Goal: Task Accomplishment & Management: Manage account settings

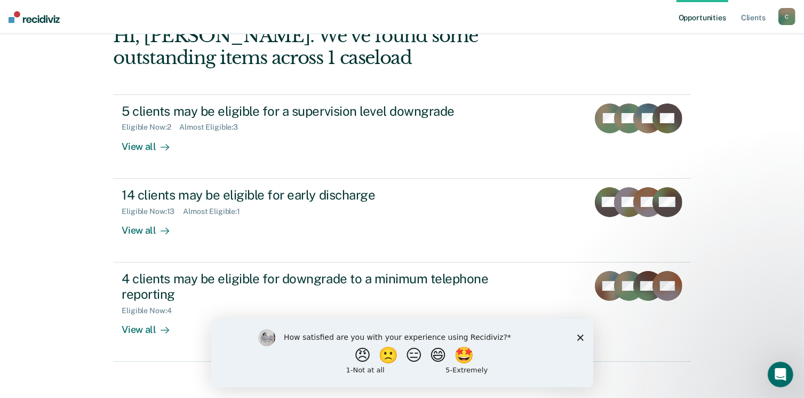
scroll to position [71, 0]
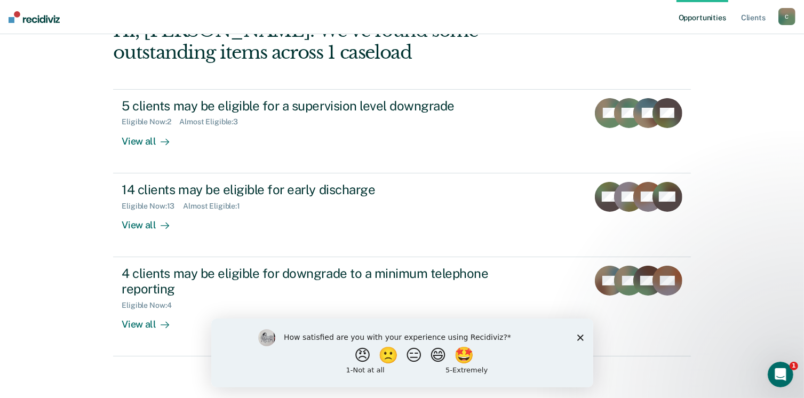
click at [579, 338] on polygon "Close survey" at bounding box center [580, 337] width 6 height 6
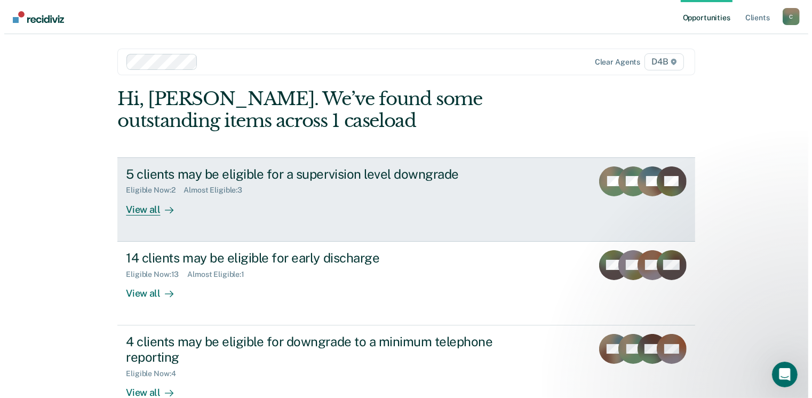
scroll to position [0, 0]
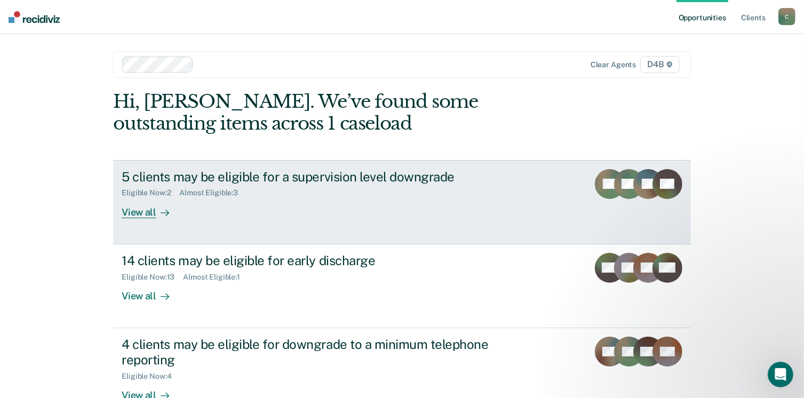
click at [617, 185] on div "AS QS JM + 2" at bounding box center [644, 193] width 77 height 49
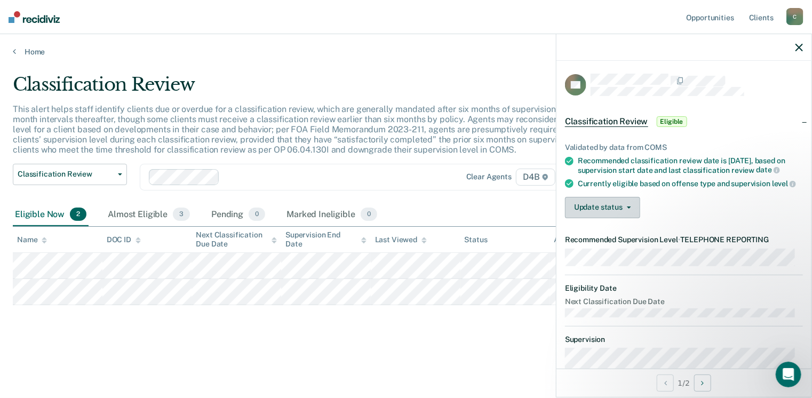
click at [614, 213] on button "Update status" at bounding box center [602, 207] width 75 height 21
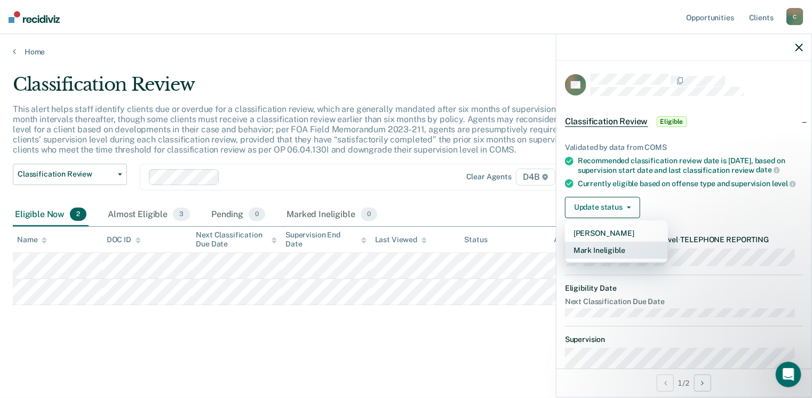
click at [604, 259] on button "Mark Ineligible" at bounding box center [616, 250] width 103 height 17
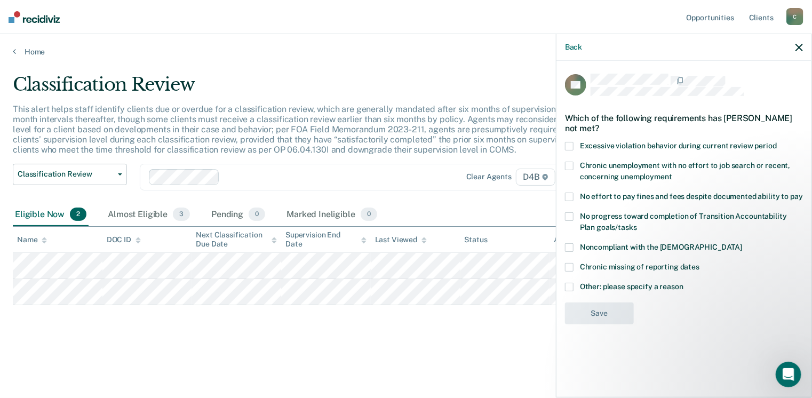
click at [567, 288] on span at bounding box center [569, 287] width 9 height 9
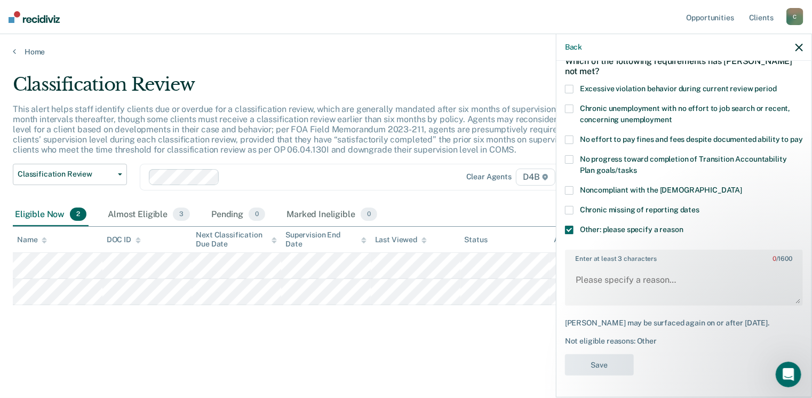
scroll to position [66, 0]
click at [582, 285] on textarea "Enter at least 3 characters 0 / 1600" at bounding box center [684, 285] width 236 height 40
paste textarea "Operating Intoxicated/Impaired/Controlled Substance - 3rd"
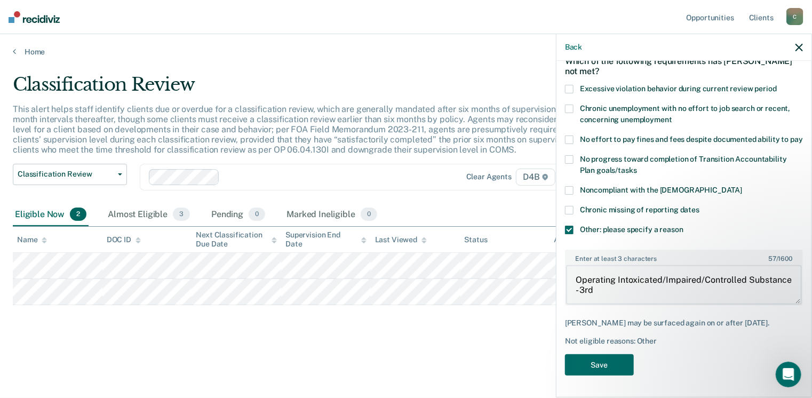
scroll to position [2, 0]
drag, startPoint x: 575, startPoint y: 278, endPoint x: 602, endPoint y: 280, distance: 27.4
click at [577, 275] on textarea "Operating Intoxicated/Impaired/Controlled Substance - 3rd" at bounding box center [684, 285] width 236 height 40
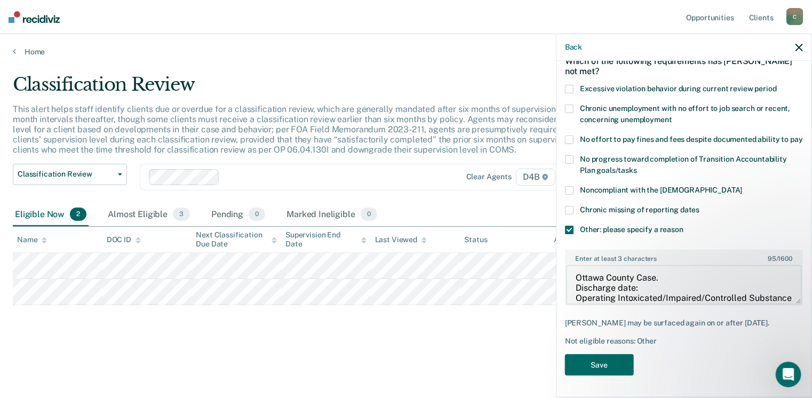
paste textarea "[DATE]"
type textarea "Ottawa County Case. Discharge date: [DATE] Operating Intoxicated/Impaired/Contr…"
click at [601, 365] on button "Save" at bounding box center [599, 365] width 69 height 22
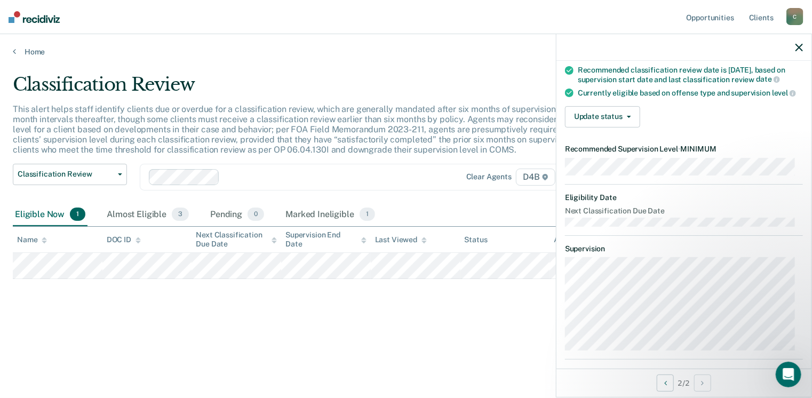
scroll to position [81, 0]
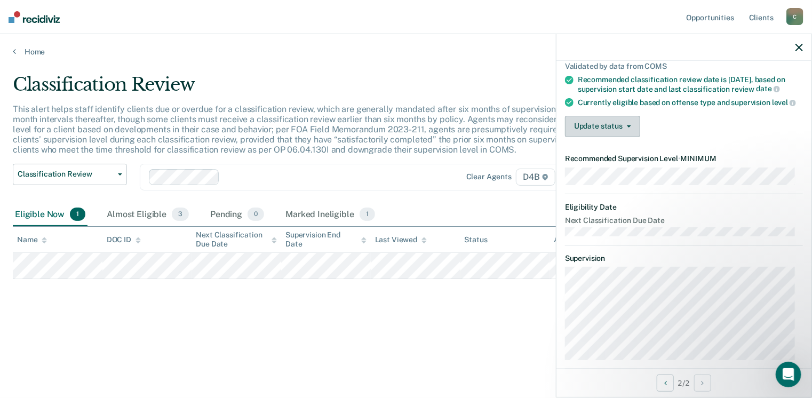
click at [613, 137] on button "Update status" at bounding box center [602, 126] width 75 height 21
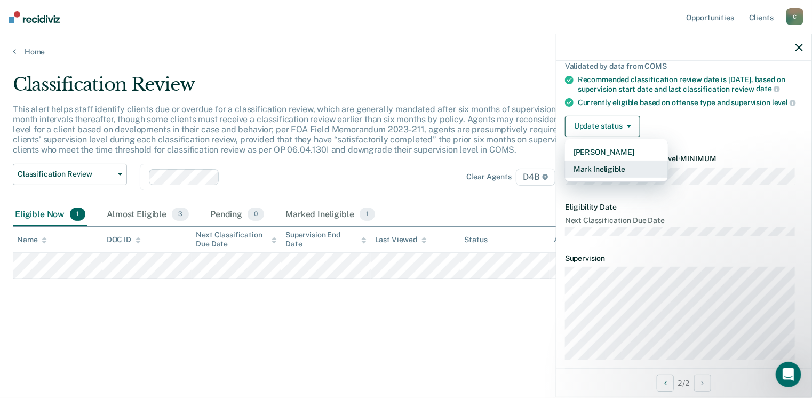
click at [595, 178] on button "Mark Ineligible" at bounding box center [616, 169] width 103 height 17
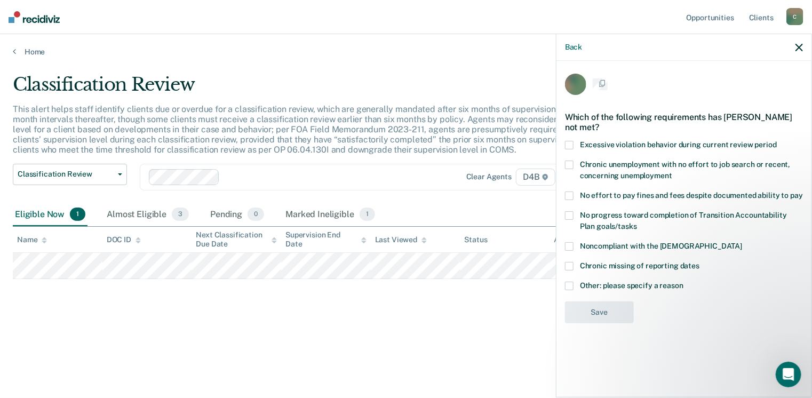
scroll to position [0, 0]
click at [569, 285] on span at bounding box center [569, 287] width 9 height 9
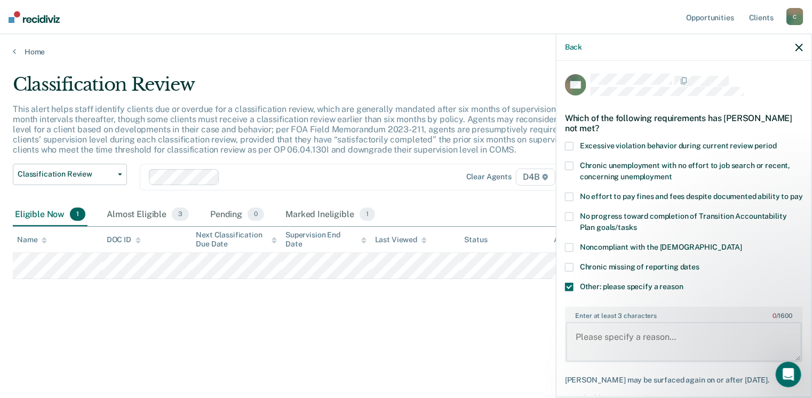
click at [611, 342] on textarea "Enter at least 3 characters 0 / 1600" at bounding box center [684, 342] width 236 height 40
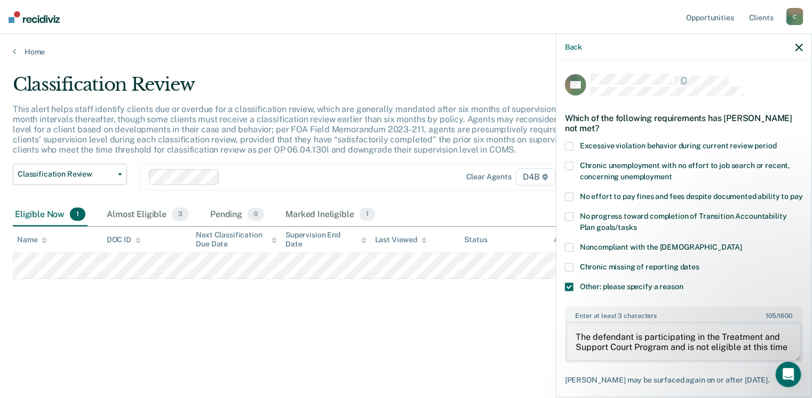
scroll to position [2, 0]
drag, startPoint x: 688, startPoint y: 353, endPoint x: 693, endPoint y: 353, distance: 5.4
click at [693, 353] on textarea "The defendant is participating in the Treatment and Support Court Program and i…" at bounding box center [684, 342] width 236 height 40
click at [664, 362] on textarea "The defendant is participating in the Treatment and Support Court Program (TASC…" at bounding box center [684, 342] width 236 height 40
drag, startPoint x: 713, startPoint y: 354, endPoint x: 755, endPoint y: 356, distance: 42.2
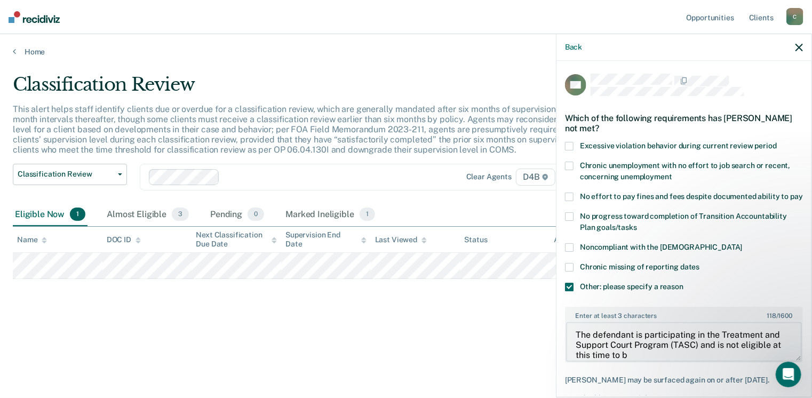
click at [715, 354] on textarea "The defendant is participating in the Treatment and Support Court Program (TASC…" at bounding box center [684, 342] width 236 height 40
drag, startPoint x: 685, startPoint y: 361, endPoint x: 692, endPoint y: 359, distance: 6.9
click at [692, 359] on textarea "The defendant is participating in the Treatment and Support Court Program (TASC…" at bounding box center [684, 342] width 236 height 40
click at [680, 362] on textarea "The defendant is participating in the Treatment and Support Court Program (TASC…" at bounding box center [684, 342] width 236 height 40
drag, startPoint x: 694, startPoint y: 364, endPoint x: 745, endPoint y: 374, distance: 51.6
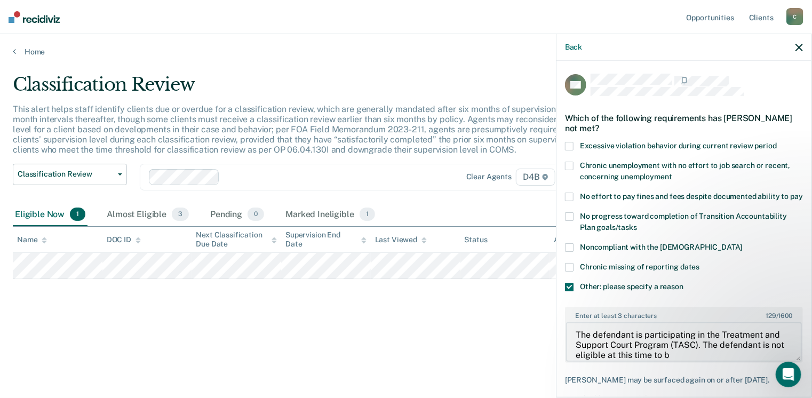
click at [694, 362] on textarea "The defendant is participating in the Treatment and Support Court Program (TASC…" at bounding box center [684, 342] width 236 height 40
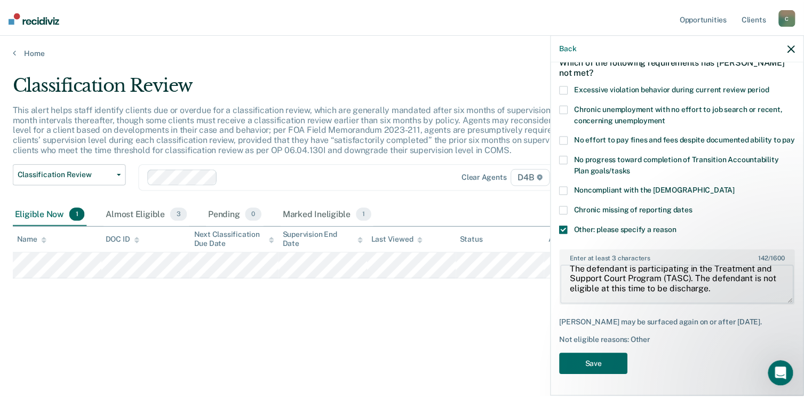
scroll to position [22, 0]
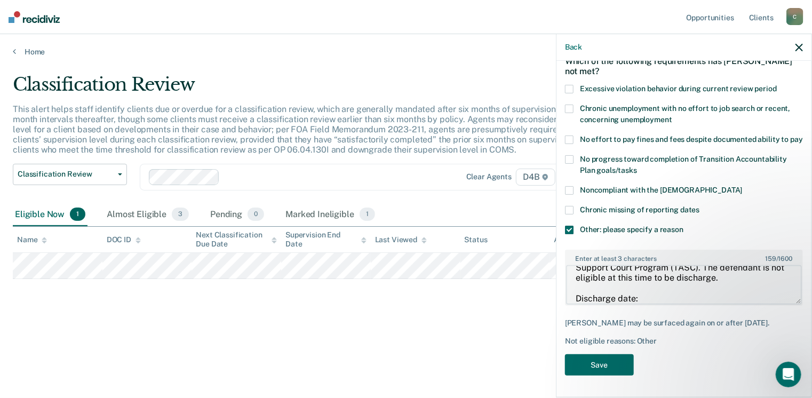
paste textarea "[DATE]"
type textarea "The defendant is participating in the Treatment and Support Court Program (TASC…"
click at [588, 366] on button "Save" at bounding box center [599, 365] width 69 height 22
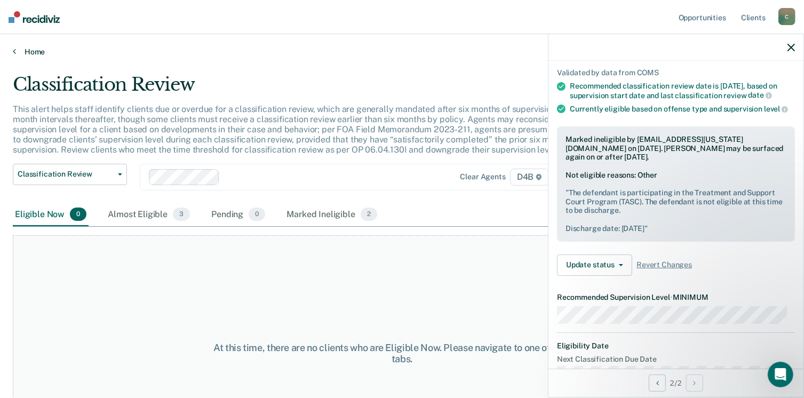
click at [14, 51] on icon at bounding box center [14, 51] width 3 height 9
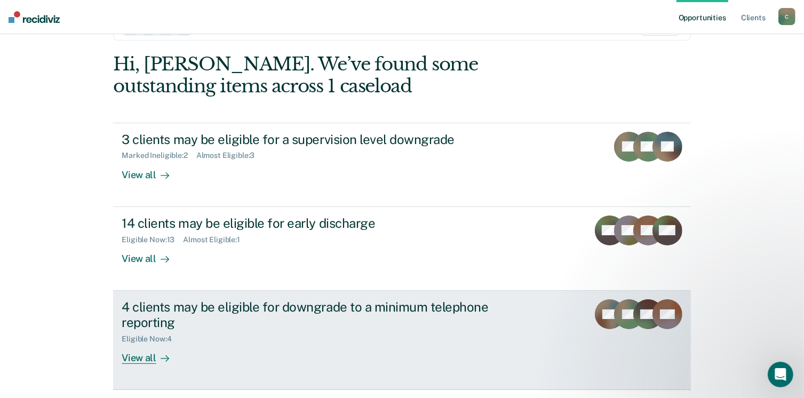
scroll to position [71, 0]
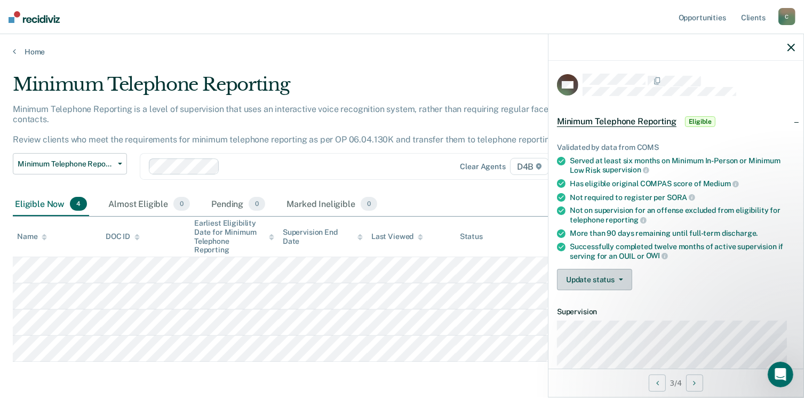
click at [600, 277] on button "Update status" at bounding box center [594, 279] width 75 height 21
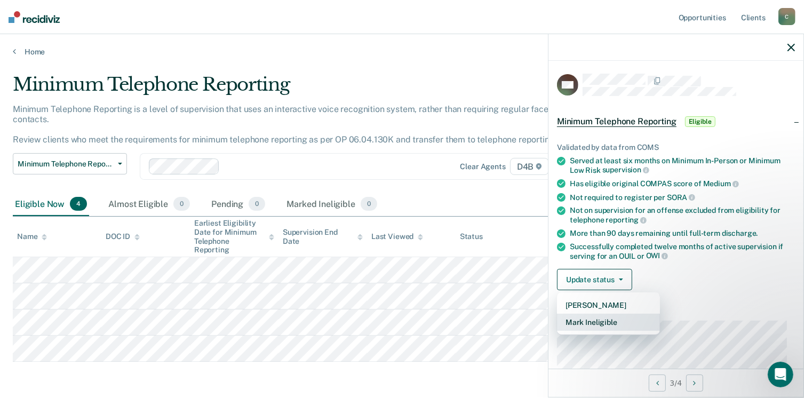
click at [587, 322] on button "Mark Ineligible" at bounding box center [608, 322] width 103 height 17
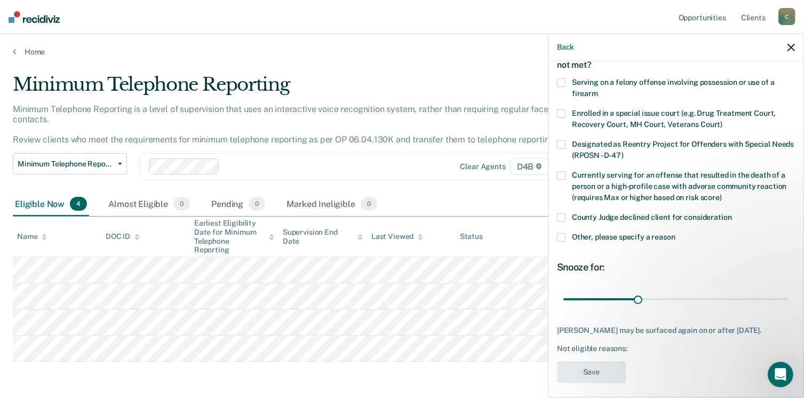
scroll to position [69, 0]
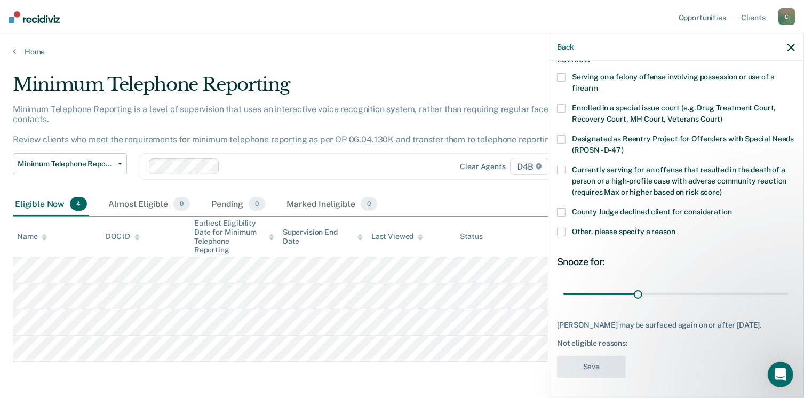
drag, startPoint x: 559, startPoint y: 231, endPoint x: 566, endPoint y: 232, distance: 6.6
click at [559, 231] on span at bounding box center [561, 232] width 9 height 9
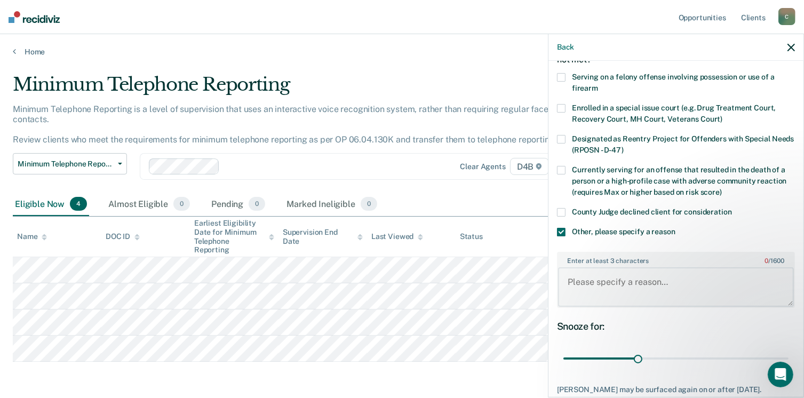
drag, startPoint x: 585, startPoint y: 275, endPoint x: 619, endPoint y: 279, distance: 34.4
click at [585, 274] on textarea "Enter at least 3 characters 0 / 1600" at bounding box center [676, 287] width 236 height 40
paste textarea "Operating Intoxicated/Impaired/Controlled Substance - 3rd"
click at [566, 278] on textarea "Operating Intoxicated/Impaired/Controlled Substance - 3rd" at bounding box center [676, 287] width 236 height 40
drag, startPoint x: 566, startPoint y: 278, endPoint x: 622, endPoint y: 277, distance: 56.1
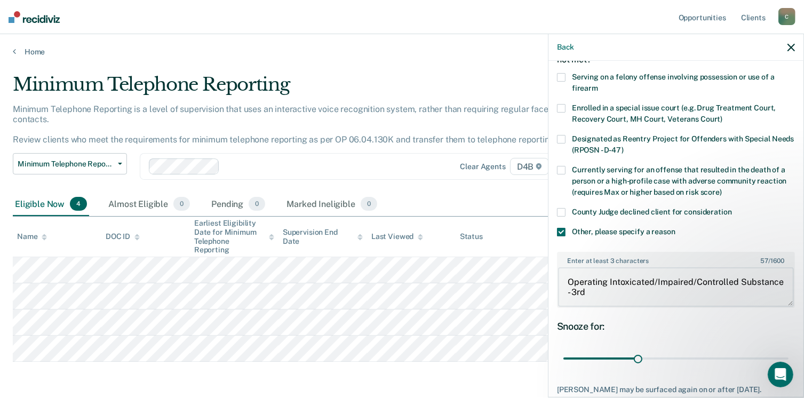
click at [571, 276] on textarea "Operating Intoxicated/Impaired/Controlled Substance - 3rd" at bounding box center [676, 287] width 236 height 40
drag, startPoint x: 630, startPoint y: 288, endPoint x: 638, endPoint y: 289, distance: 8.0
click at [633, 287] on textarea "Operating Intoxicated/Impaired/Controlled Substance - 3rd" at bounding box center [676, 287] width 236 height 40
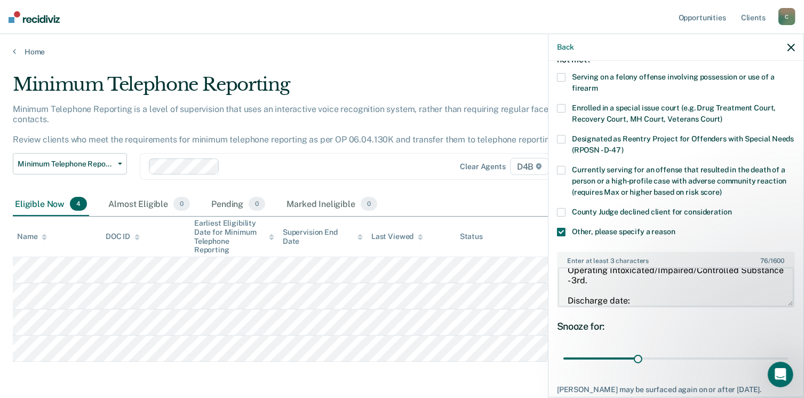
paste textarea "[DATE]"
type textarea "Operating Intoxicated/Impaired/Controlled Substance - 3rd. Discharge date: [DAT…"
drag, startPoint x: 643, startPoint y: 354, endPoint x: 785, endPoint y: 352, distance: 142.6
type input "90"
click at [786, 352] on input "range" at bounding box center [676, 359] width 225 height 19
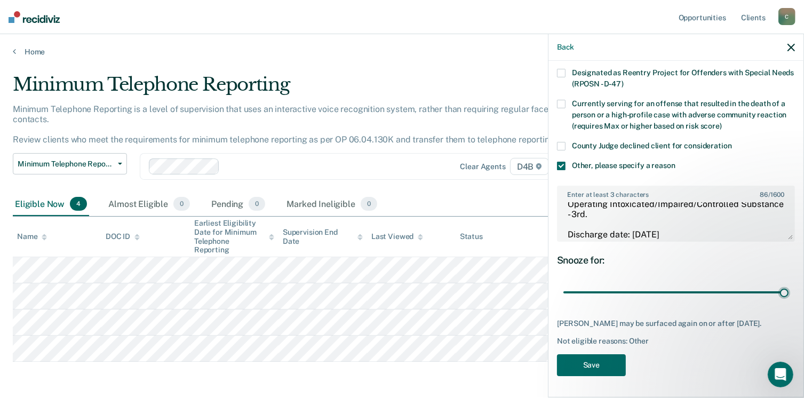
scroll to position [141, 0]
click at [597, 364] on button "Save" at bounding box center [591, 365] width 69 height 22
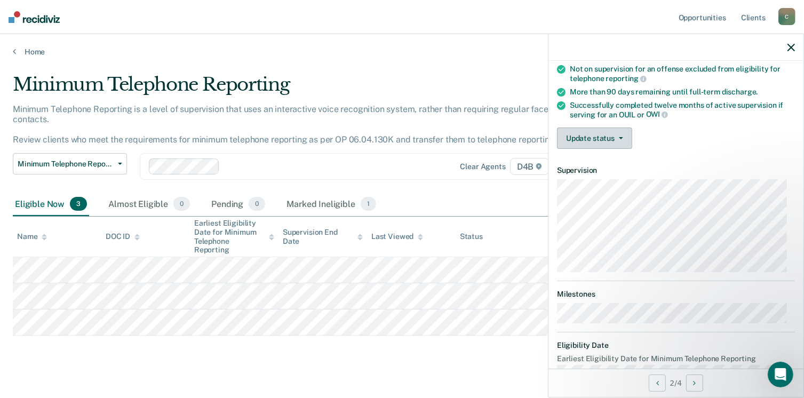
click at [600, 137] on button "Update status" at bounding box center [594, 138] width 75 height 21
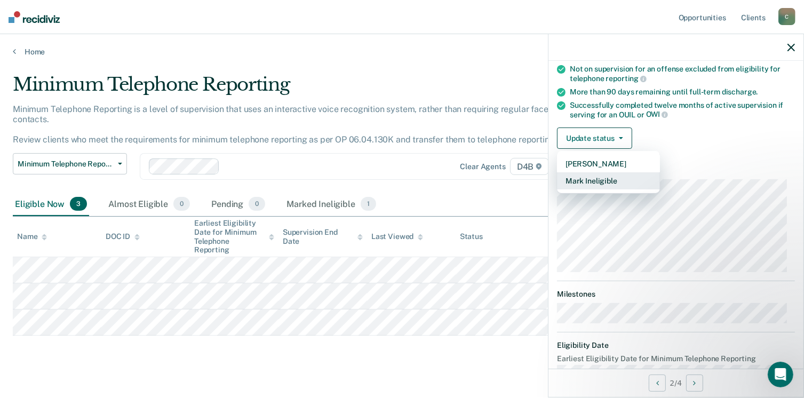
click at [578, 180] on button "Mark Ineligible" at bounding box center [608, 180] width 103 height 17
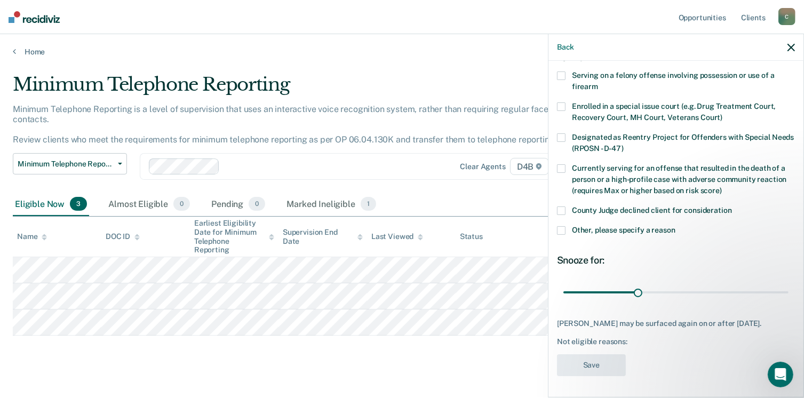
drag, startPoint x: 559, startPoint y: 222, endPoint x: 565, endPoint y: 220, distance: 6.0
click at [560, 226] on span at bounding box center [561, 230] width 9 height 9
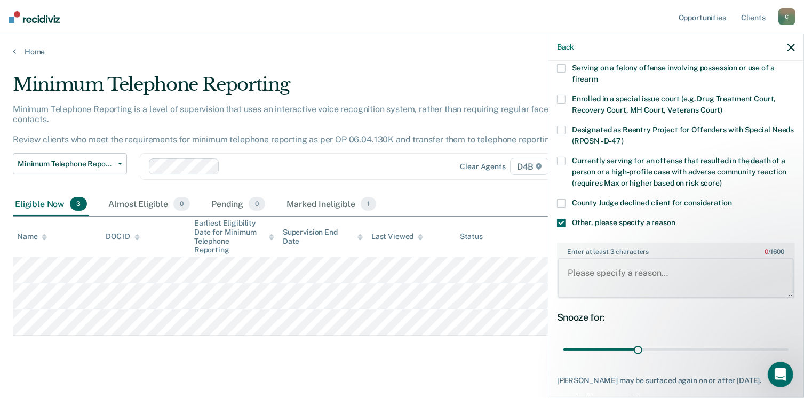
click at [583, 265] on textarea "Enter at least 3 characters 0 / 1600" at bounding box center [676, 278] width 236 height 40
paste textarea "[DATE]"
type textarea "1"
paste textarea "Operating Intoxicated/Impaired/Controlled Substance - 3rd"
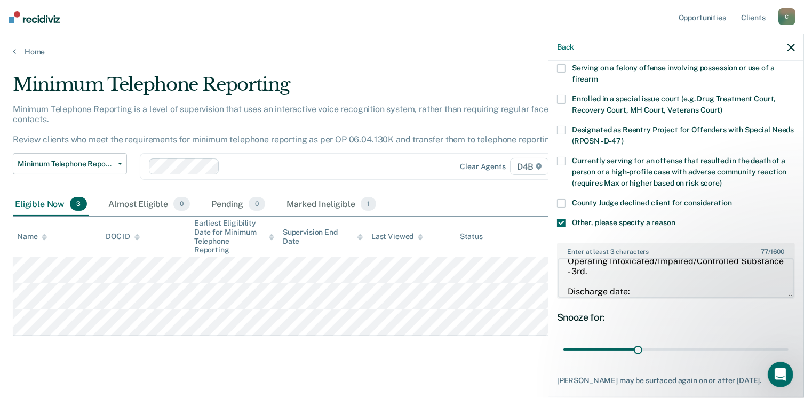
paste textarea "[DATE]"
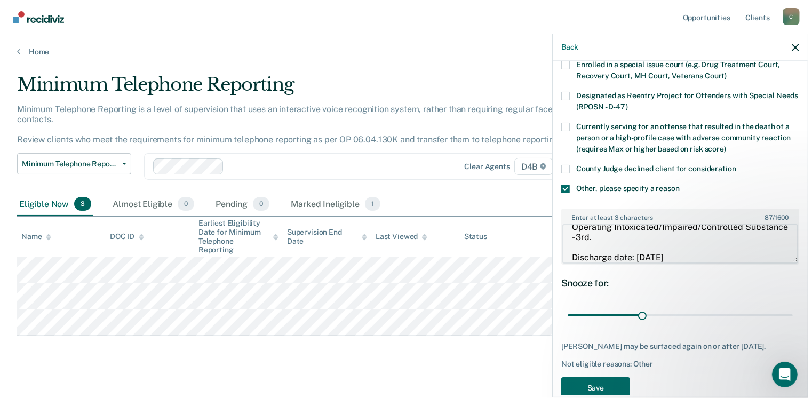
scroll to position [141, 0]
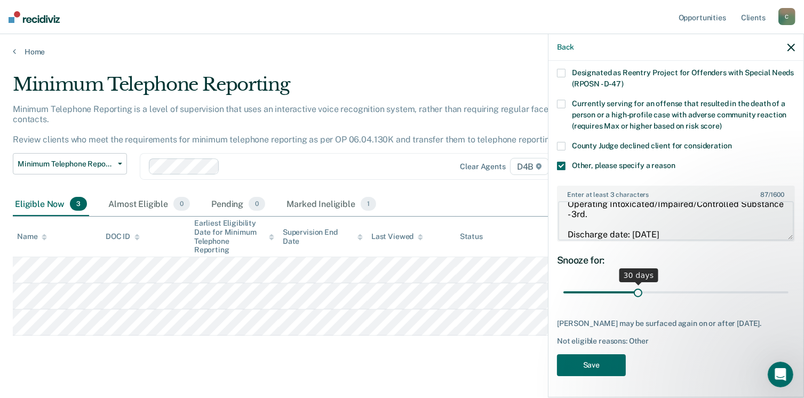
type textarea "Operating Intoxicated/Impaired/Controlled Substance - 3rd. Discharge date: [DAT…"
drag, startPoint x: 634, startPoint y: 282, endPoint x: 796, endPoint y: 290, distance: 161.9
type input "90"
click at [789, 286] on input "range" at bounding box center [676, 292] width 225 height 19
click at [585, 366] on button "Save" at bounding box center [591, 365] width 69 height 22
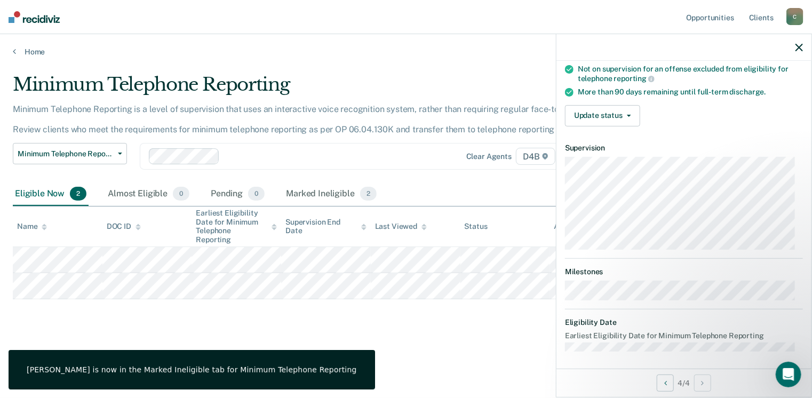
scroll to position [131, 0]
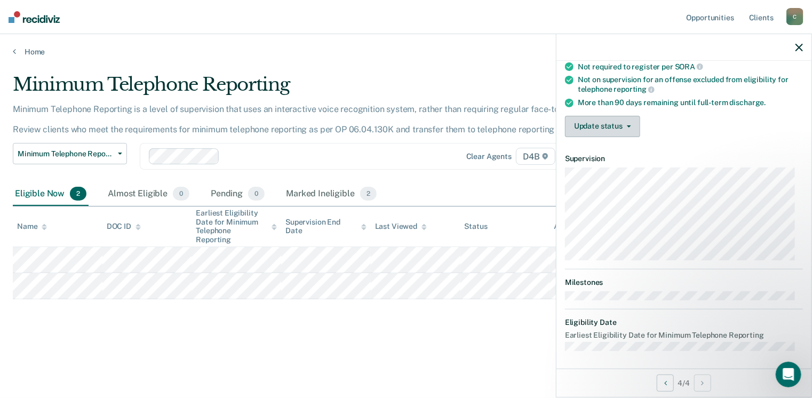
click at [589, 127] on button "Update status" at bounding box center [602, 126] width 75 height 21
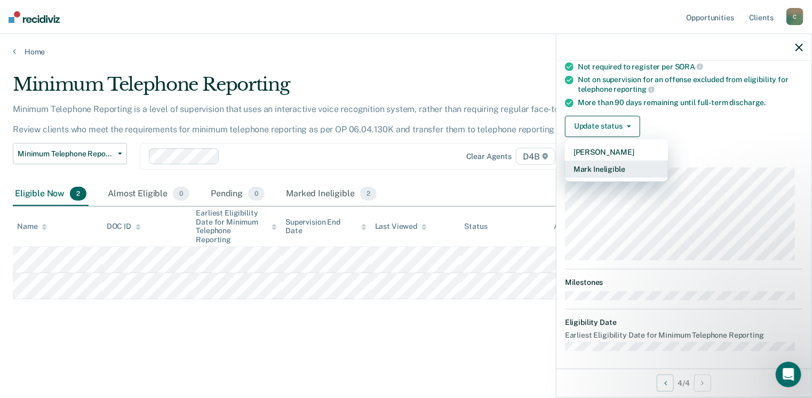
click at [586, 168] on button "Mark Ineligible" at bounding box center [616, 169] width 103 height 17
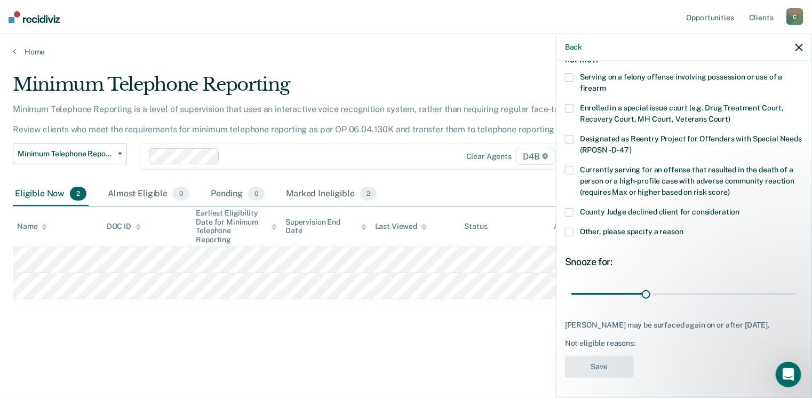
click at [570, 231] on span at bounding box center [569, 232] width 9 height 9
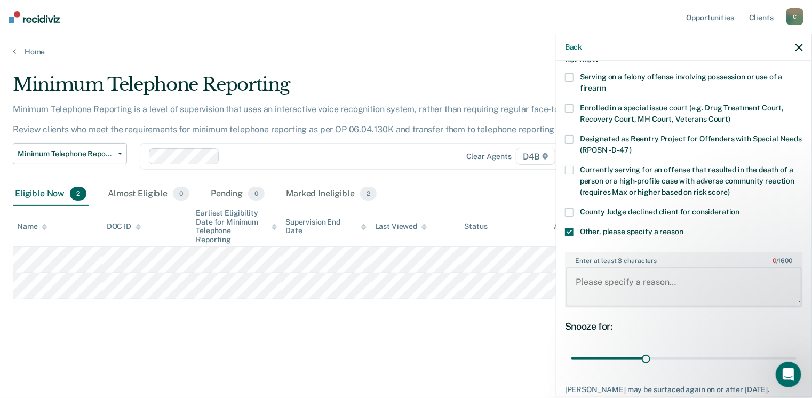
click at [596, 278] on textarea "Enter at least 3 characters 0 / 1600" at bounding box center [684, 287] width 236 height 40
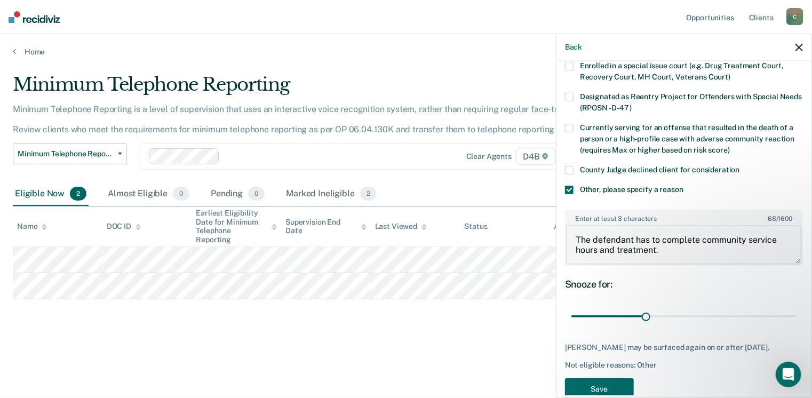
scroll to position [132, 0]
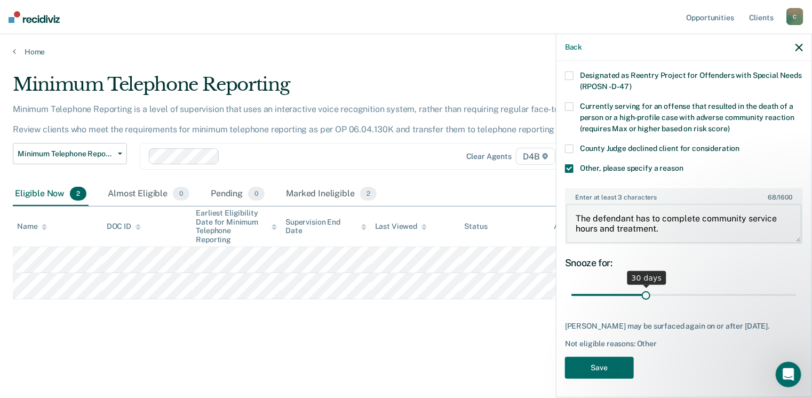
type textarea "The defendant has to complete community service hours and treatment."
drag, startPoint x: 644, startPoint y: 291, endPoint x: 739, endPoint y: 285, distance: 95.2
type input "70"
click at [739, 286] on input "range" at bounding box center [684, 295] width 225 height 19
click at [595, 377] on button "Save" at bounding box center [599, 368] width 69 height 22
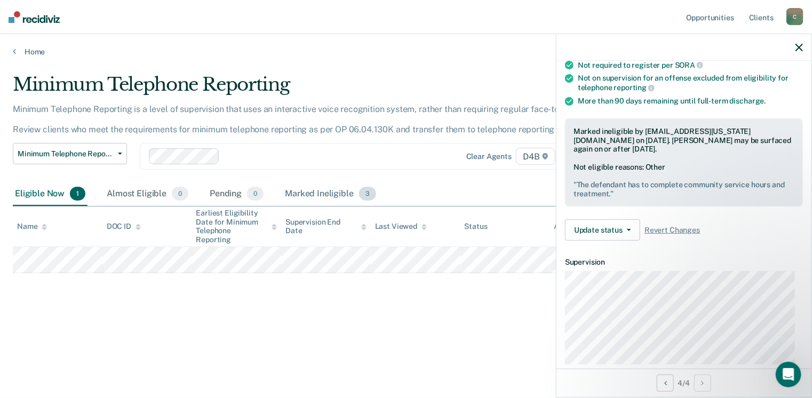
click at [316, 194] on div "Marked Ineligible 3" at bounding box center [331, 194] width 96 height 23
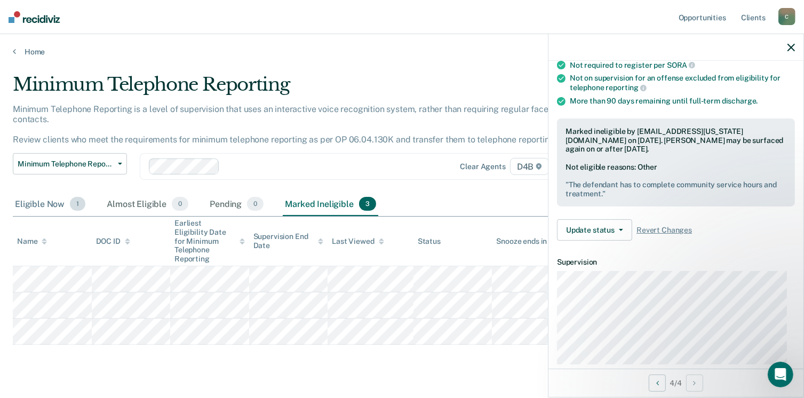
click at [45, 193] on div "Eligible Now 1" at bounding box center [50, 204] width 75 height 23
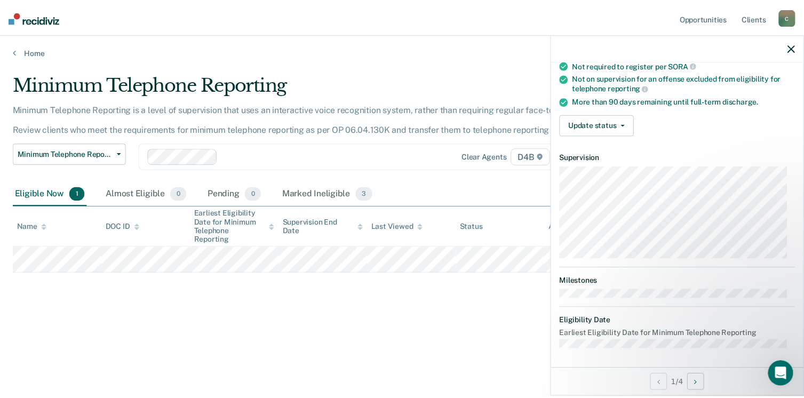
scroll to position [131, 0]
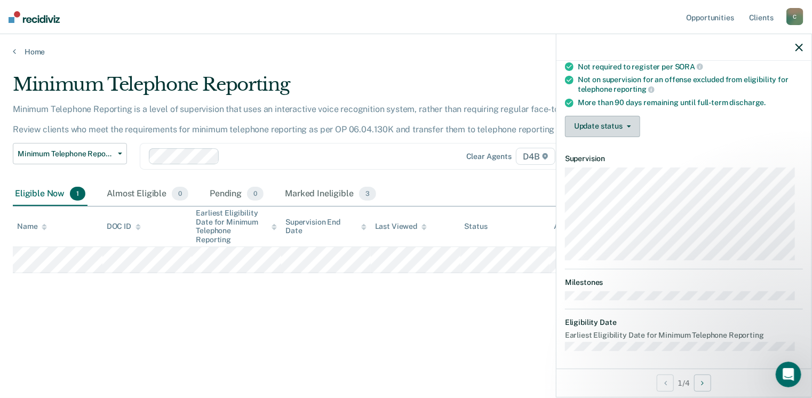
click at [609, 119] on button "Update status" at bounding box center [602, 126] width 75 height 21
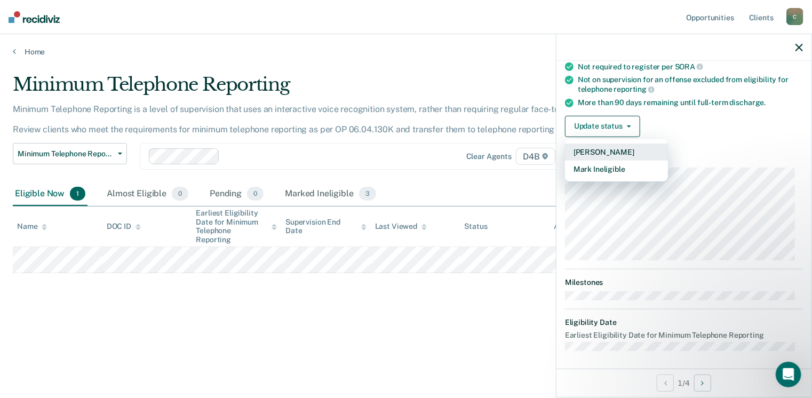
click at [604, 148] on button "[PERSON_NAME]" at bounding box center [616, 152] width 103 height 17
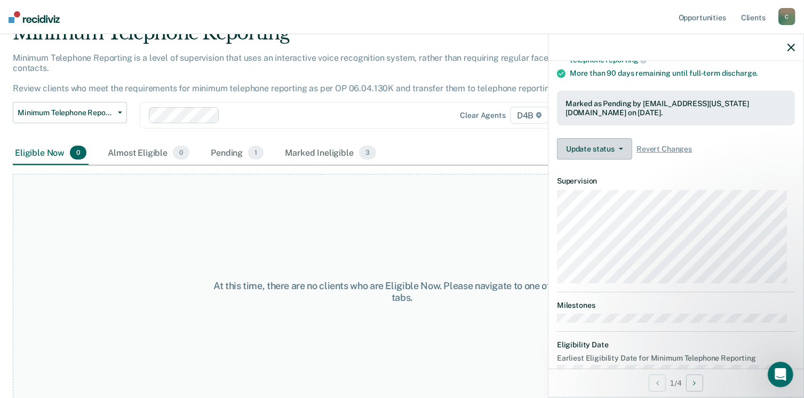
scroll to position [183, 0]
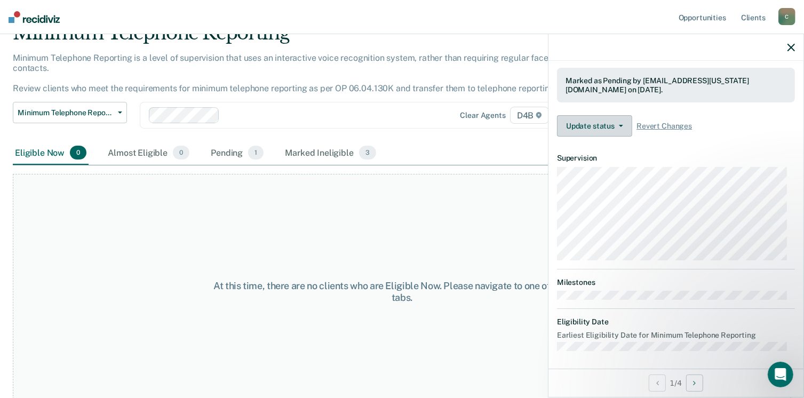
click at [611, 122] on button "Update status" at bounding box center [594, 125] width 75 height 21
click at [593, 125] on button "Update status" at bounding box center [594, 125] width 75 height 21
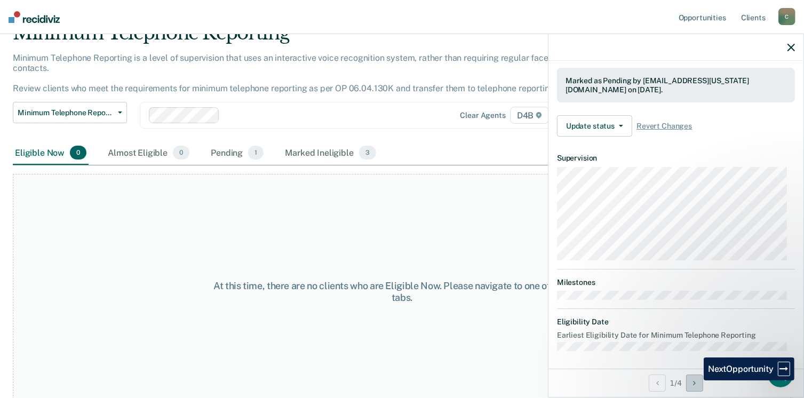
click at [696, 381] on icon "Next Opportunity" at bounding box center [694, 383] width 3 height 7
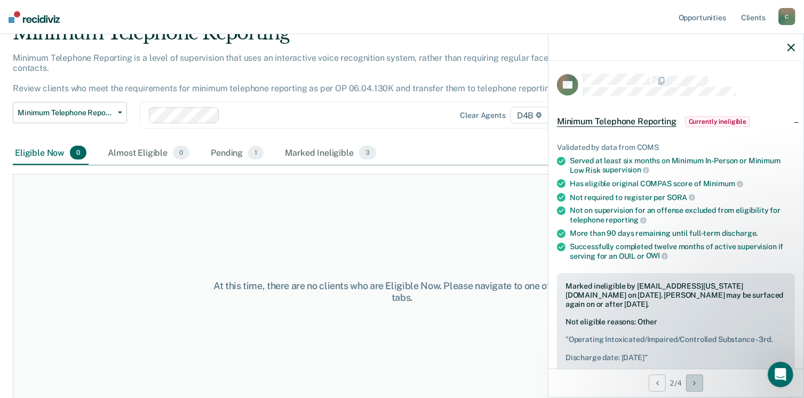
scroll to position [53, 0]
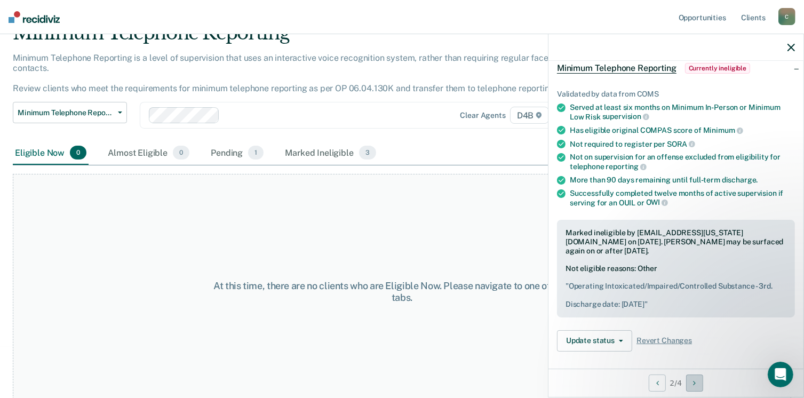
click at [700, 375] on div "2 / 4" at bounding box center [676, 383] width 255 height 28
click at [695, 377] on button "Next Opportunity" at bounding box center [694, 383] width 17 height 17
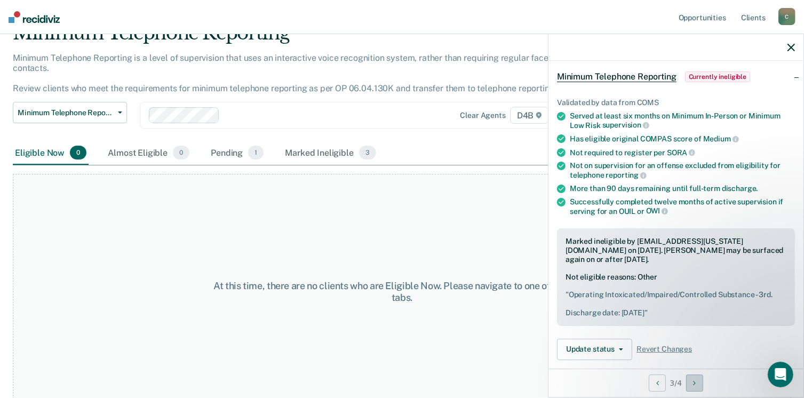
scroll to position [160, 0]
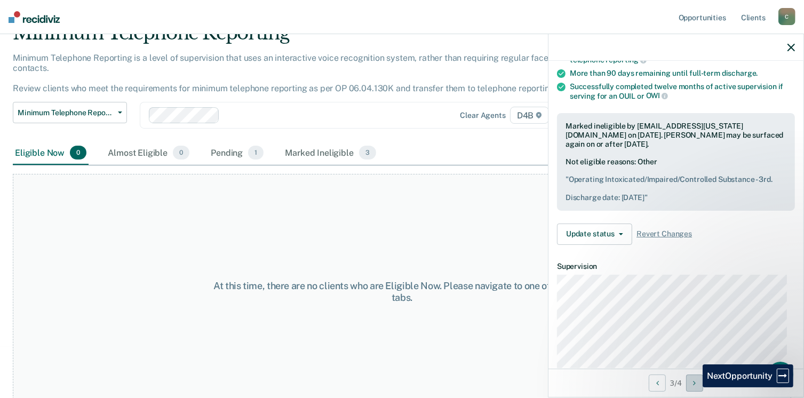
click at [696, 387] on button "Next Opportunity" at bounding box center [694, 383] width 17 height 17
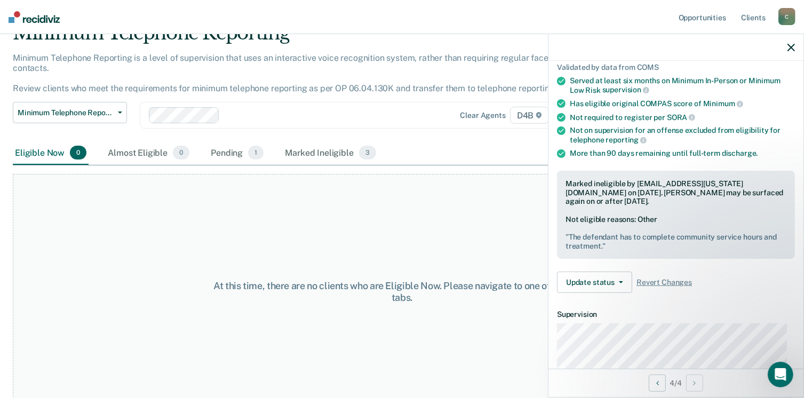
scroll to position [214, 0]
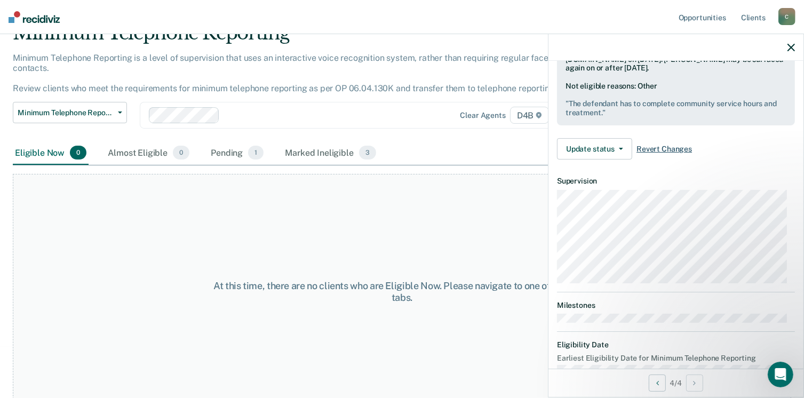
click at [661, 145] on span "Revert Changes" at bounding box center [665, 149] width 56 height 9
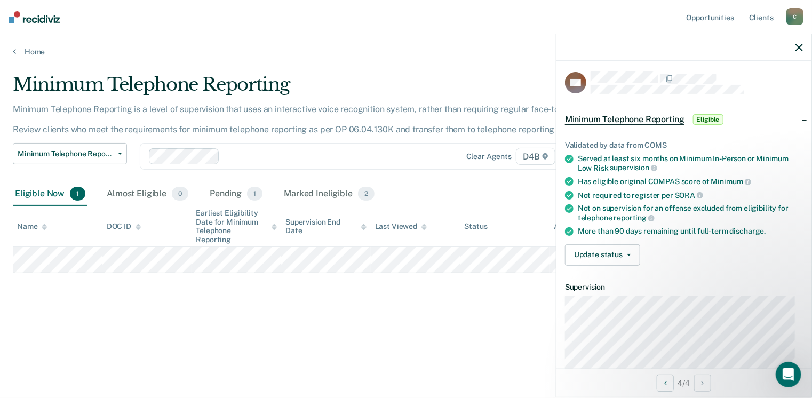
scroll to position [0, 0]
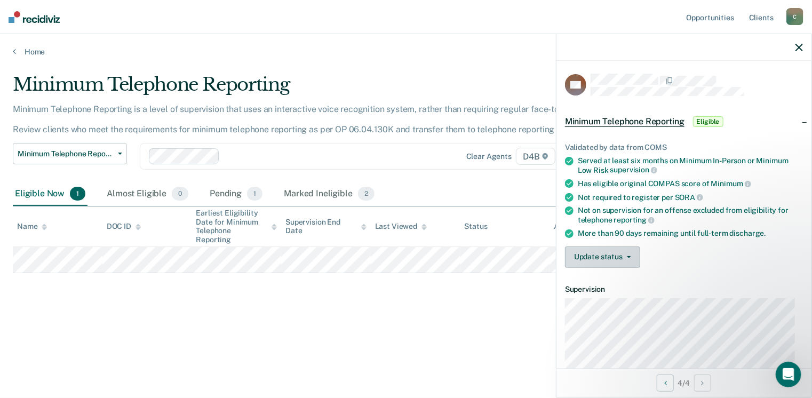
click at [622, 256] on button "Update status" at bounding box center [602, 257] width 75 height 21
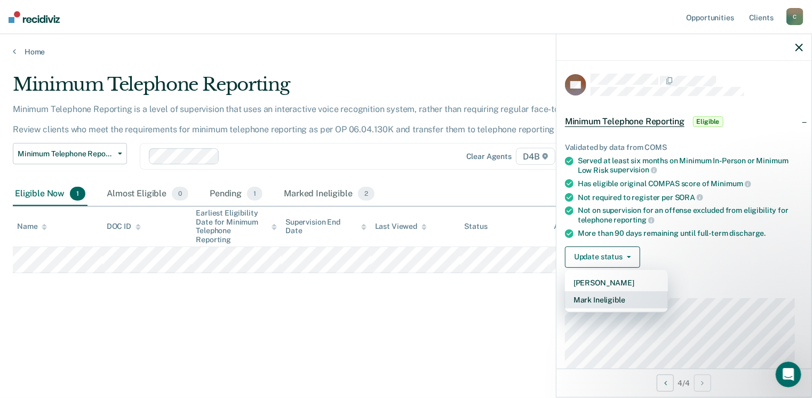
click at [599, 300] on button "Mark Ineligible" at bounding box center [616, 299] width 103 height 17
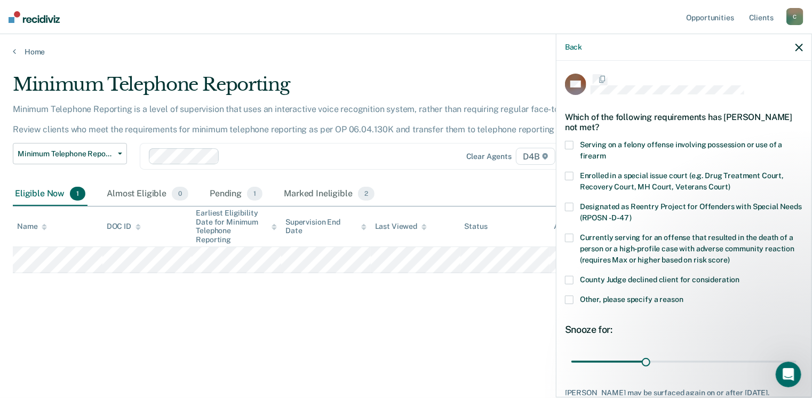
click at [599, 300] on span "Other, please specify a reason" at bounding box center [632, 299] width 104 height 9
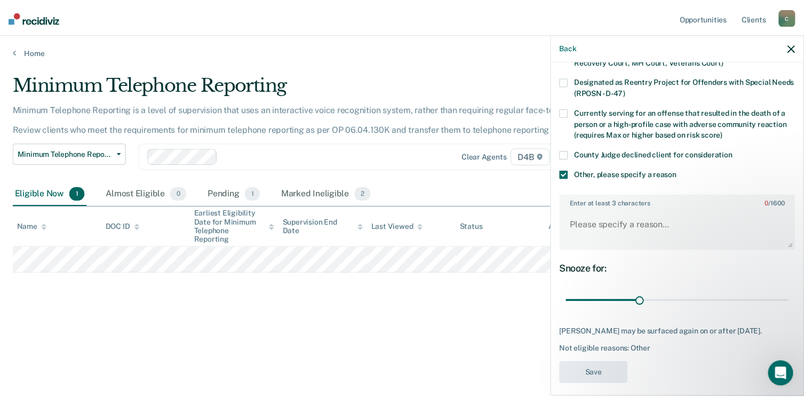
scroll to position [132, 0]
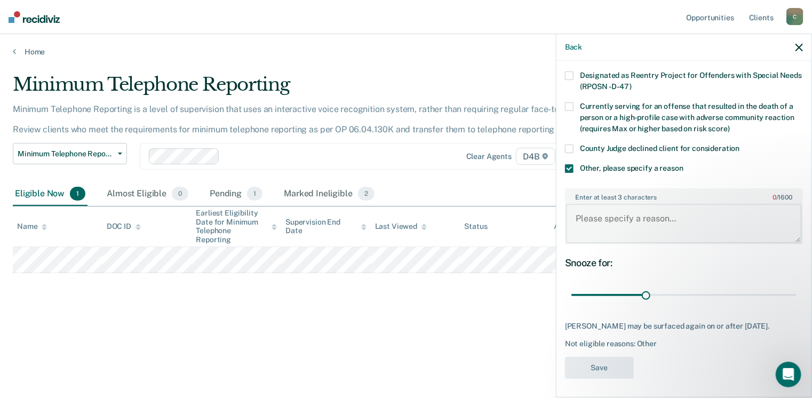
click at [574, 216] on textarea "Enter at least 3 characters 0 / 1600" at bounding box center [684, 224] width 236 height 40
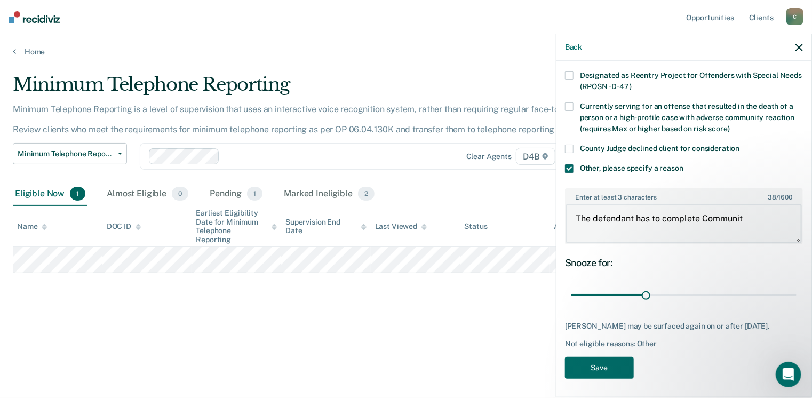
click at [701, 216] on textarea "The defendant has to complete Communit" at bounding box center [684, 224] width 236 height 40
drag, startPoint x: 779, startPoint y: 214, endPoint x: 801, endPoint y: 220, distance: 22.8
click at [782, 214] on textarea "The defendant has to complete community service hours and treatement" at bounding box center [684, 224] width 236 height 40
click at [638, 230] on textarea "The defendant has to complete community service hours and treatement" at bounding box center [684, 224] width 236 height 40
drag, startPoint x: 782, startPoint y: 220, endPoint x: 784, endPoint y: 212, distance: 8.3
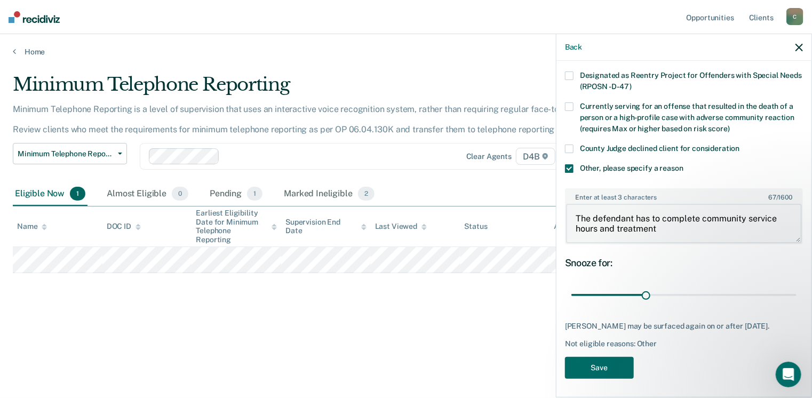
click at [782, 218] on textarea "The defendant has to complete community service hours and treatment" at bounding box center [684, 224] width 236 height 40
click at [782, 212] on textarea "The defendant has to complete community service hours and treatment" at bounding box center [684, 224] width 236 height 40
click at [656, 225] on textarea "The defendant has to complete community service hours and treatment" at bounding box center [684, 224] width 236 height 40
type textarea "The defendant has to complete community service hours and treatment."
drag, startPoint x: 643, startPoint y: 295, endPoint x: 739, endPoint y: 298, distance: 96.1
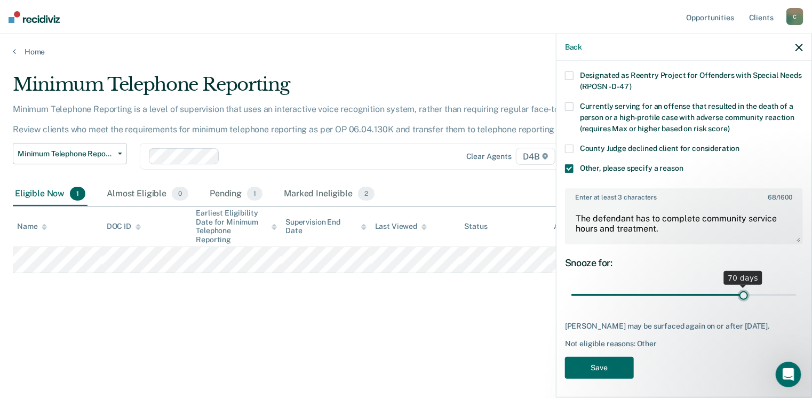
type input "70"
click at [739, 298] on input "range" at bounding box center [684, 295] width 225 height 19
click at [599, 375] on button "Save" at bounding box center [599, 368] width 69 height 22
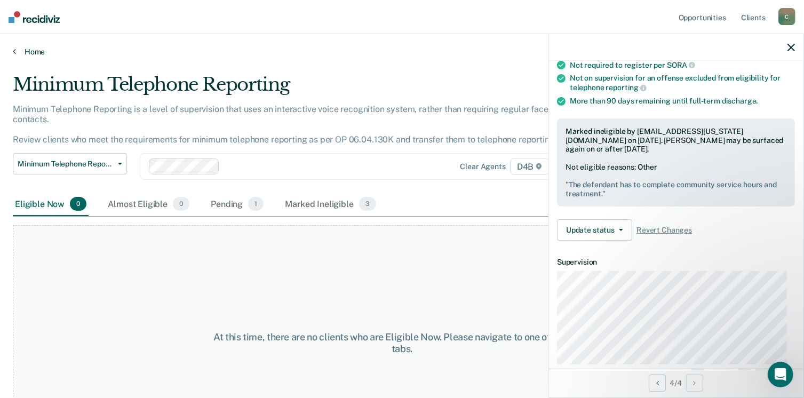
click at [29, 47] on link "Home" at bounding box center [402, 52] width 779 height 10
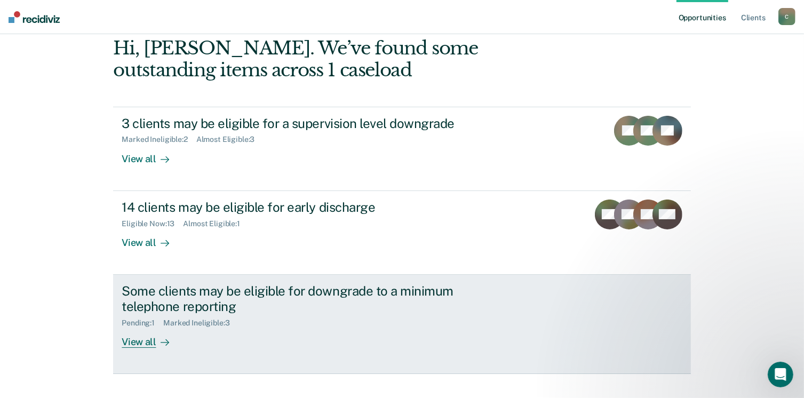
scroll to position [71, 0]
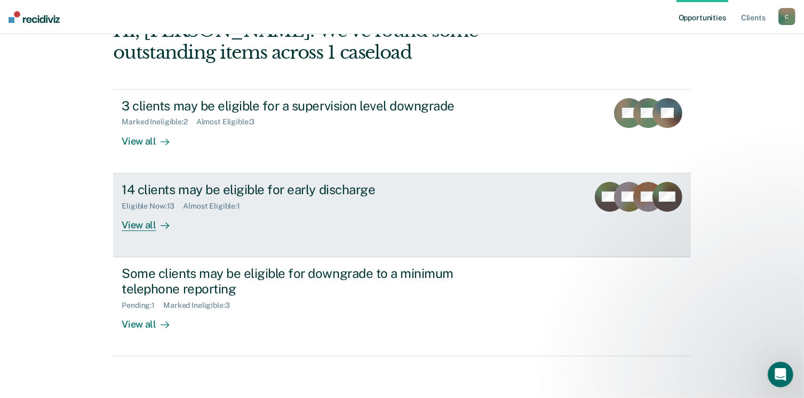
click at [230, 193] on div "14 clients may be eligible for early discharge" at bounding box center [309, 189] width 375 height 15
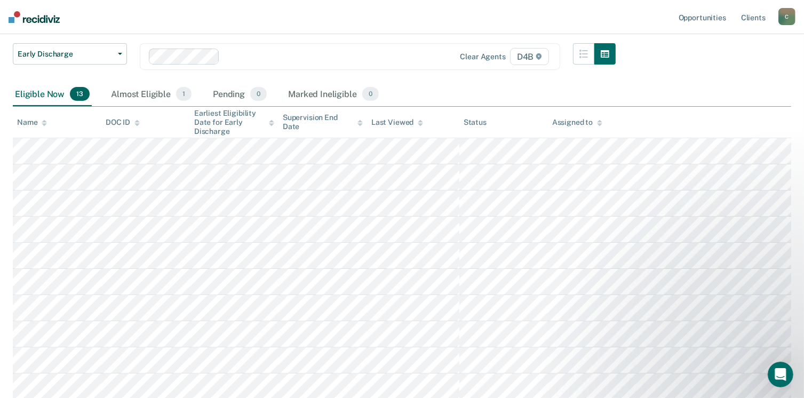
scroll to position [52, 0]
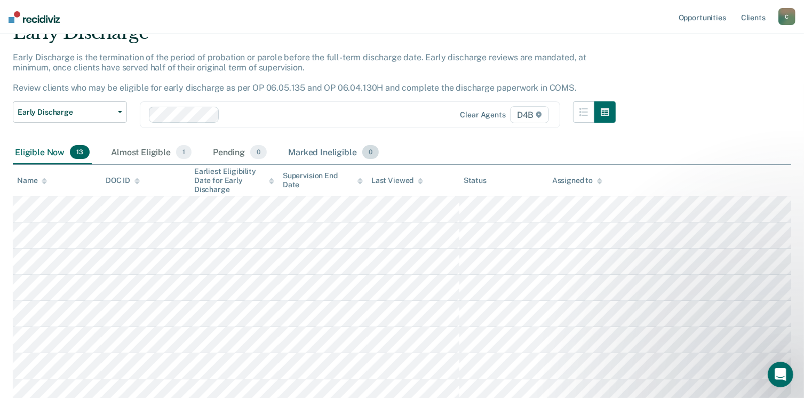
click at [304, 152] on div "Marked Ineligible 0" at bounding box center [333, 152] width 95 height 23
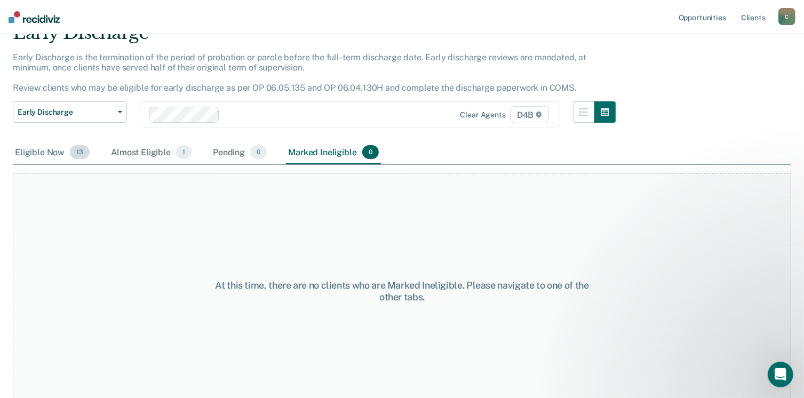
click at [43, 148] on div "Eligible Now 13" at bounding box center [52, 152] width 79 height 23
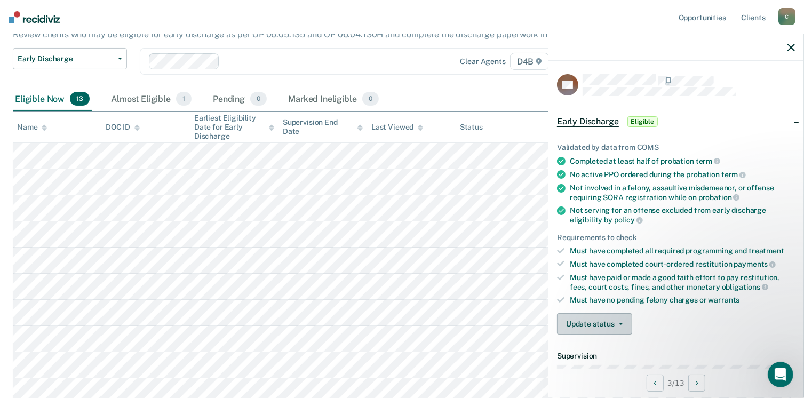
scroll to position [53, 0]
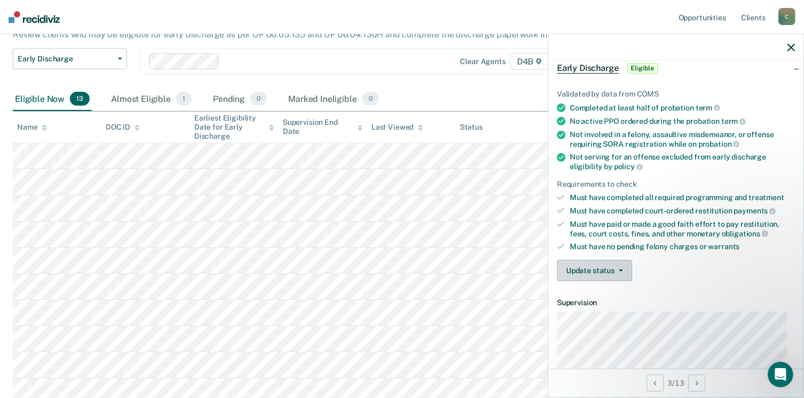
click at [591, 265] on button "Update status" at bounding box center [594, 270] width 75 height 21
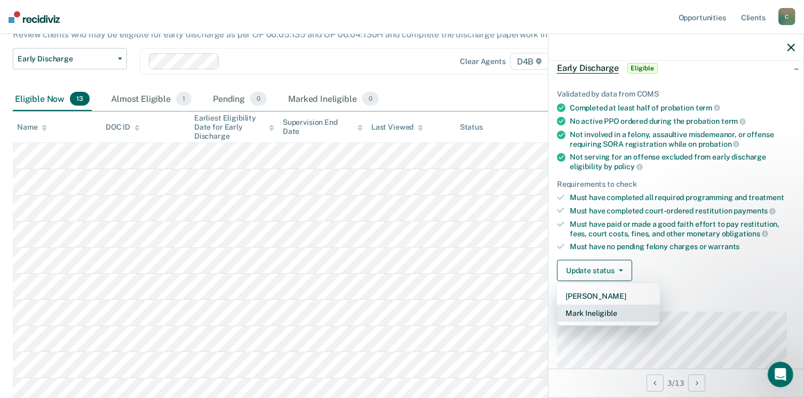
click at [596, 313] on button "Mark Ineligible" at bounding box center [608, 313] width 103 height 17
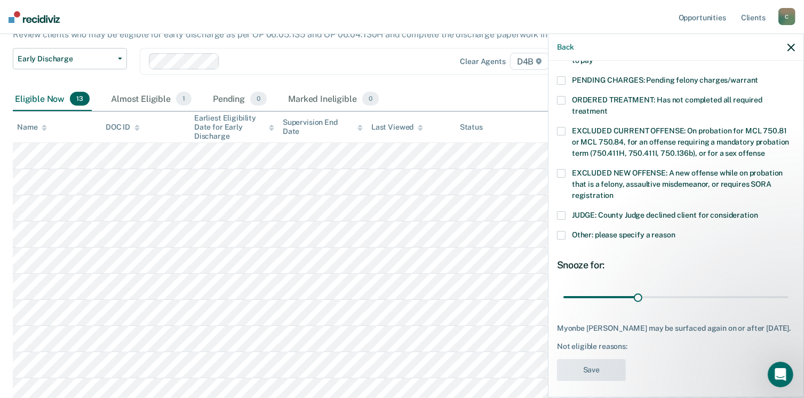
scroll to position [345, 0]
click at [566, 230] on label "Other: please specify a reason" at bounding box center [676, 235] width 238 height 11
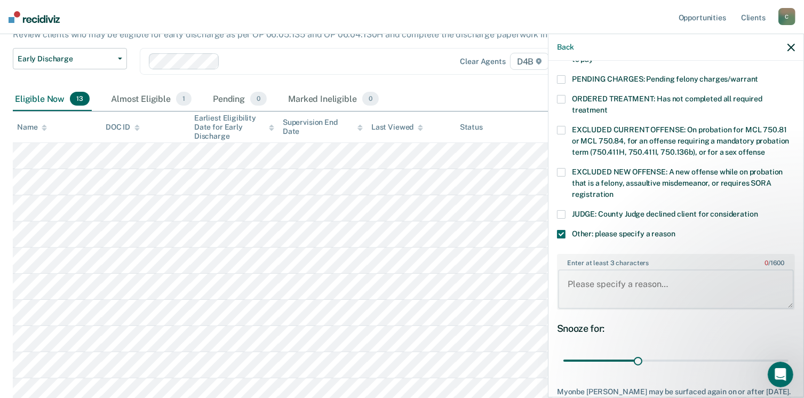
click at [580, 273] on textarea "Enter at least 3 characters 0 / 1600" at bounding box center [676, 290] width 236 height 40
click at [685, 270] on textarea "The defendant has a pending violation" at bounding box center [676, 290] width 236 height 40
type textarea "The defendant has a pending probation violation"
drag, startPoint x: 634, startPoint y: 346, endPoint x: 786, endPoint y: 344, distance: 151.6
type input "90"
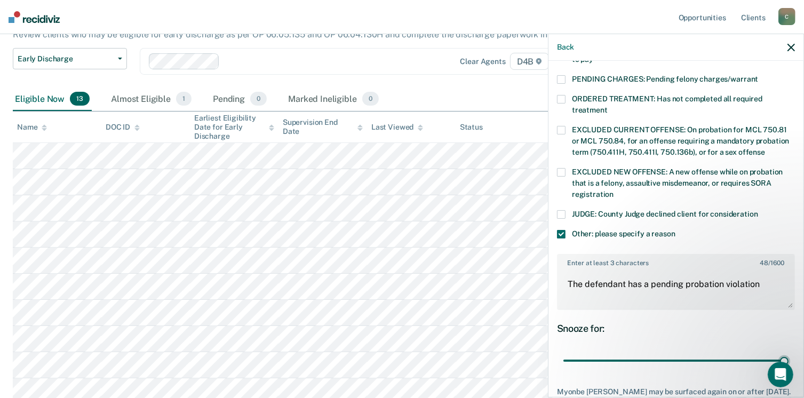
click at [788, 352] on input "range" at bounding box center [676, 361] width 225 height 19
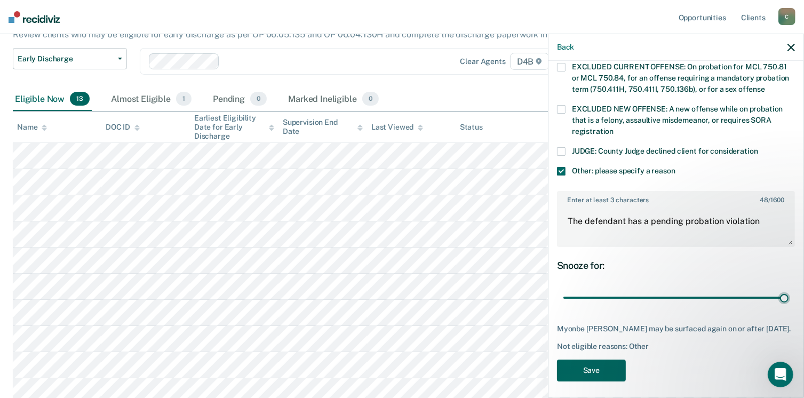
scroll to position [409, 0]
click at [760, 206] on textarea "The defendant has a pending probation violation" at bounding box center [676, 226] width 236 height 40
type textarea "The defendant has a pending probation violation."
click at [602, 369] on button "Save" at bounding box center [591, 370] width 69 height 22
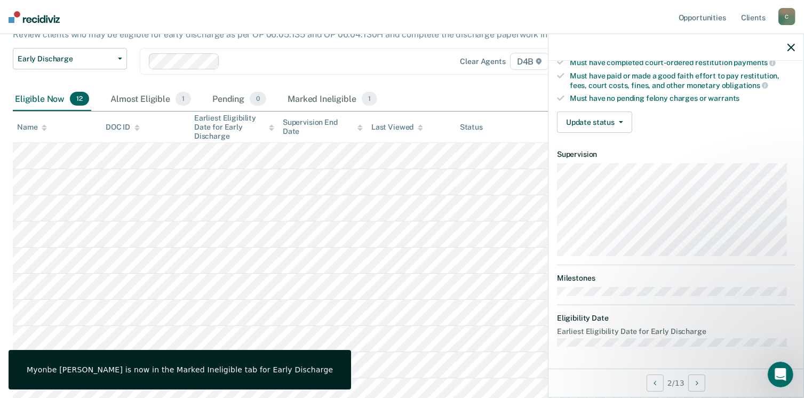
scroll to position [197, 0]
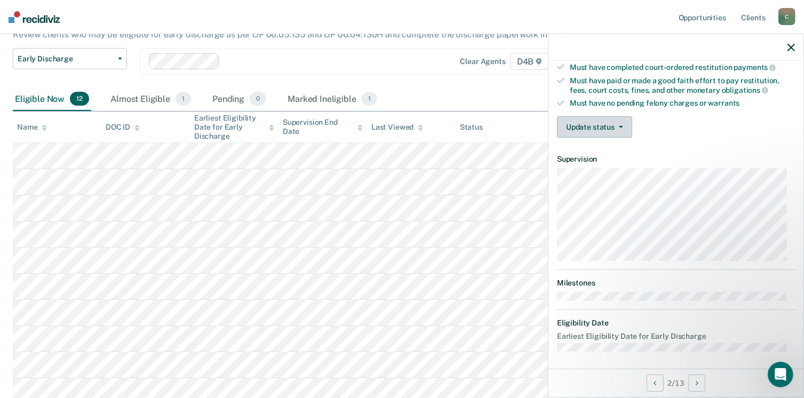
click at [598, 125] on button "Update status" at bounding box center [594, 126] width 75 height 21
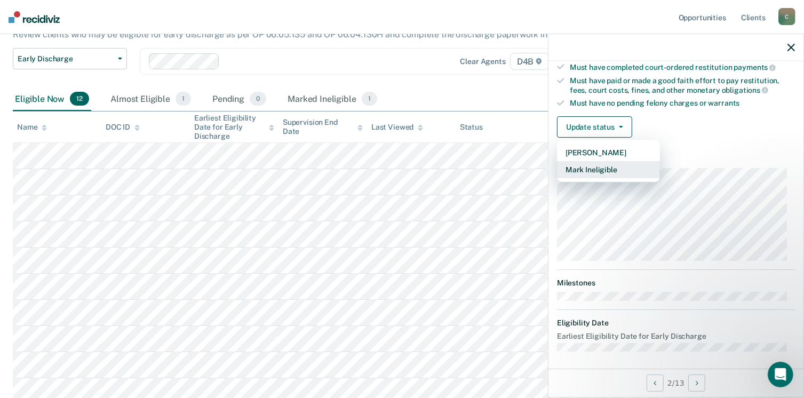
click at [591, 165] on button "Mark Ineligible" at bounding box center [608, 169] width 103 height 17
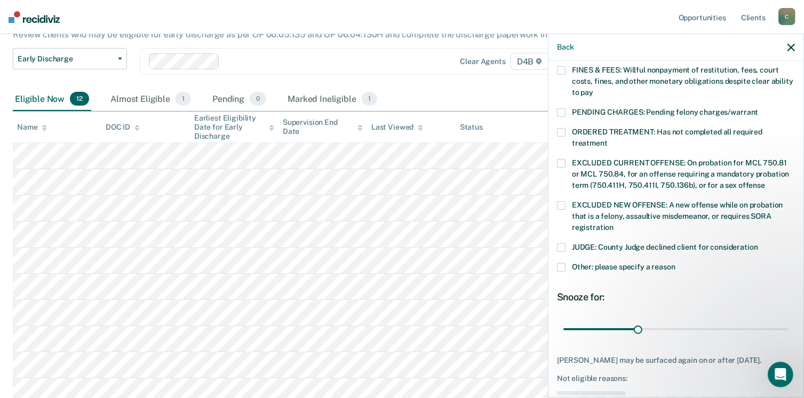
scroll to position [345, 0]
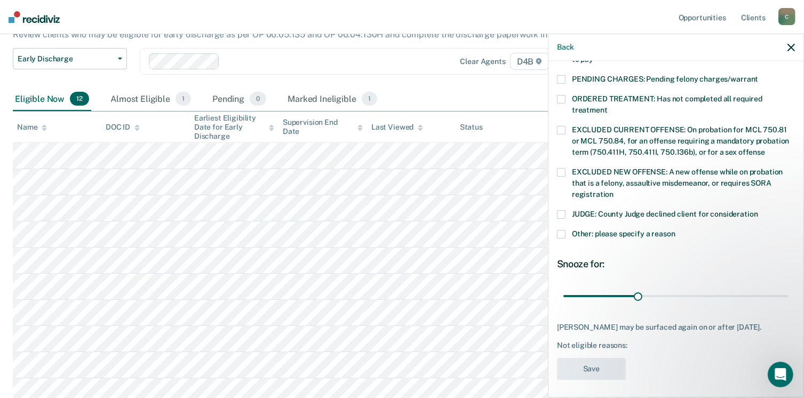
click at [561, 230] on span at bounding box center [561, 234] width 9 height 9
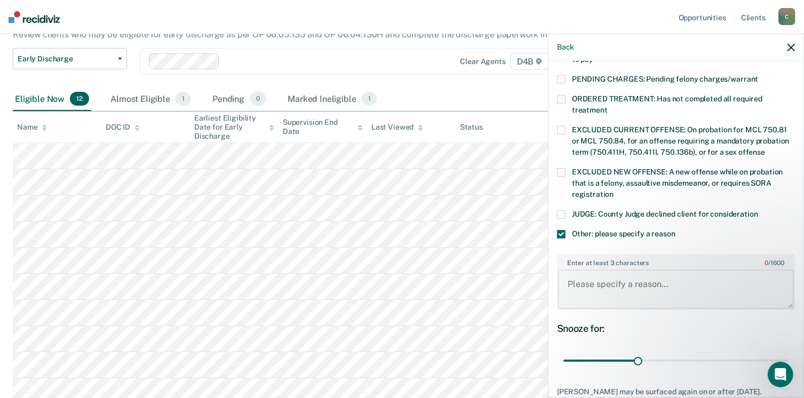
click at [589, 272] on textarea "Enter at least 3 characters 0 / 1600" at bounding box center [676, 290] width 236 height 40
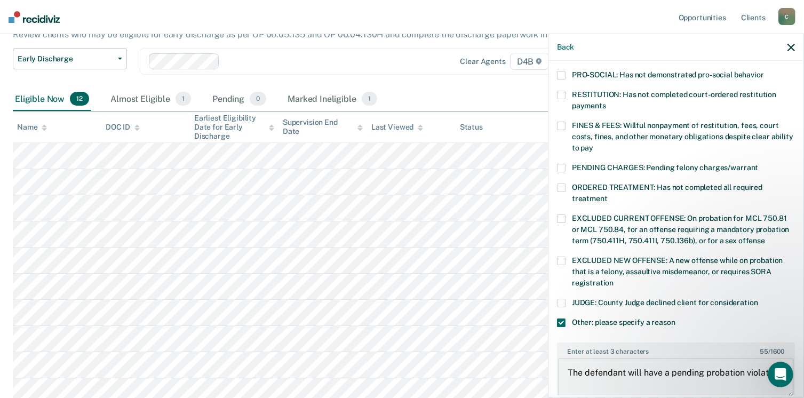
scroll to position [185, 0]
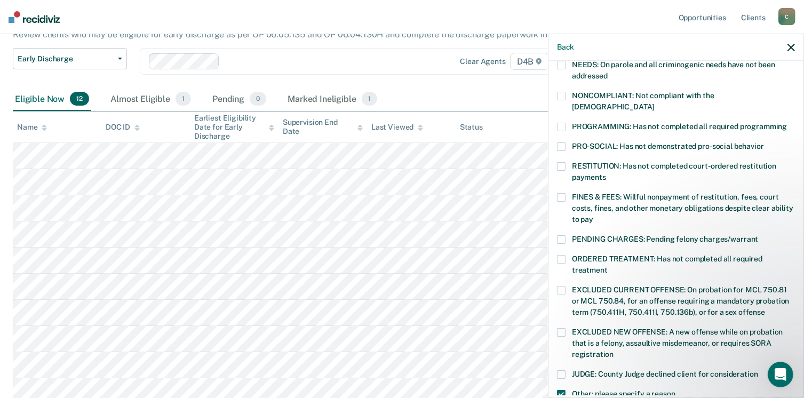
type textarea "The defendant will have a pending probation violation."
drag, startPoint x: 563, startPoint y: 96, endPoint x: 566, endPoint y: 124, distance: 28.9
click at [563, 96] on span at bounding box center [561, 96] width 9 height 9
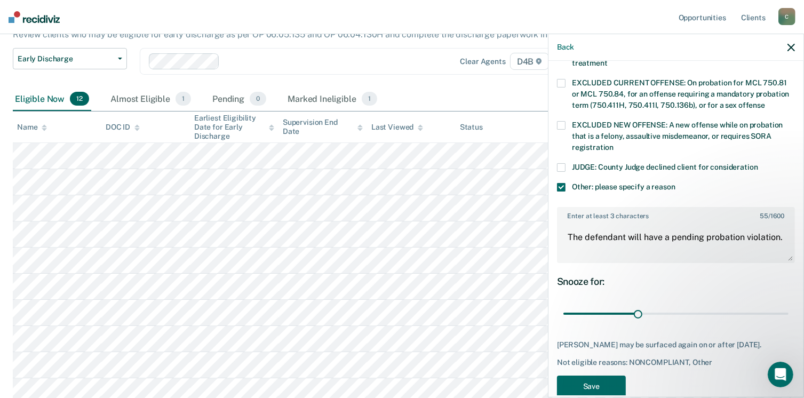
scroll to position [399, 0]
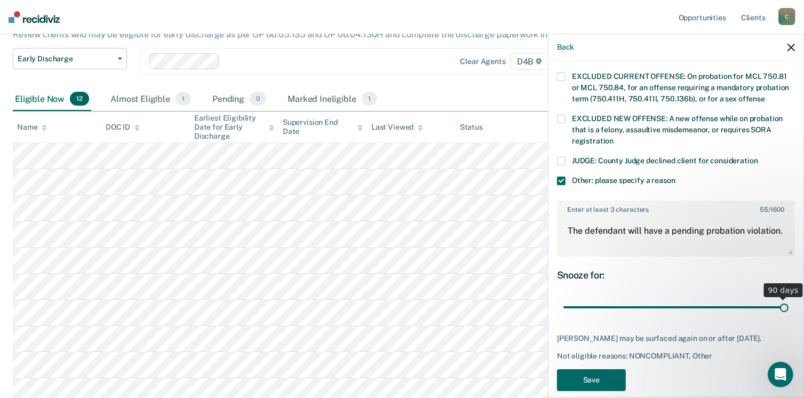
drag, startPoint x: 636, startPoint y: 294, endPoint x: 784, endPoint y: 295, distance: 147.9
type input "90"
click at [787, 298] on input "range" at bounding box center [676, 307] width 225 height 19
click at [585, 376] on button "Save" at bounding box center [591, 380] width 69 height 22
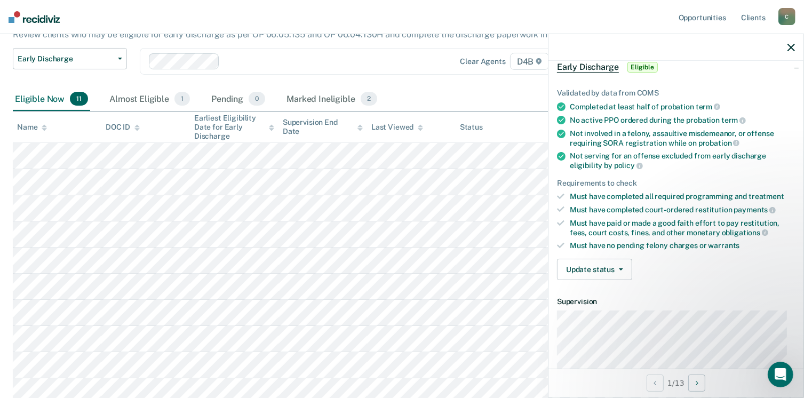
scroll to position [160, 0]
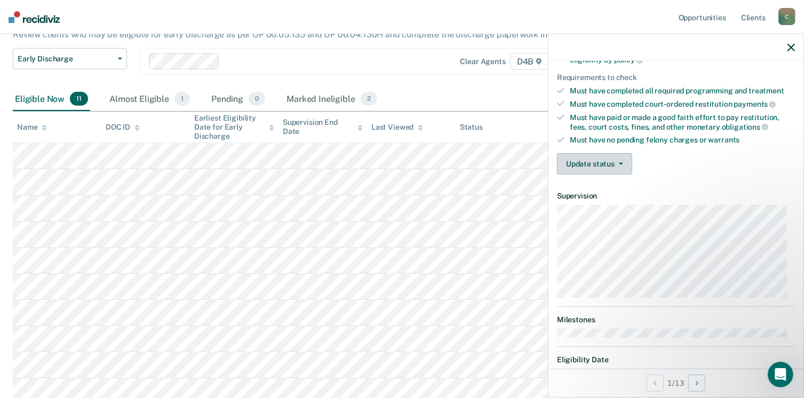
click at [594, 158] on button "Update status" at bounding box center [594, 163] width 75 height 21
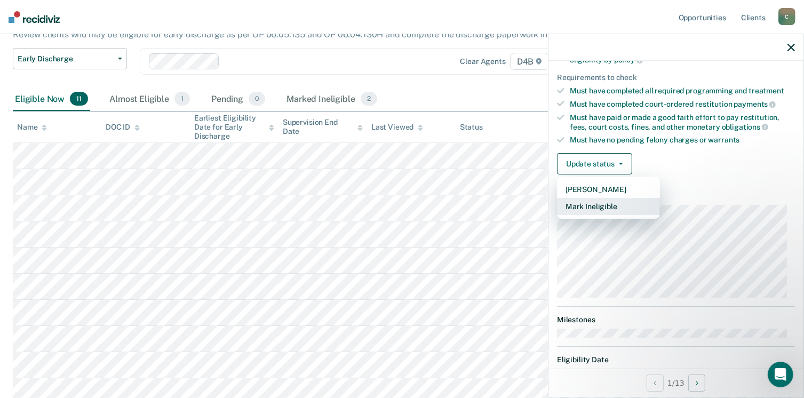
click at [592, 201] on button "Mark Ineligible" at bounding box center [608, 206] width 103 height 17
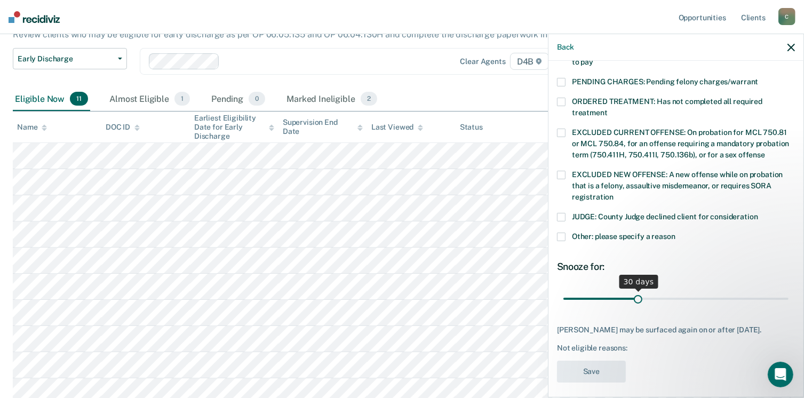
scroll to position [345, 0]
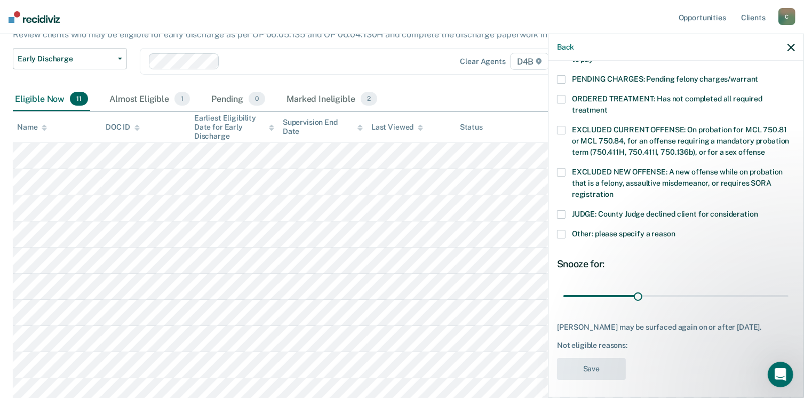
click at [559, 230] on span at bounding box center [561, 234] width 9 height 9
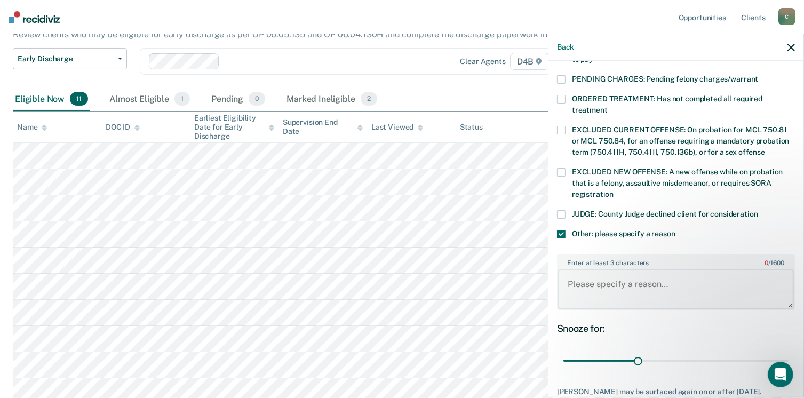
click at [590, 270] on textarea "Enter at least 3 characters 0 / 1600" at bounding box center [676, 290] width 236 height 40
paste textarea "Third Degree Arson"
type textarea "Third Degree Arson"
drag, startPoint x: 636, startPoint y: 346, endPoint x: 816, endPoint y: 344, distance: 179.4
type input "90"
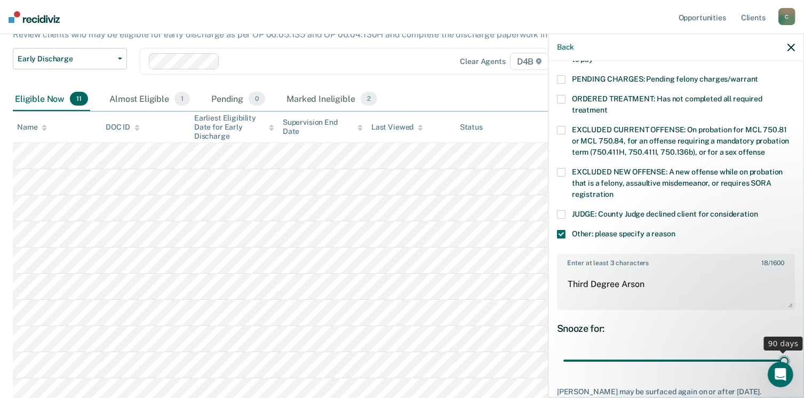
click at [789, 352] on input "range" at bounding box center [676, 361] width 225 height 19
drag, startPoint x: 645, startPoint y: 271, endPoint x: 647, endPoint y: 276, distance: 5.7
click at [646, 270] on textarea "Third Degree Arson" at bounding box center [676, 290] width 236 height 40
paste textarea "[DATE]"
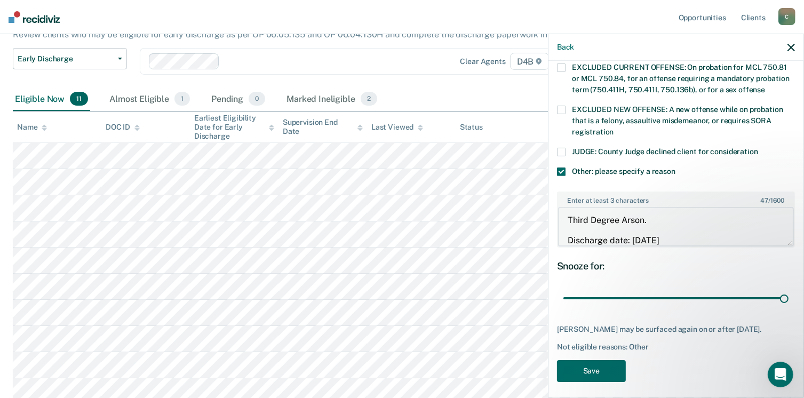
scroll to position [409, 0]
type textarea "Third Degree Arson. Discharge date: [DATE]"
click at [612, 366] on button "Save" at bounding box center [591, 370] width 69 height 22
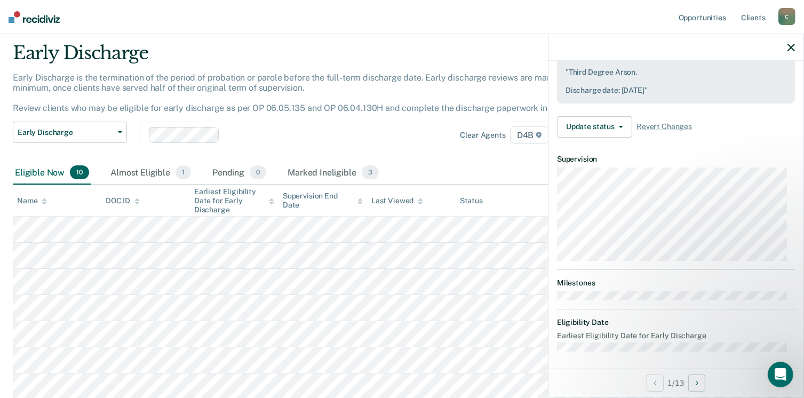
scroll to position [0, 0]
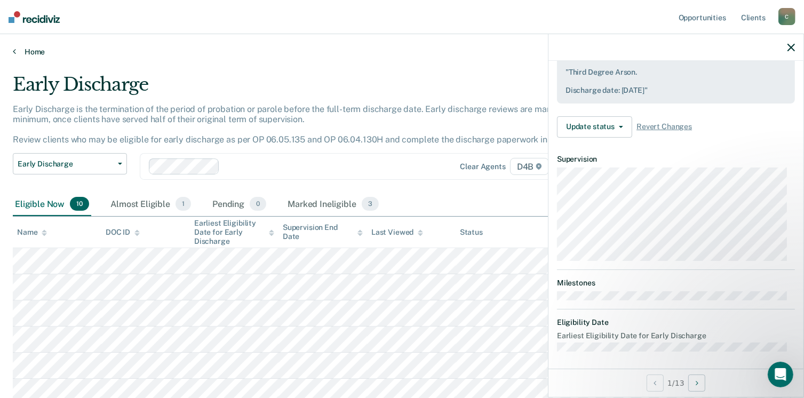
click at [20, 48] on link "Home" at bounding box center [402, 52] width 779 height 10
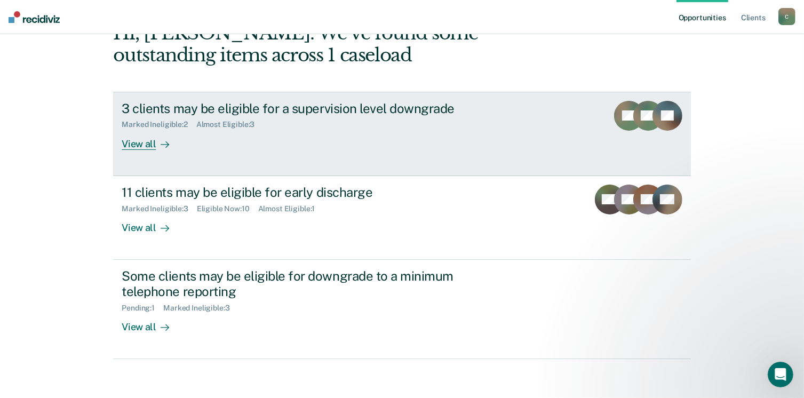
scroll to position [71, 0]
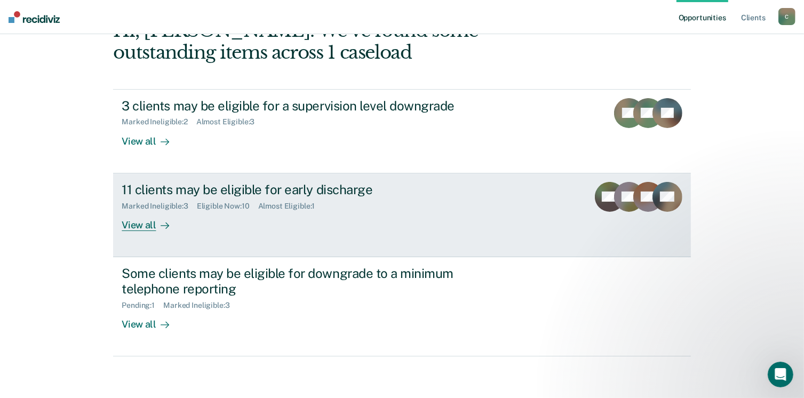
click at [230, 204] on div "Eligible Now : 10" at bounding box center [227, 206] width 61 height 9
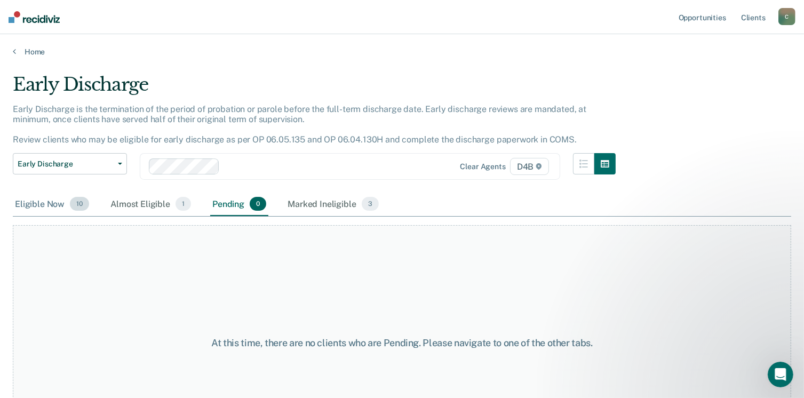
click at [44, 201] on div "Eligible Now 10" at bounding box center [52, 204] width 78 height 23
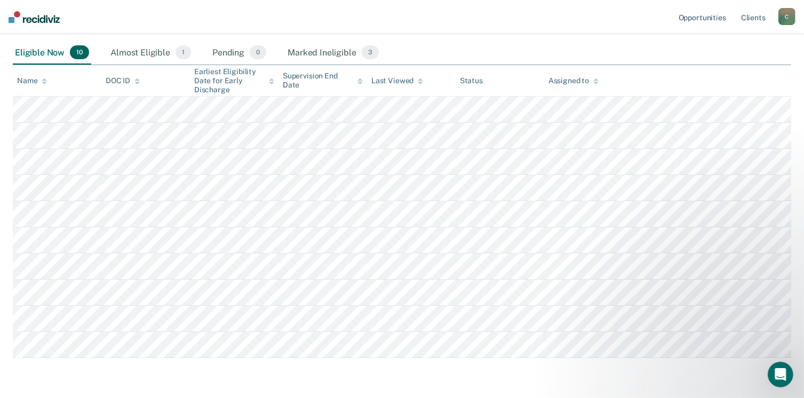
scroll to position [134, 0]
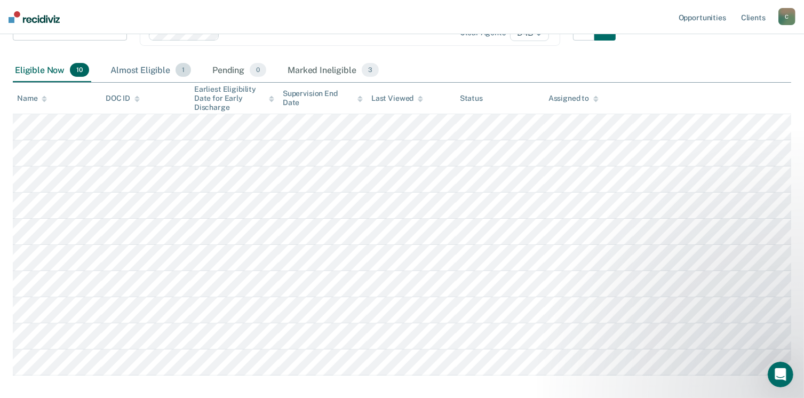
click at [123, 68] on div "Almost Eligible 1" at bounding box center [150, 70] width 85 height 23
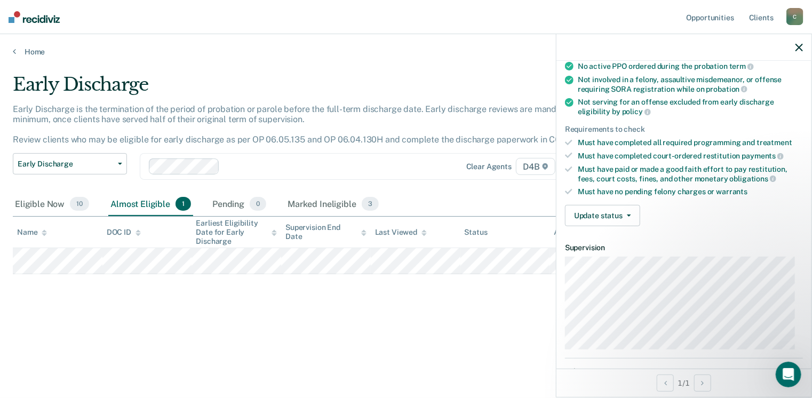
scroll to position [101, 0]
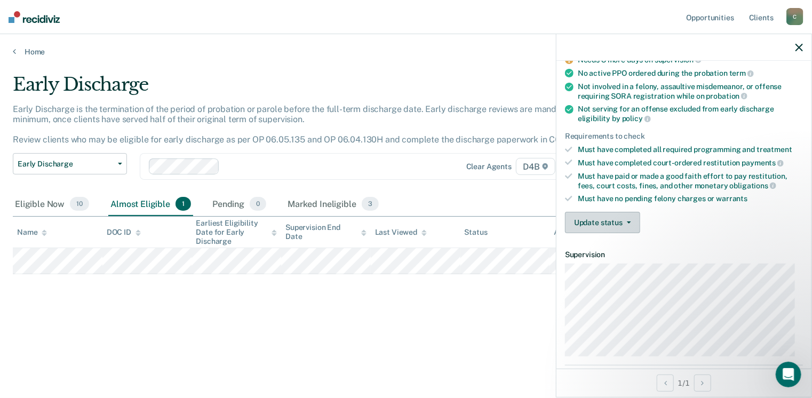
click at [592, 221] on button "Update status" at bounding box center [602, 222] width 75 height 21
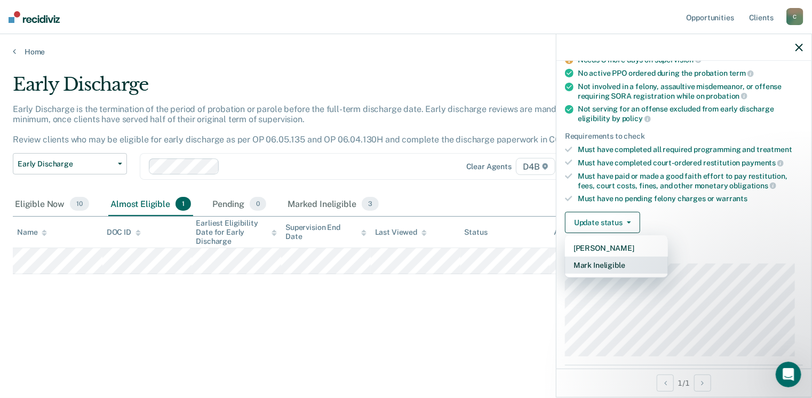
click at [592, 264] on button "Mark Ineligible" at bounding box center [616, 265] width 103 height 17
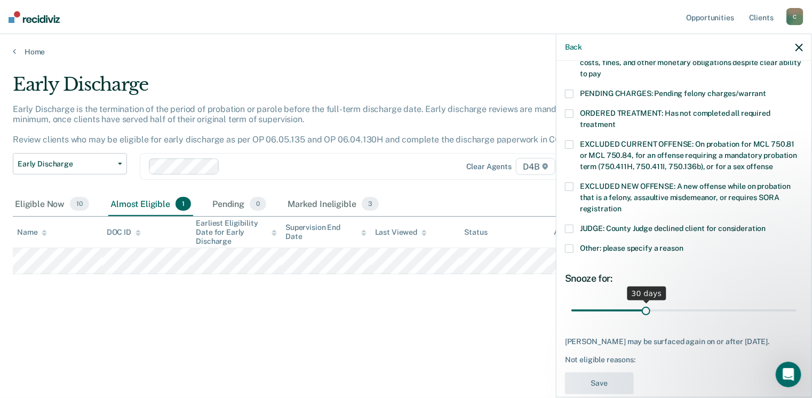
scroll to position [345, 0]
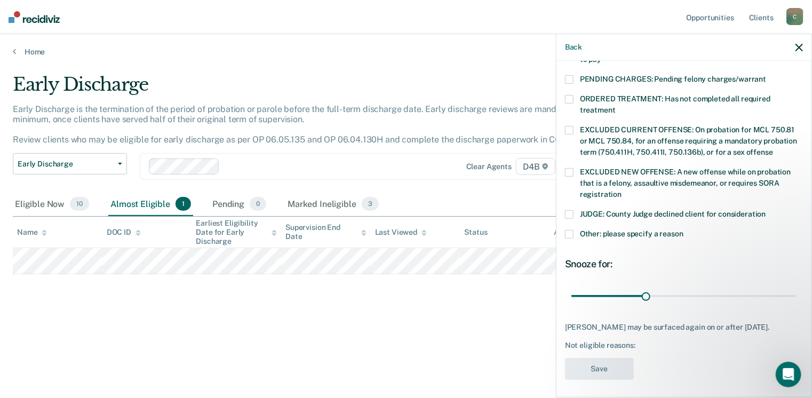
drag, startPoint x: 571, startPoint y: 220, endPoint x: 575, endPoint y: 224, distance: 5.7
click at [571, 230] on span at bounding box center [569, 234] width 9 height 9
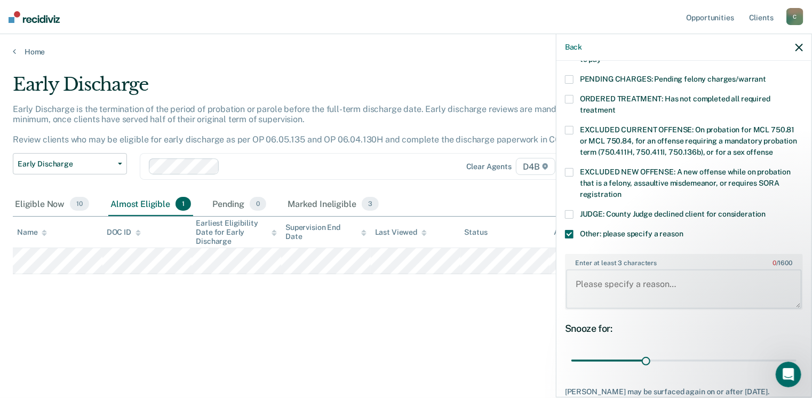
click at [594, 271] on textarea "Enter at least 3 characters 0 / 1600" at bounding box center [684, 290] width 236 height 40
paste textarea "Operating Intoxicated/Impaired/Controlled Substance - 3rd"
click at [574, 272] on textarea "Operating Intoxicated/Impaired/Controlled Substance - 3rd" at bounding box center [684, 290] width 236 height 40
drag, startPoint x: 636, startPoint y: 287, endPoint x: 659, endPoint y: 293, distance: 23.7
click at [638, 286] on textarea "Ottawa County case Operating Intoxicated/Impaired/Controlled Substance - 3rd" at bounding box center [684, 290] width 236 height 40
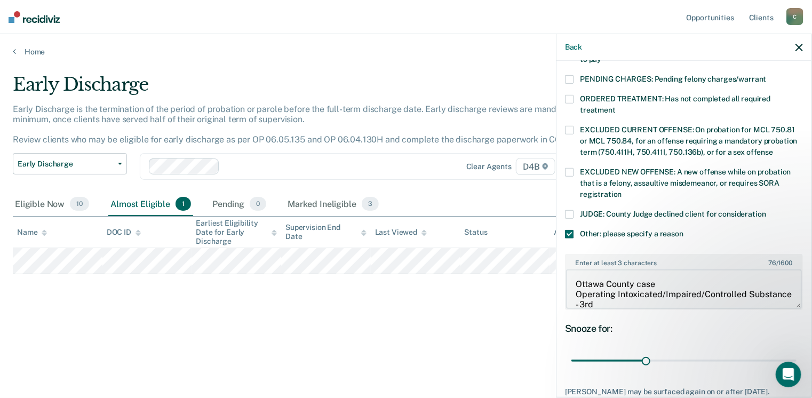
click at [641, 291] on textarea "Ottawa County case Operating Intoxicated/Impaired/Controlled Substance - 3rd" at bounding box center [684, 290] width 236 height 40
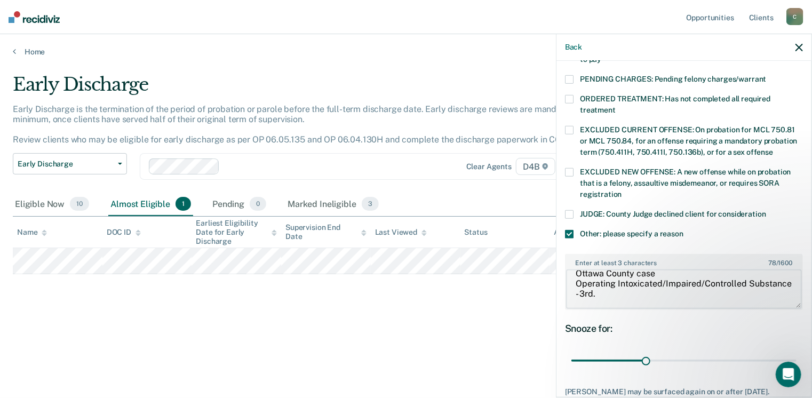
scroll to position [22, 0]
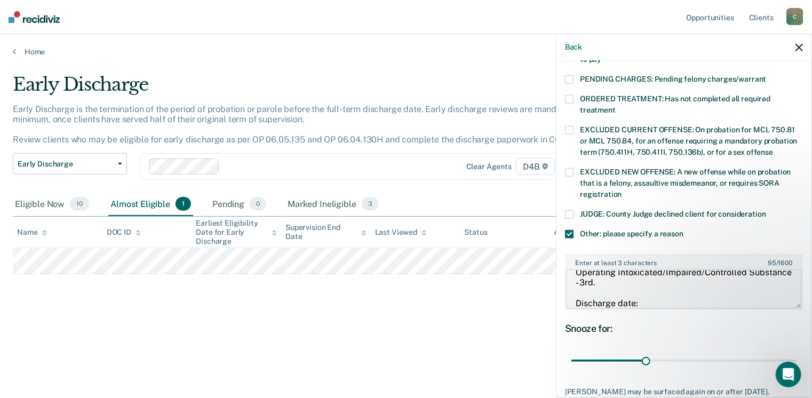
paste textarea "[DATE]"
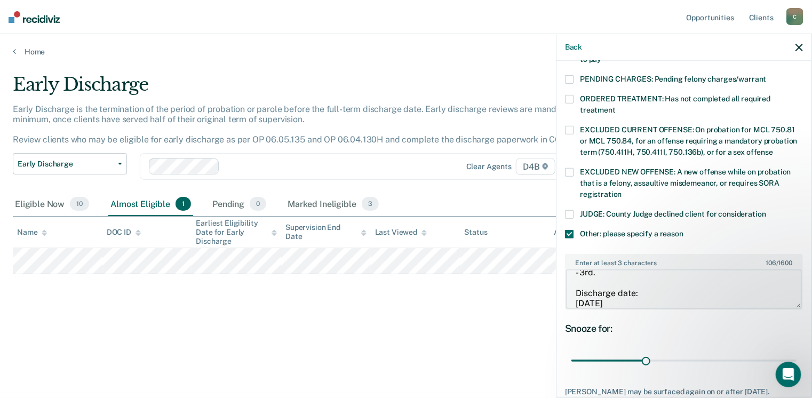
click at [646, 278] on textarea "Ottawa County case Operating Intoxicated/Impaired/Controlled Substance - 3rd. D…" at bounding box center [684, 290] width 236 height 40
type textarea "Ottawa County case Operating Intoxicated/Impaired/Controlled Substance - 3rd. D…"
click at [644, 352] on input "range" at bounding box center [684, 361] width 225 height 19
drag, startPoint x: 644, startPoint y: 348, endPoint x: 798, endPoint y: 355, distance: 154.5
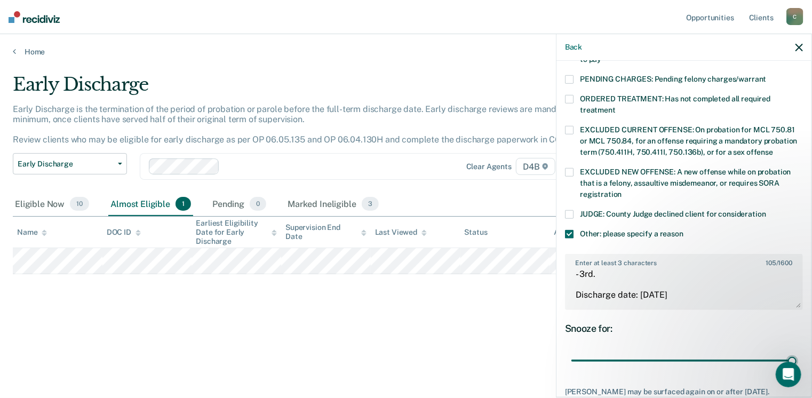
type input "90"
click at [797, 355] on input "range" at bounding box center [684, 361] width 225 height 19
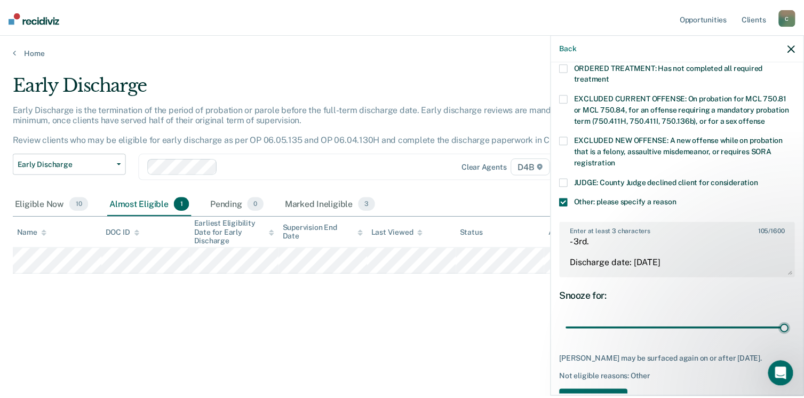
scroll to position [409, 0]
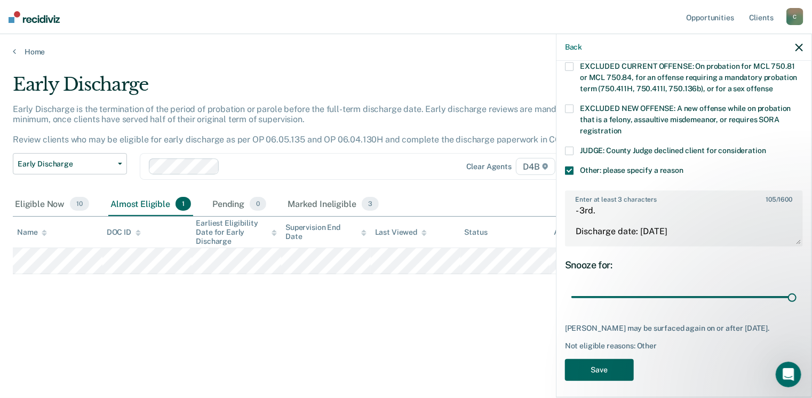
click at [611, 365] on button "Save" at bounding box center [599, 370] width 69 height 22
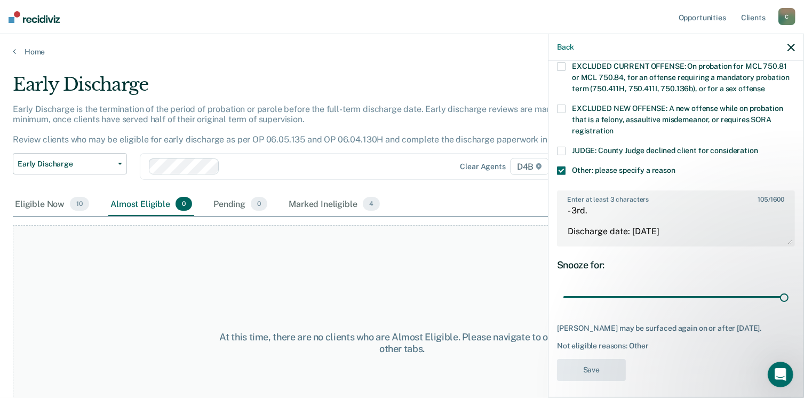
scroll to position [331, 0]
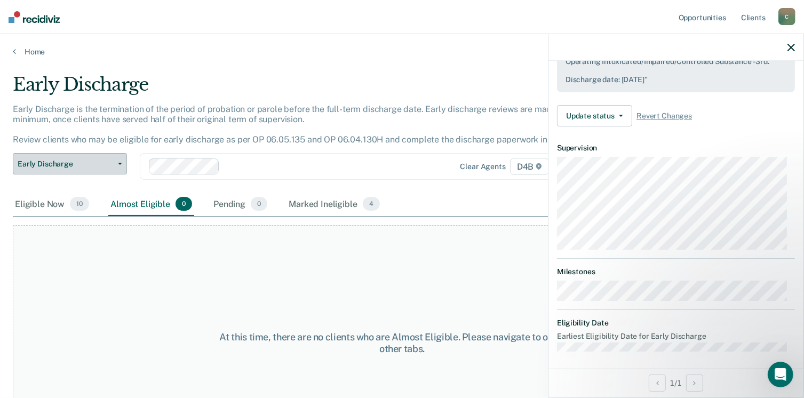
click at [102, 163] on span "Early Discharge" at bounding box center [66, 164] width 96 height 9
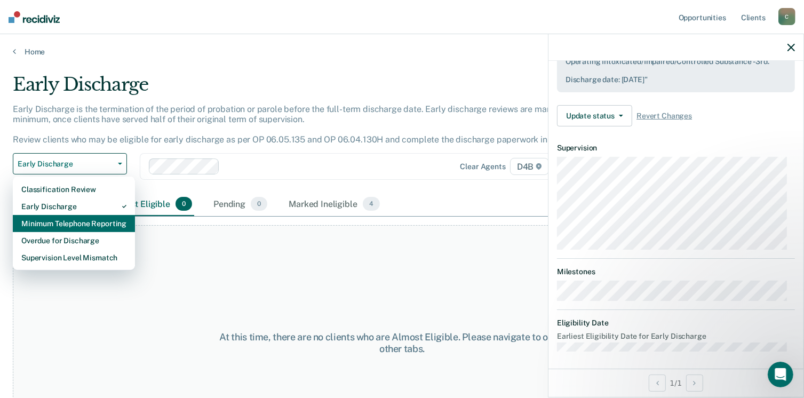
click at [79, 225] on div "Minimum Telephone Reporting" at bounding box center [73, 223] width 105 height 17
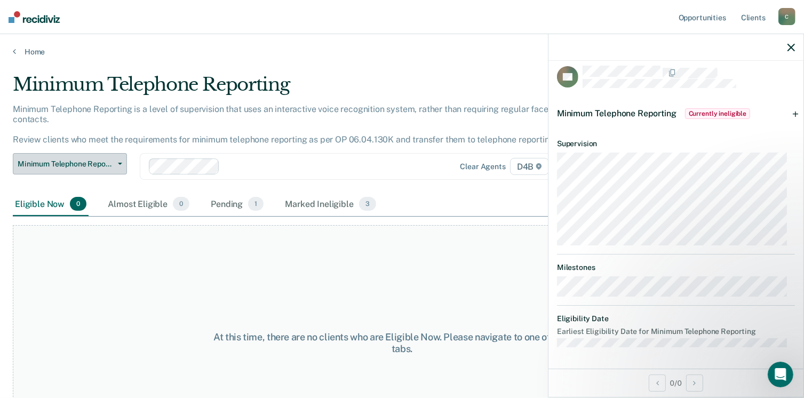
scroll to position [6, 0]
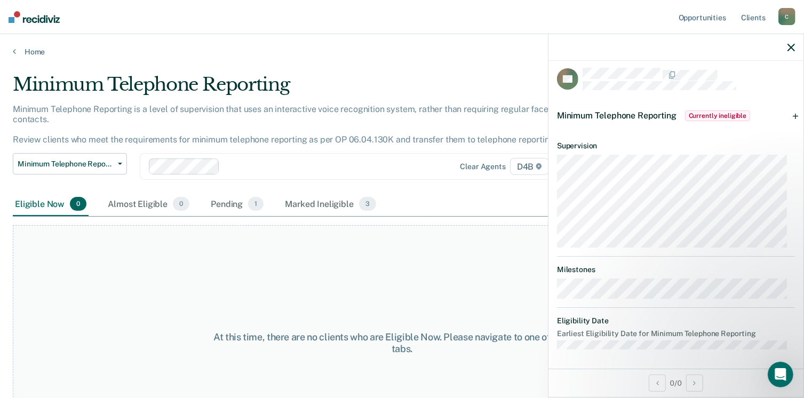
click at [12, 51] on div "Home" at bounding box center [402, 45] width 804 height 22
click at [32, 50] on link "Home" at bounding box center [402, 52] width 779 height 10
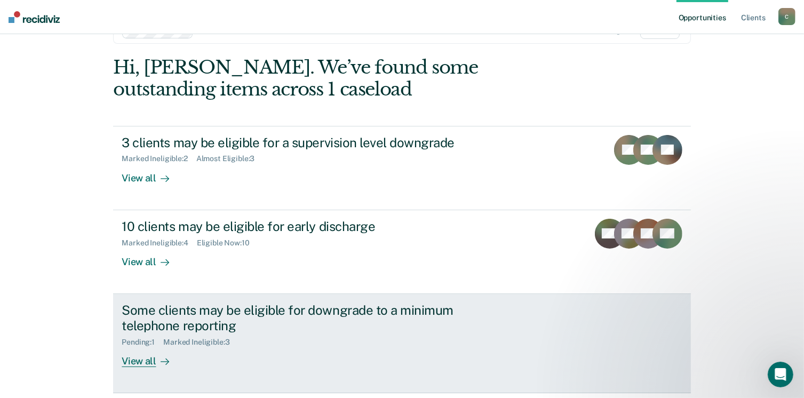
scroll to position [71, 0]
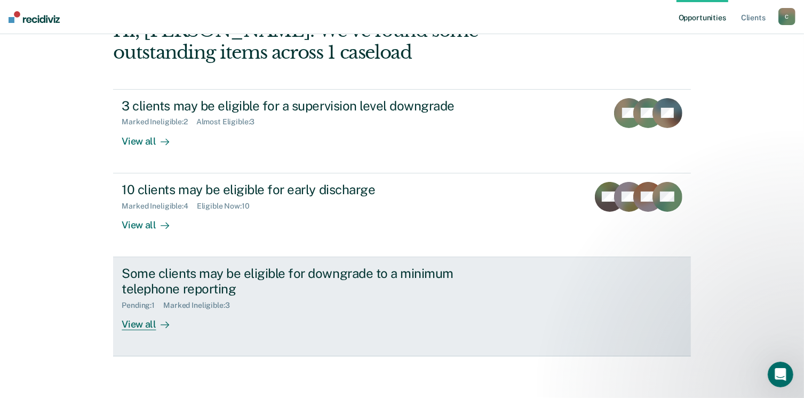
click at [145, 336] on link "Some clients may be eligible for downgrade to a minimum telephone reporting Pen…" at bounding box center [402, 306] width 578 height 99
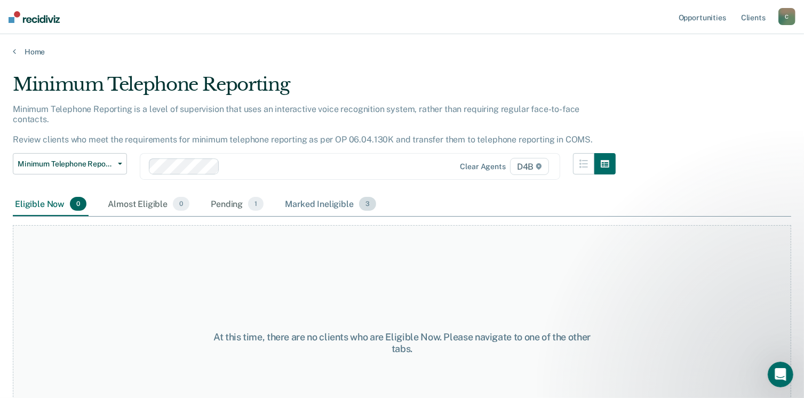
click at [367, 197] on span "3" at bounding box center [367, 204] width 17 height 14
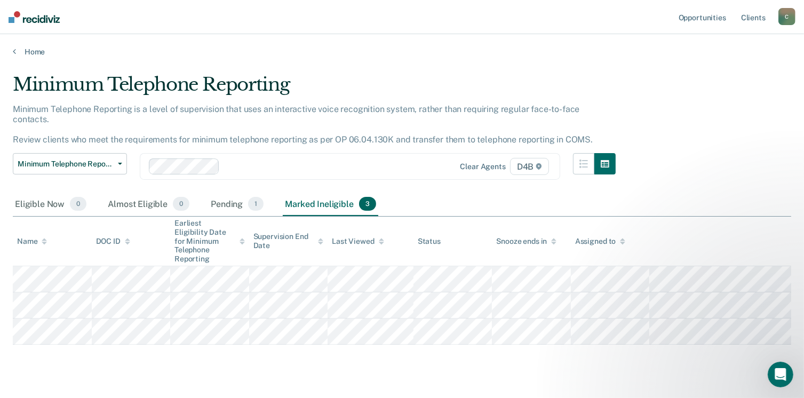
click at [12, 52] on div "Home" at bounding box center [402, 45] width 804 height 22
click at [236, 195] on div "Pending 1" at bounding box center [237, 204] width 57 height 23
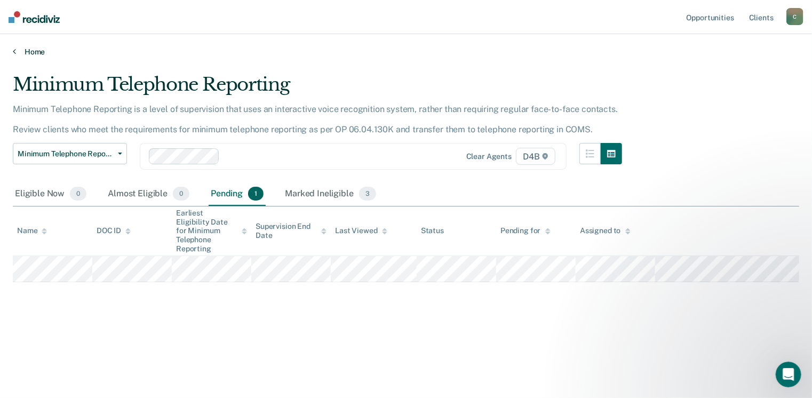
click at [15, 51] on icon at bounding box center [14, 51] width 3 height 9
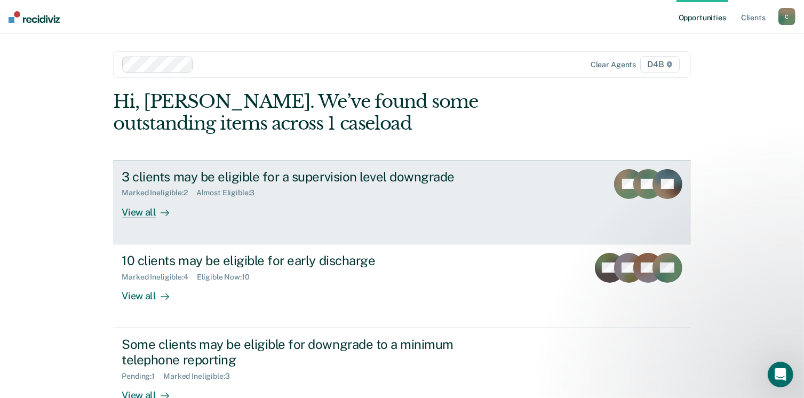
click at [207, 179] on div "3 clients may be eligible for a supervision level downgrade" at bounding box center [309, 176] width 375 height 15
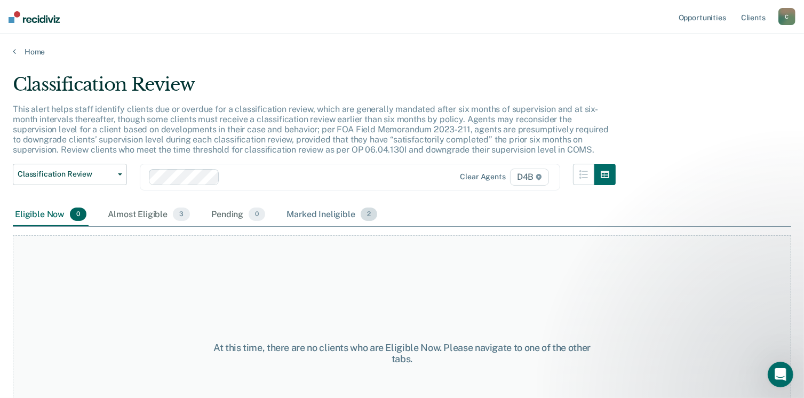
click at [344, 211] on div "Marked Ineligible 2" at bounding box center [332, 214] width 95 height 23
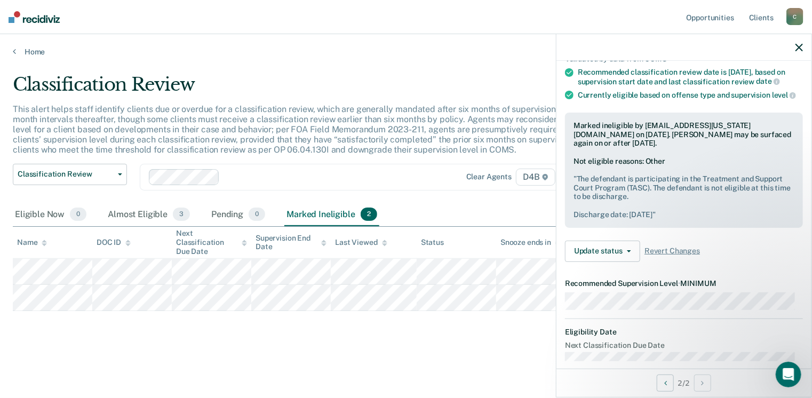
scroll to position [107, 0]
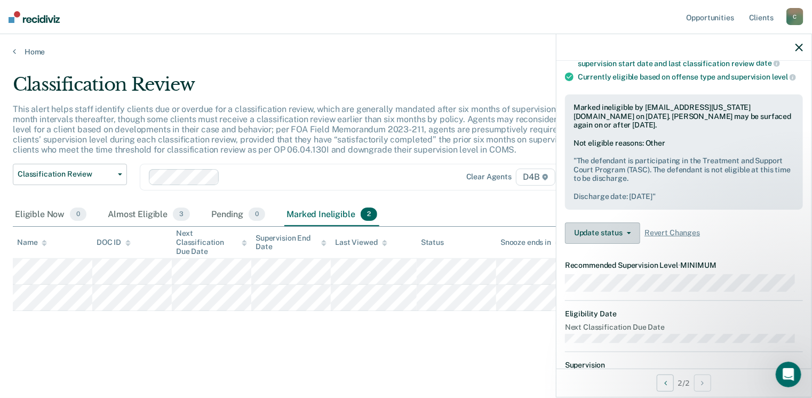
click at [606, 244] on button "Update status" at bounding box center [602, 233] width 75 height 21
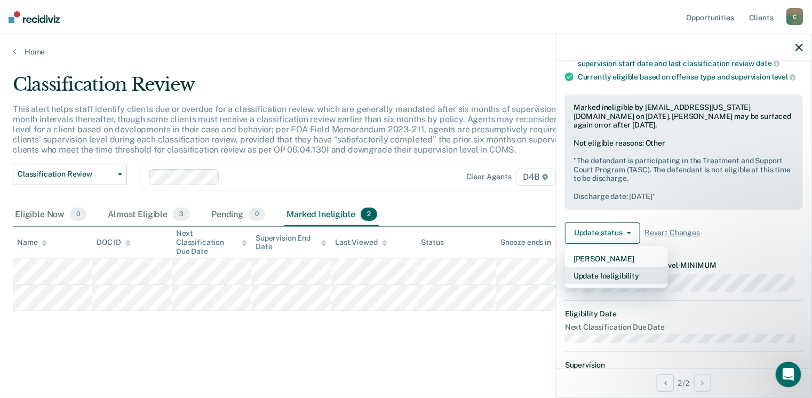
click at [604, 285] on button "Update Ineligibility" at bounding box center [616, 275] width 103 height 17
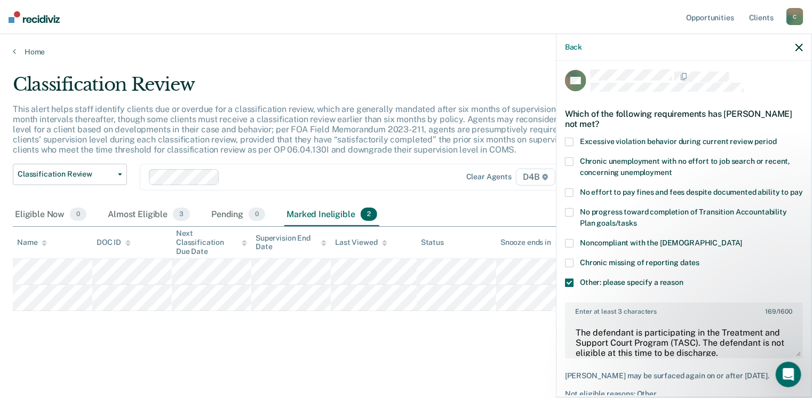
scroll to position [0, 0]
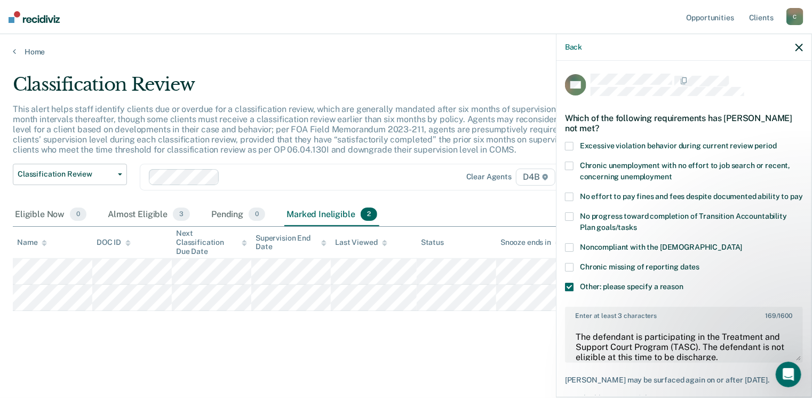
click at [437, 190] on div "Classification Review Classification Review Early Discharge Minimum Telephone R…" at bounding box center [318, 184] width 610 height 40
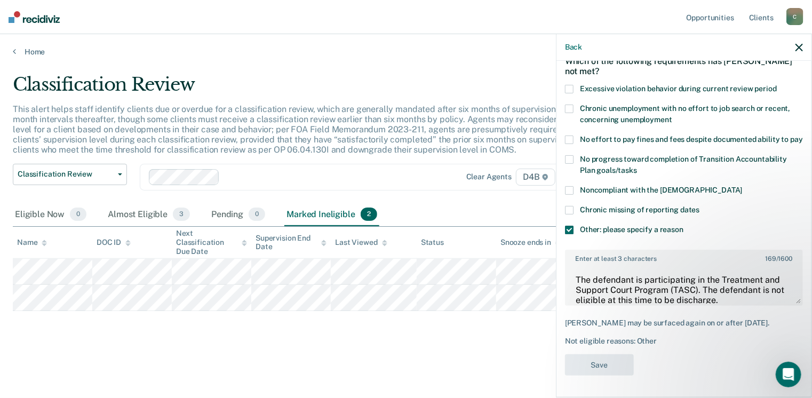
scroll to position [75, 0]
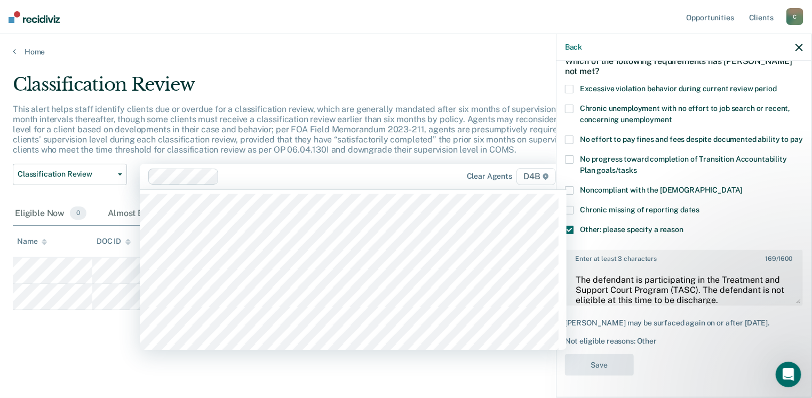
click at [282, 186] on div "Clear agents D4B" at bounding box center [353, 177] width 427 height 26
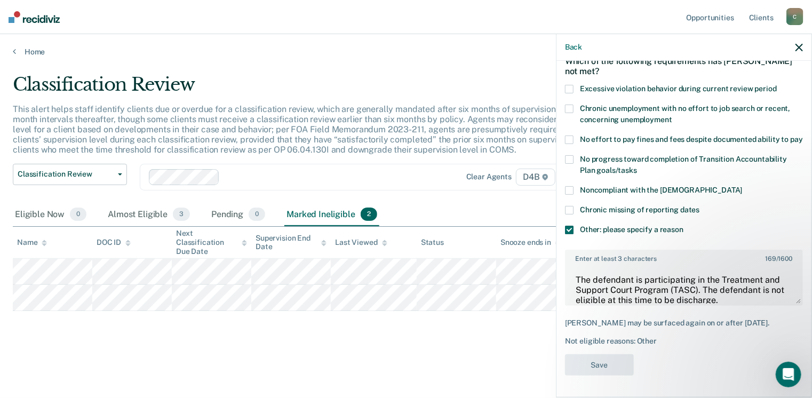
click at [375, 367] on main "Classification Review This alert helps staff identify clients due or overdue fo…" at bounding box center [406, 226] width 812 height 338
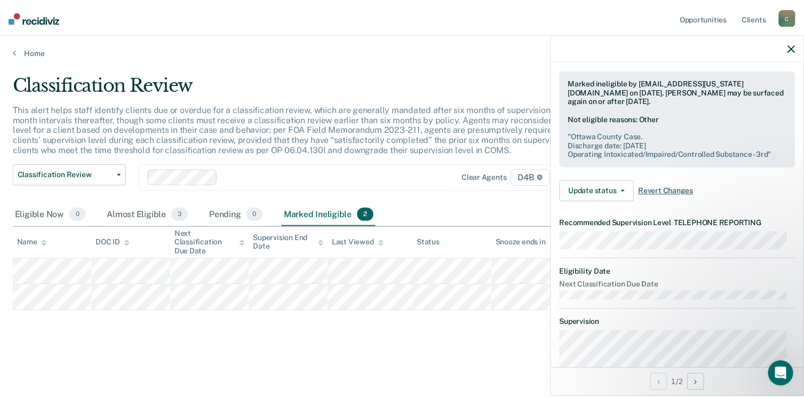
scroll to position [53, 0]
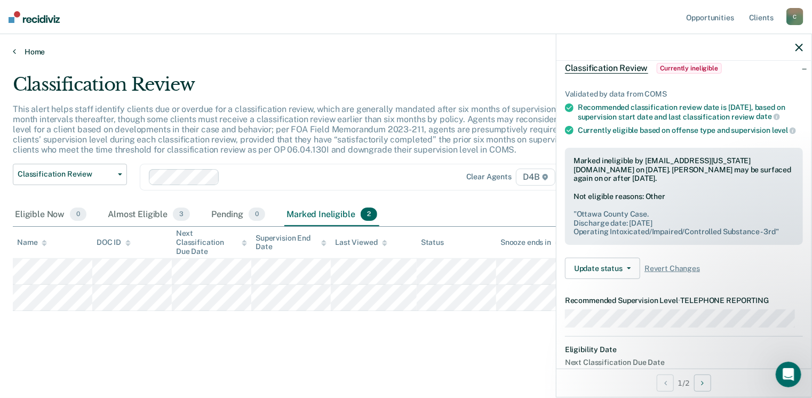
click at [23, 52] on link "Home" at bounding box center [406, 52] width 787 height 10
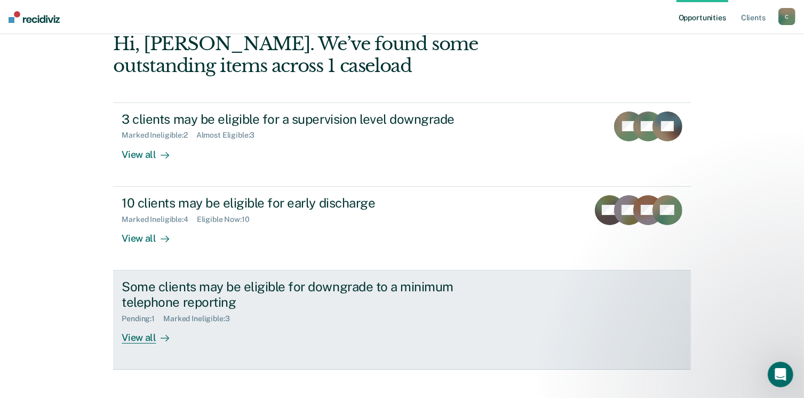
scroll to position [71, 0]
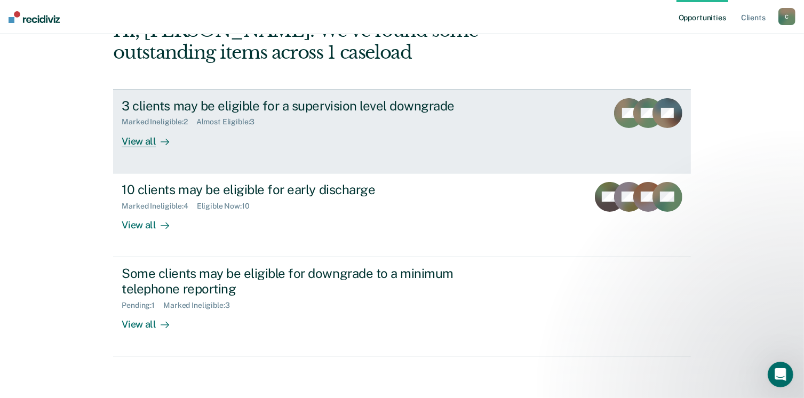
click at [138, 141] on div "View all" at bounding box center [152, 137] width 60 height 21
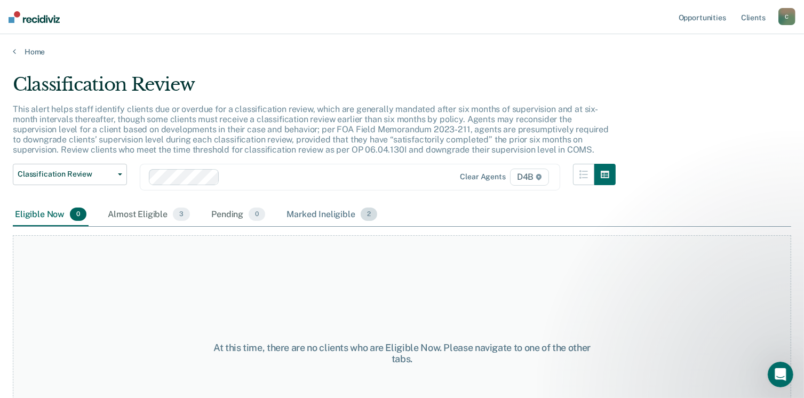
click at [368, 220] on div "Marked Ineligible 2" at bounding box center [332, 214] width 95 height 23
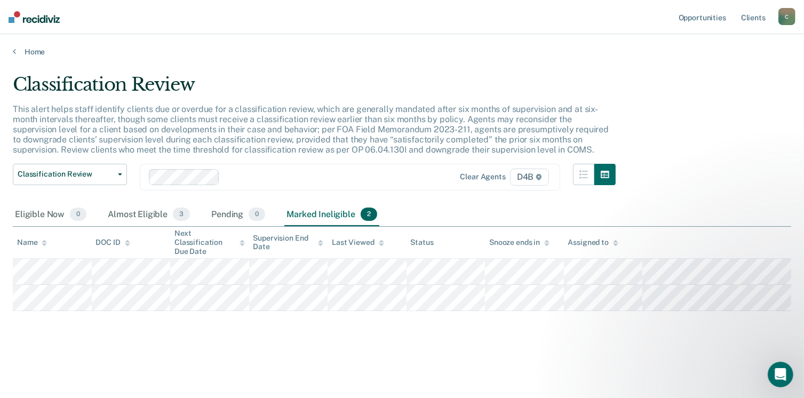
click at [368, 220] on div "Marked Ineligible 2" at bounding box center [332, 214] width 95 height 23
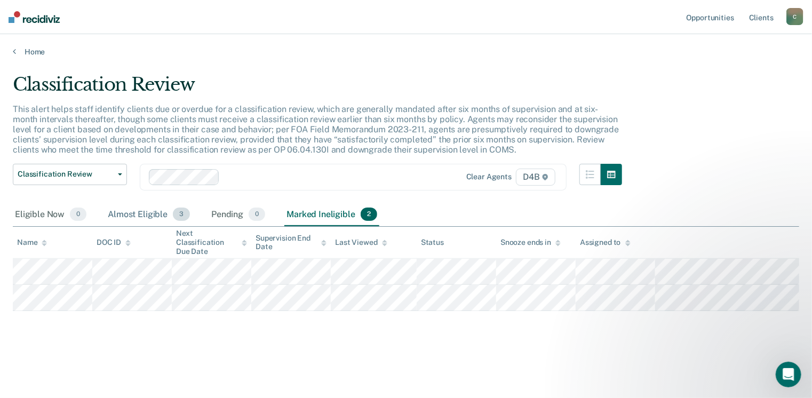
click at [158, 212] on div "Almost Eligible 3" at bounding box center [149, 214] width 86 height 23
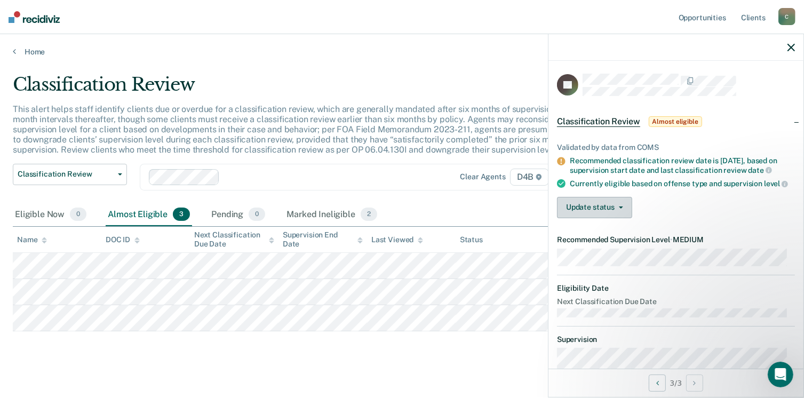
click at [573, 213] on button "Update status" at bounding box center [594, 207] width 75 height 21
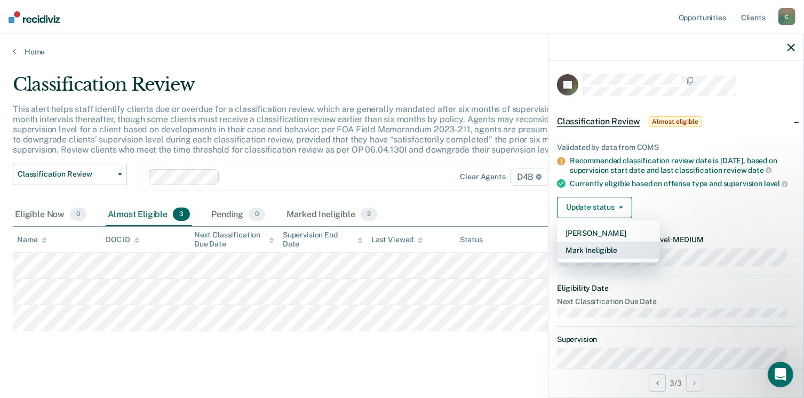
click at [583, 259] on button "Mark Ineligible" at bounding box center [608, 250] width 103 height 17
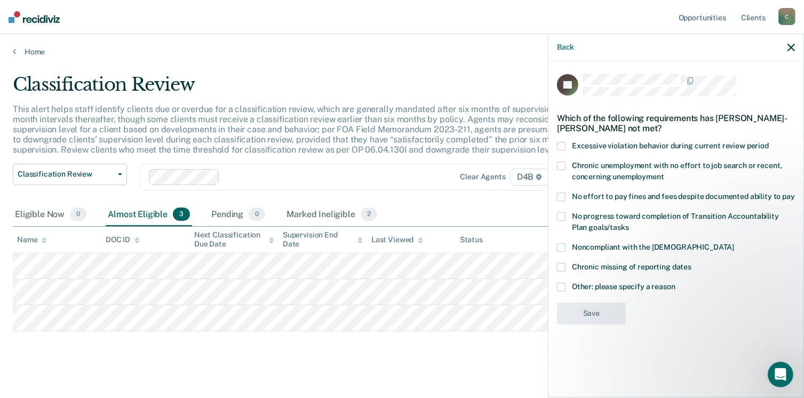
click at [561, 286] on span at bounding box center [561, 287] width 9 height 9
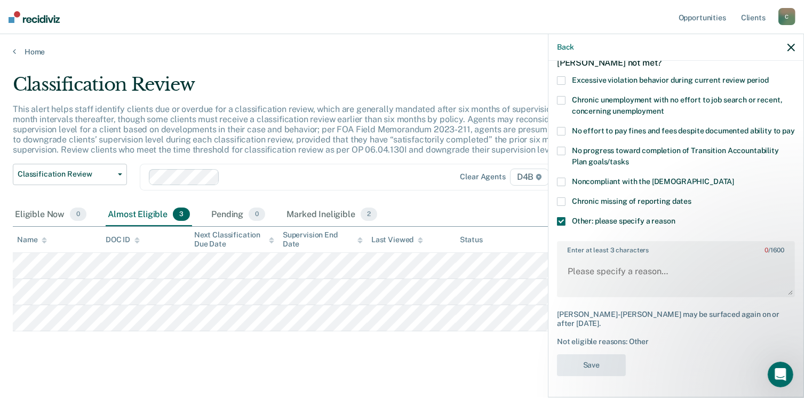
scroll to position [75, 0]
click at [570, 270] on textarea "Enter at least 3 characters 0 / 1600" at bounding box center [676, 277] width 236 height 40
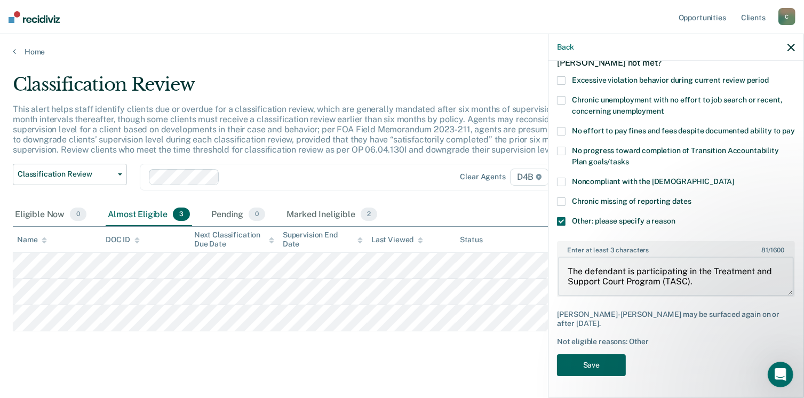
type textarea "The defendant is participating in the Treatment and Support Court Program (TASC…"
click at [599, 370] on button "Save" at bounding box center [591, 365] width 69 height 22
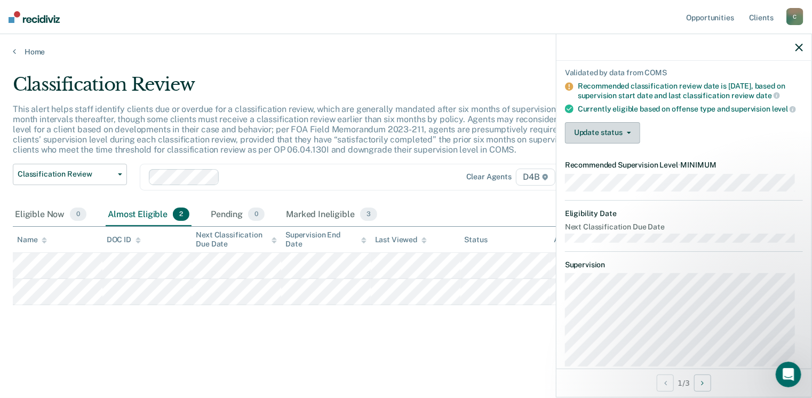
click at [602, 140] on button "Update status" at bounding box center [602, 132] width 75 height 21
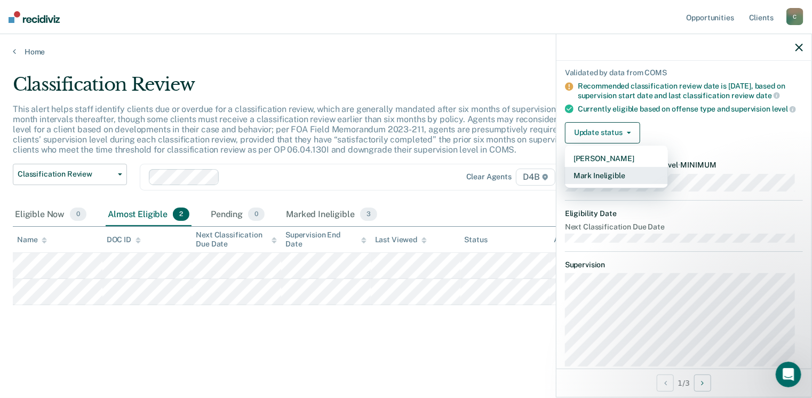
click at [588, 183] on button "Mark Ineligible" at bounding box center [616, 175] width 103 height 17
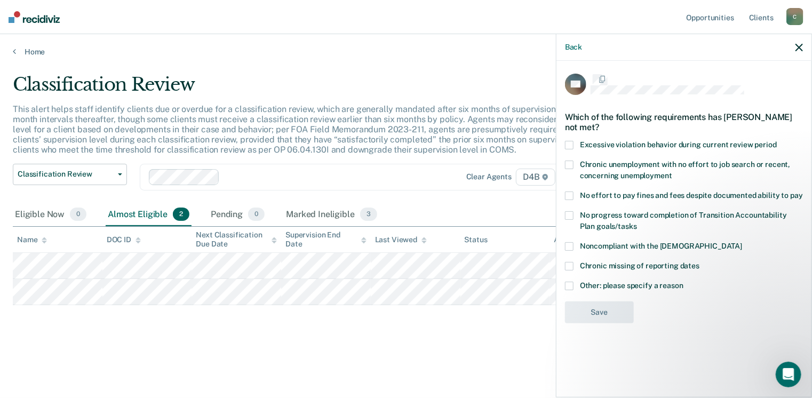
scroll to position [0, 0]
click at [570, 288] on span at bounding box center [569, 287] width 9 height 9
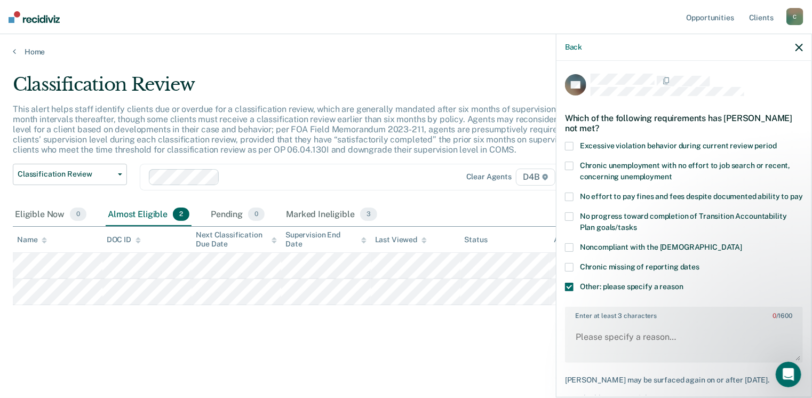
scroll to position [53, 0]
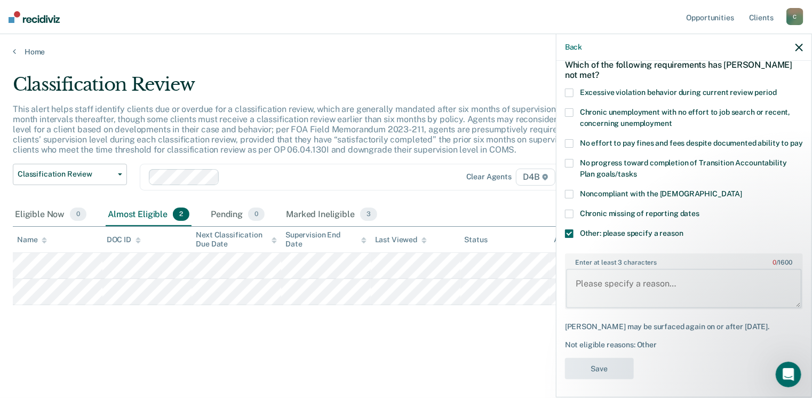
click at [581, 293] on textarea "Enter at least 3 characters 0 / 1600" at bounding box center [684, 289] width 236 height 40
paste textarea "[PERSON_NAME] and/or Knowingly Assaulting Pregnant Indiv 3rd Off"
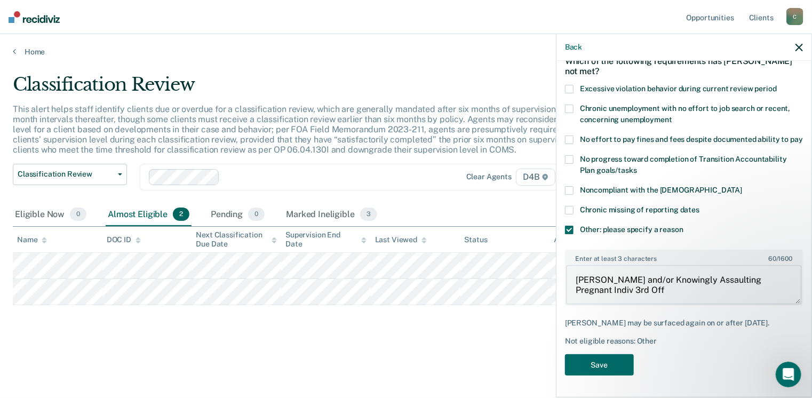
scroll to position [66, 0]
type textarea "[PERSON_NAME] and/or Knowingly Assaulting Pregnant Indiv 3rd Off"
click at [600, 361] on button "Save" at bounding box center [599, 365] width 69 height 22
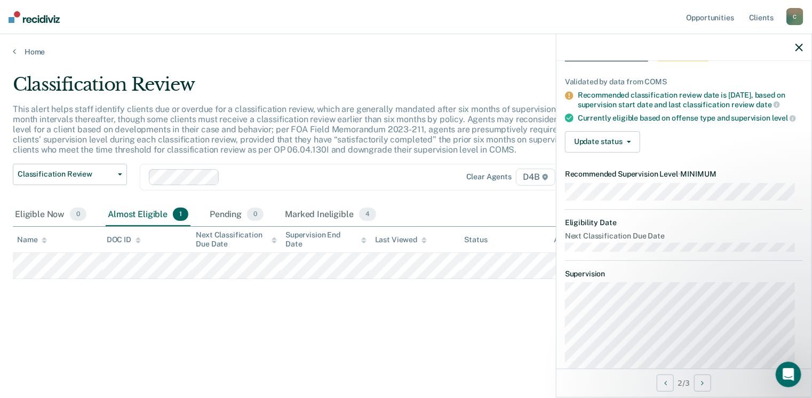
click at [153, 214] on div "Almost Eligible 1" at bounding box center [148, 214] width 85 height 23
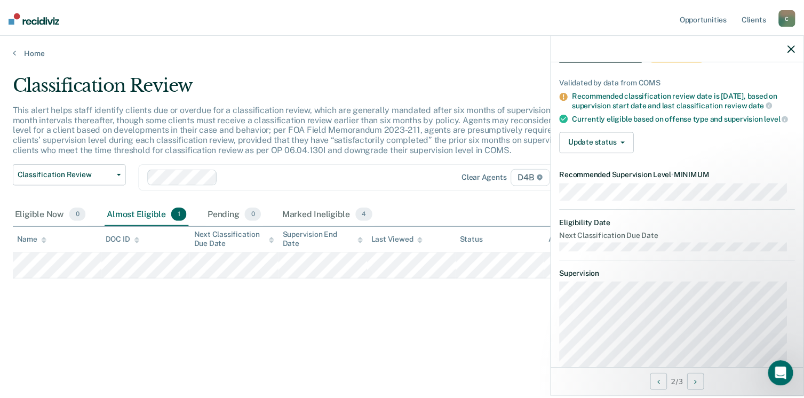
scroll to position [0, 0]
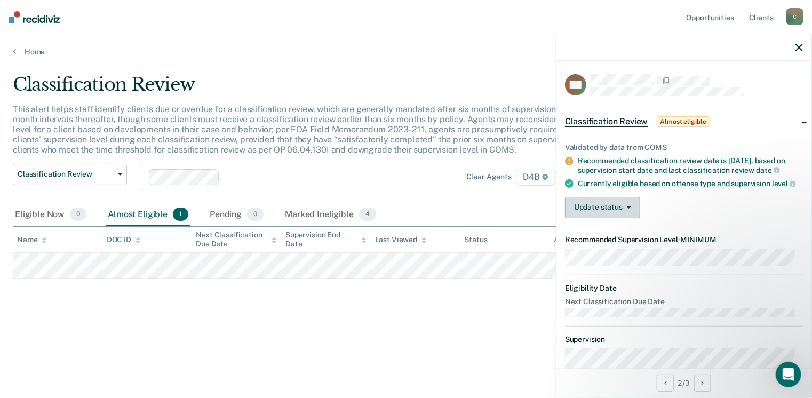
click at [588, 212] on button "Update status" at bounding box center [602, 207] width 75 height 21
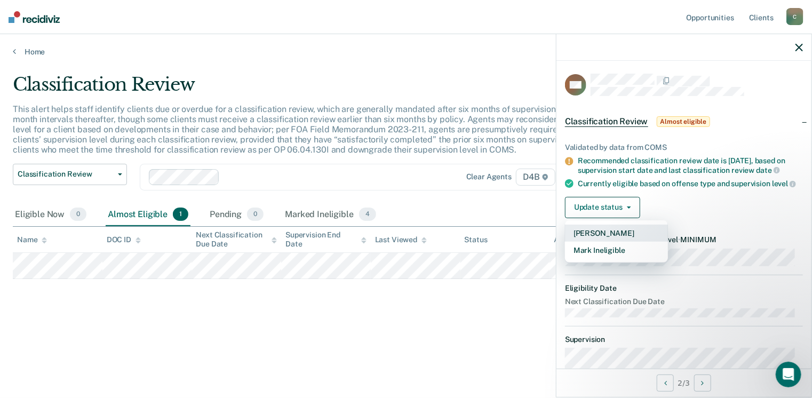
click at [580, 238] on button "[PERSON_NAME]" at bounding box center [616, 233] width 103 height 17
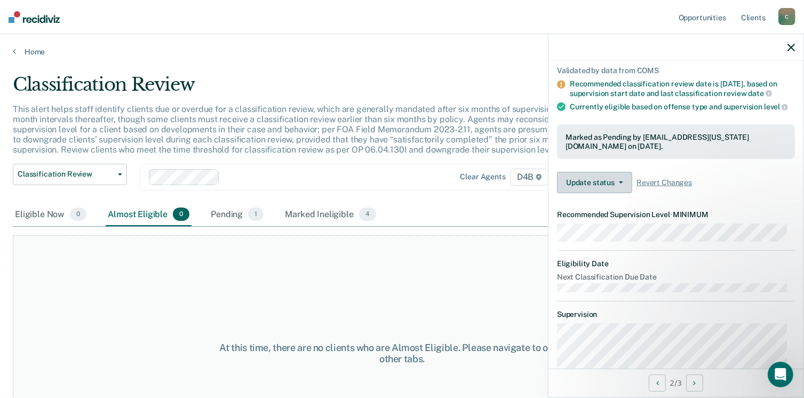
scroll to position [53, 0]
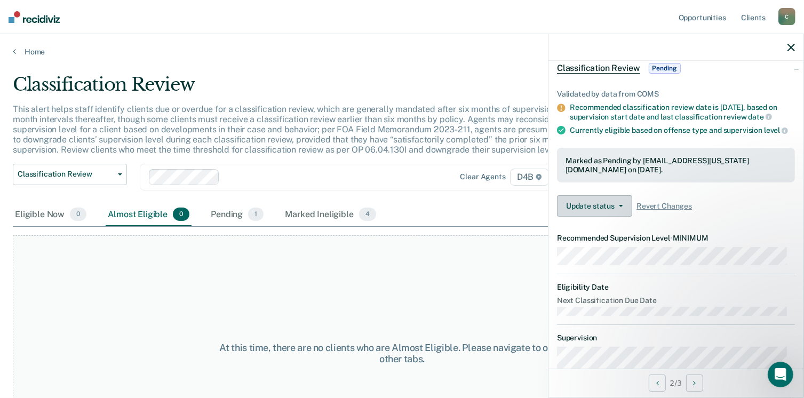
click at [588, 209] on button "Update status" at bounding box center [594, 205] width 75 height 21
click at [753, 306] on dl "Eligibility Date Next Classification Due Date" at bounding box center [676, 299] width 238 height 33
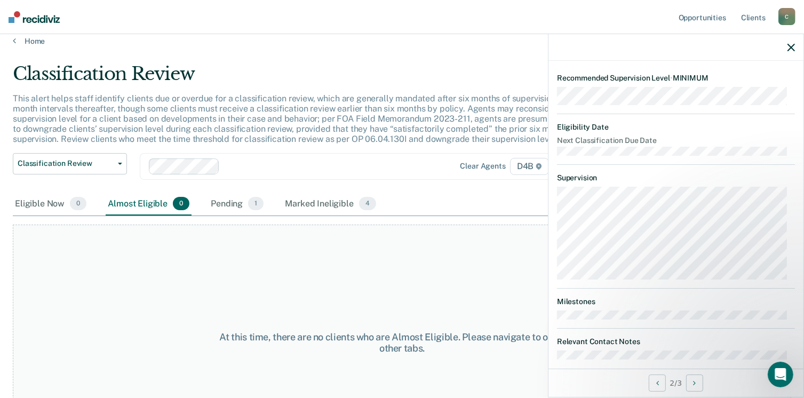
scroll to position [0, 0]
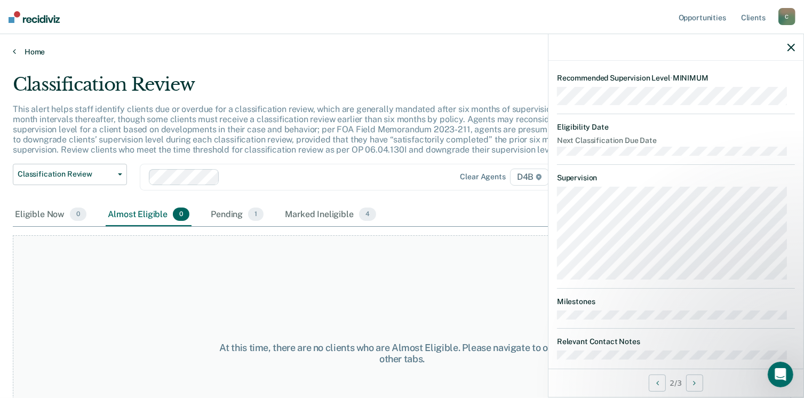
click at [31, 50] on link "Home" at bounding box center [402, 52] width 779 height 10
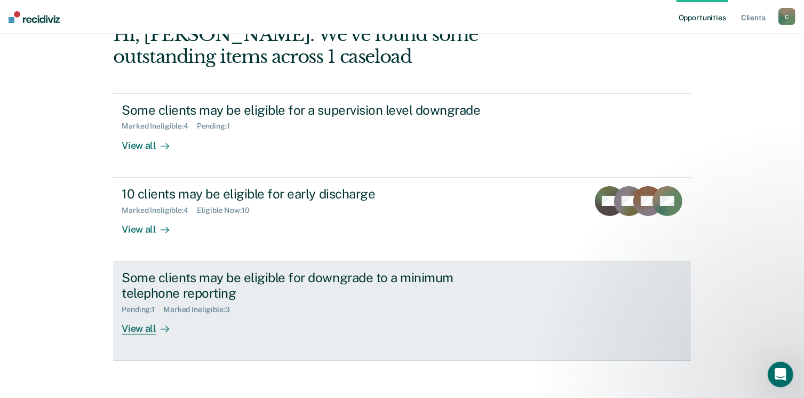
scroll to position [71, 0]
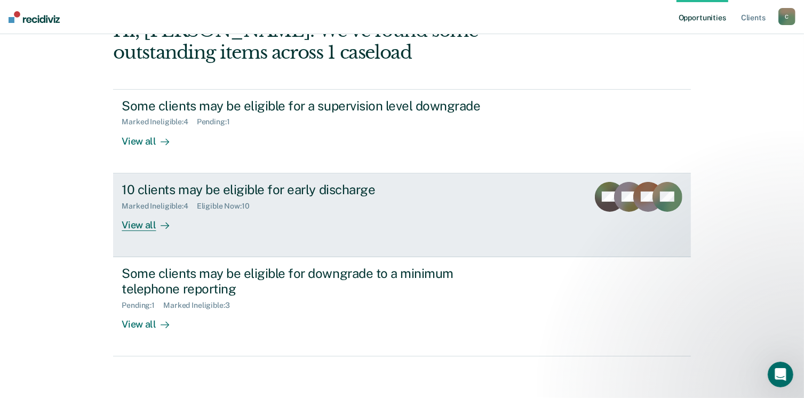
click at [208, 205] on div "Eligible Now : 10" at bounding box center [227, 206] width 61 height 9
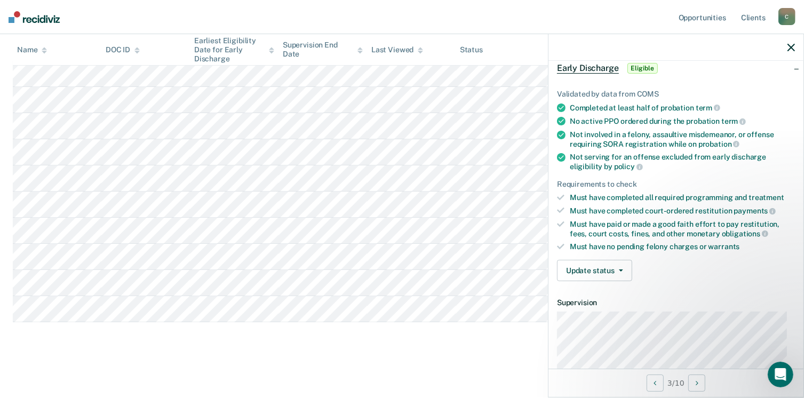
scroll to position [107, 0]
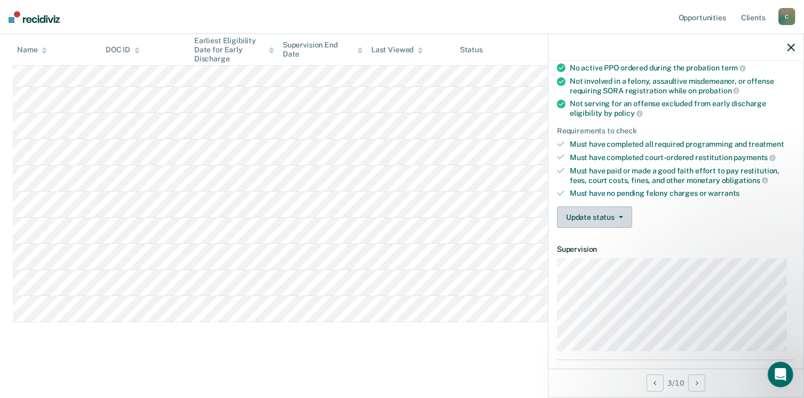
click at [586, 214] on button "Update status" at bounding box center [594, 217] width 75 height 21
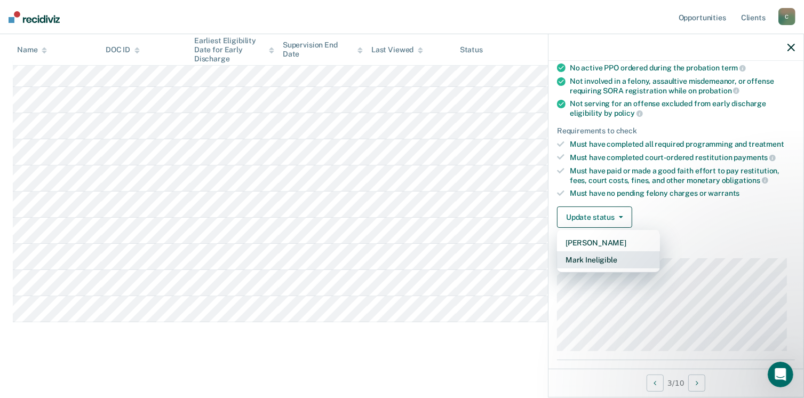
click at [594, 258] on button "Mark Ineligible" at bounding box center [608, 259] width 103 height 17
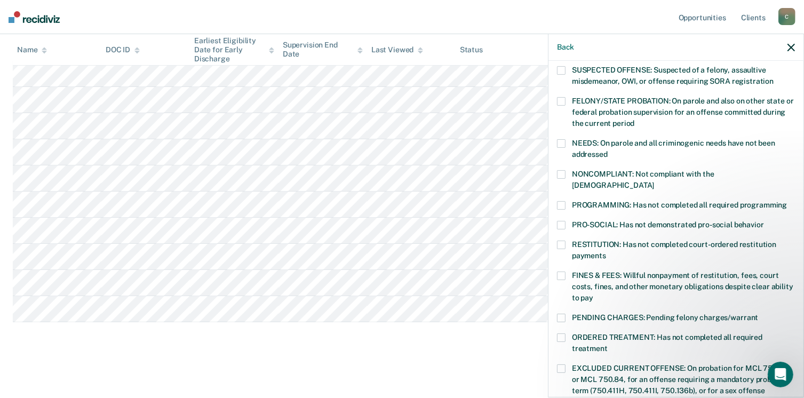
click at [564, 241] on span at bounding box center [561, 245] width 9 height 9
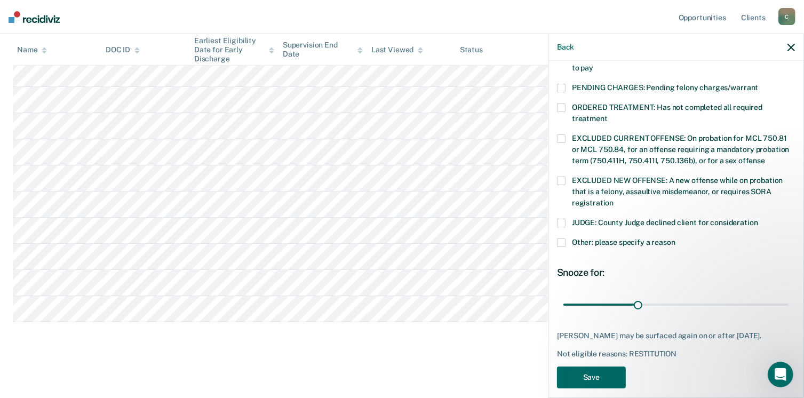
scroll to position [345, 0]
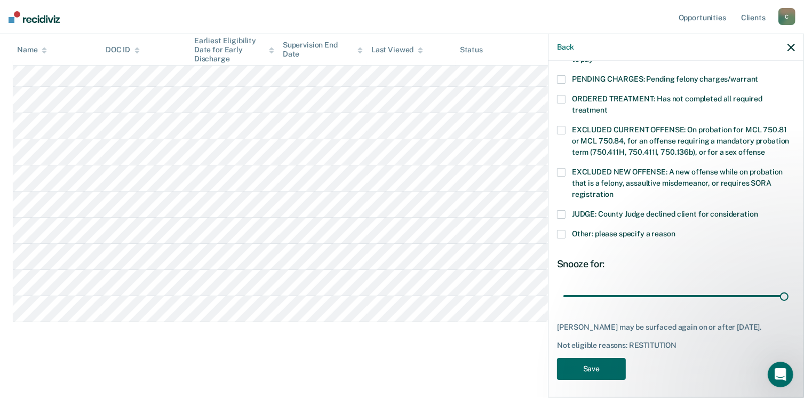
drag, startPoint x: 636, startPoint y: 283, endPoint x: 793, endPoint y: 251, distance: 159.7
type input "90"
click at [789, 287] on input "range" at bounding box center [676, 296] width 225 height 19
click at [562, 230] on span at bounding box center [561, 234] width 9 height 9
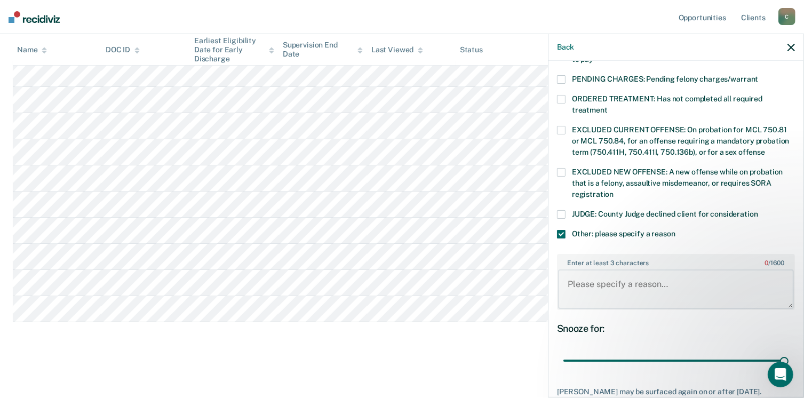
click at [581, 270] on textarea "Enter at least 3 characters 0 / 1600" at bounding box center [676, 290] width 236 height 40
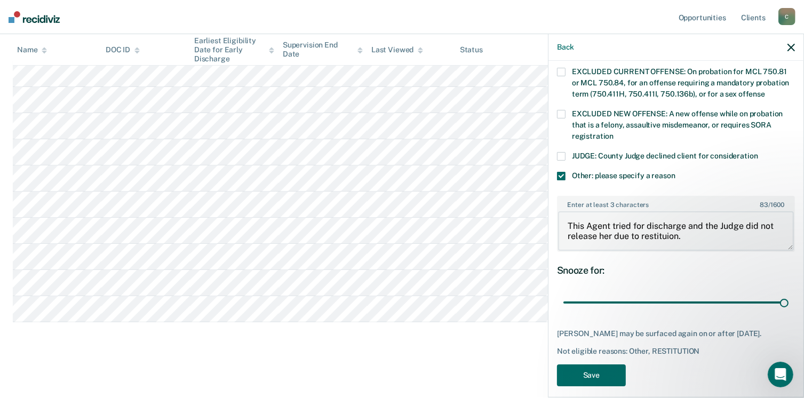
scroll to position [409, 0]
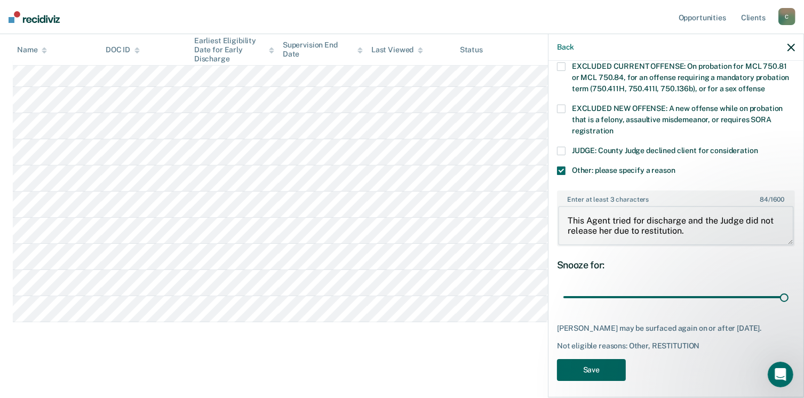
type textarea "This Agent tried for discharge and the Judge did not release her due to restitu…"
click at [591, 359] on button "Save" at bounding box center [591, 370] width 69 height 22
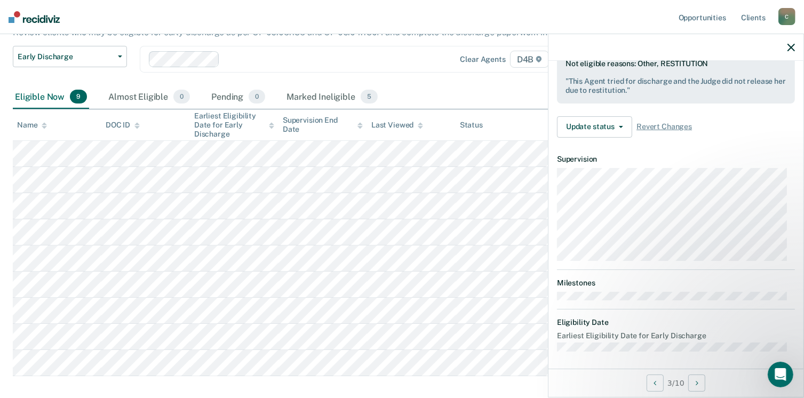
scroll to position [197, 0]
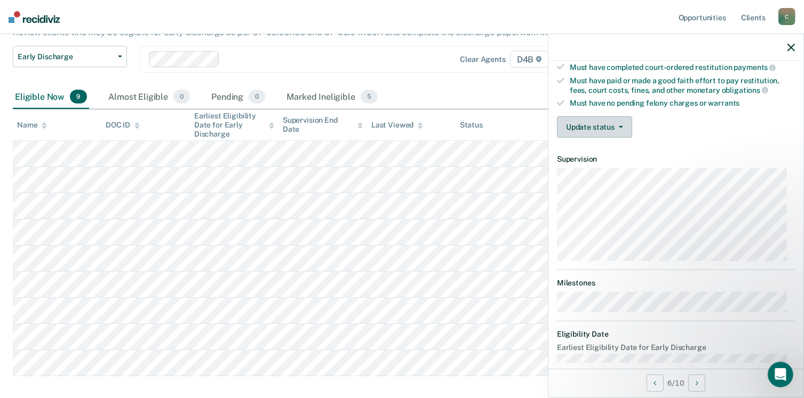
click at [595, 124] on button "Update status" at bounding box center [594, 126] width 75 height 21
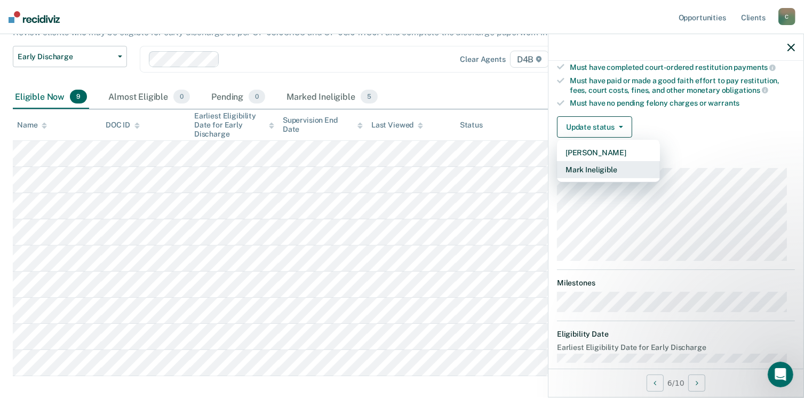
click at [581, 166] on button "Mark Ineligible" at bounding box center [608, 169] width 103 height 17
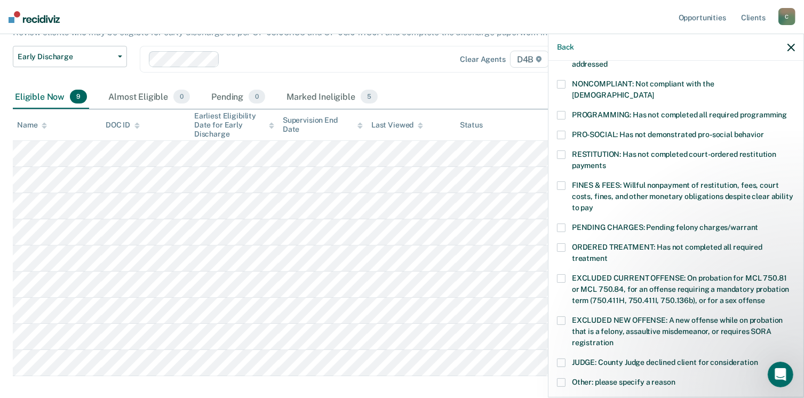
click at [559, 243] on span at bounding box center [561, 247] width 9 height 9
click at [563, 111] on span at bounding box center [561, 115] width 9 height 9
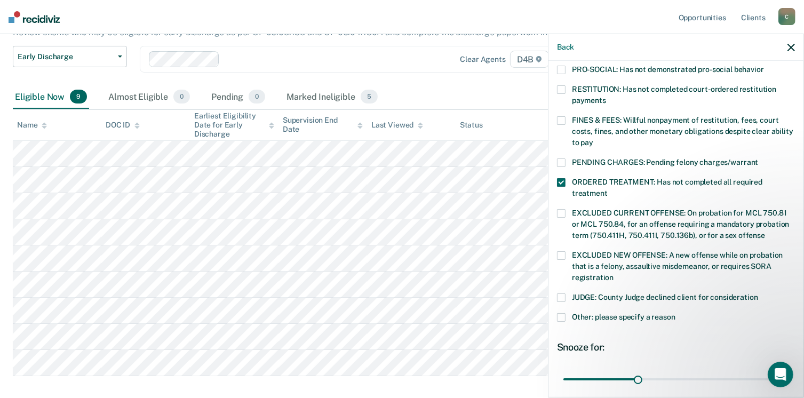
scroll to position [336, 0]
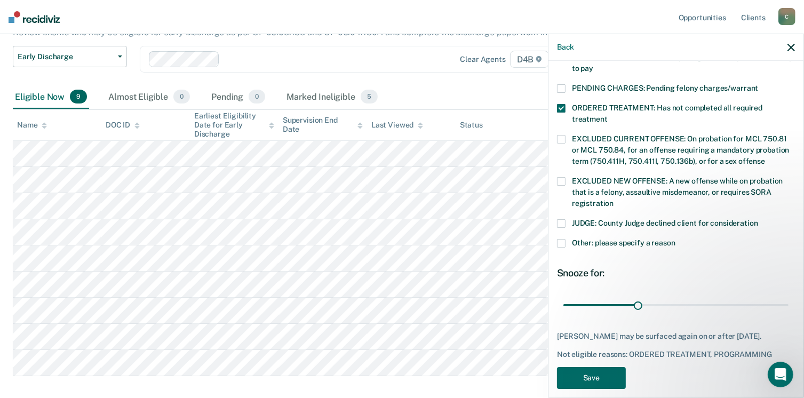
click at [559, 239] on span at bounding box center [561, 243] width 9 height 9
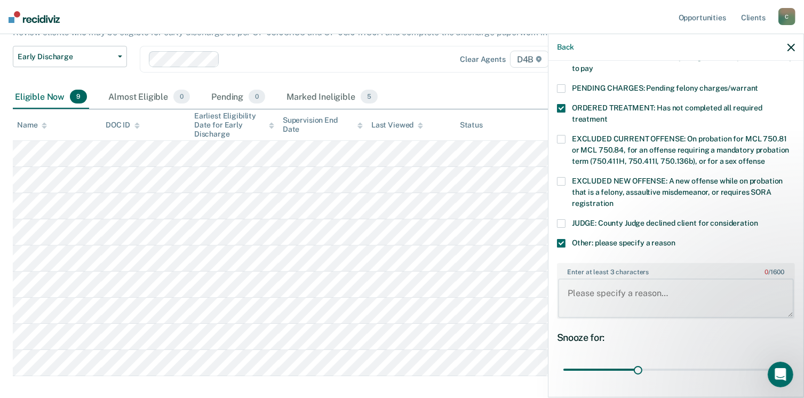
click at [580, 279] on textarea "Enter at least 3 characters 0 / 1600" at bounding box center [676, 299] width 236 height 40
paste textarea "Operating Intoxicated/Impaired/Controlled Substance - 3rd"
type textarea "Operating Intoxicated/Impaired/Controlled Substance - 3rd"
drag, startPoint x: 636, startPoint y: 354, endPoint x: 796, endPoint y: 353, distance: 160.7
type input "90"
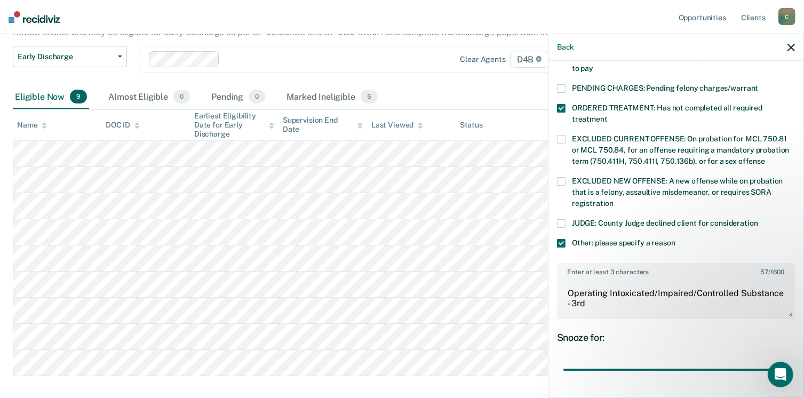
click at [789, 361] on input "range" at bounding box center [676, 370] width 225 height 19
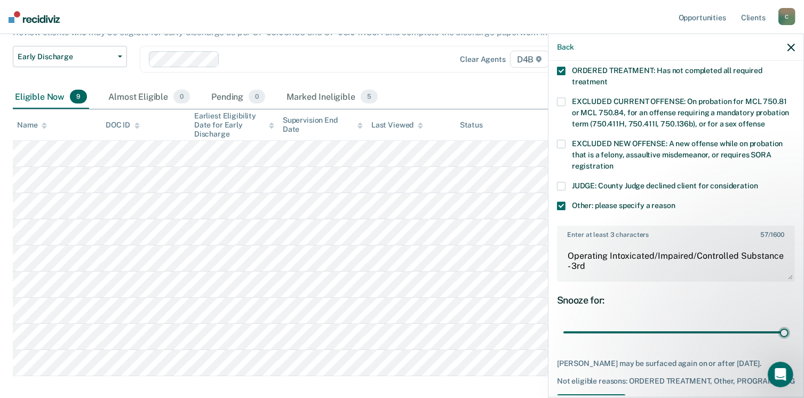
scroll to position [409, 0]
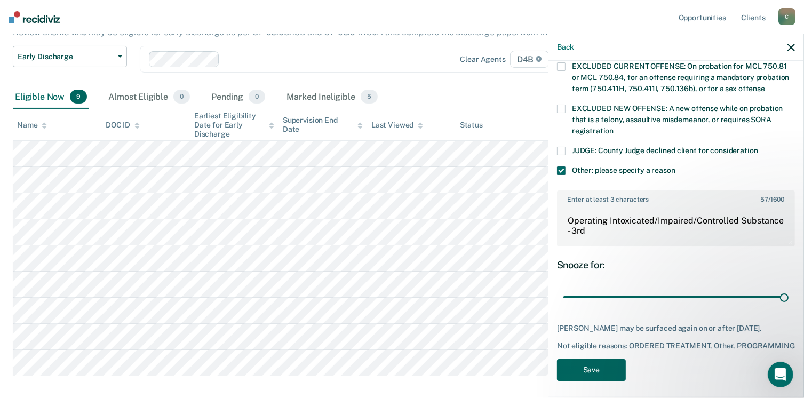
click at [604, 364] on button "Save" at bounding box center [591, 370] width 69 height 22
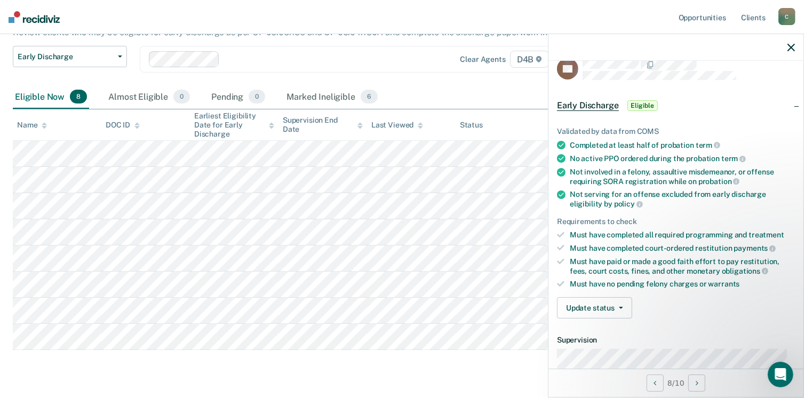
scroll to position [0, 0]
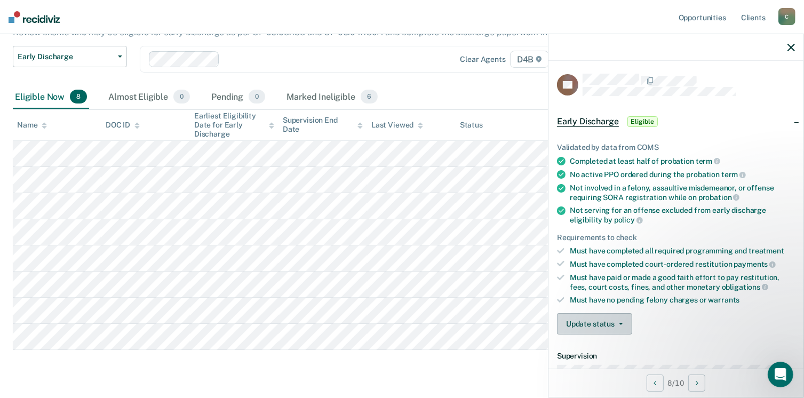
click at [588, 319] on button "Update status" at bounding box center [594, 323] width 75 height 21
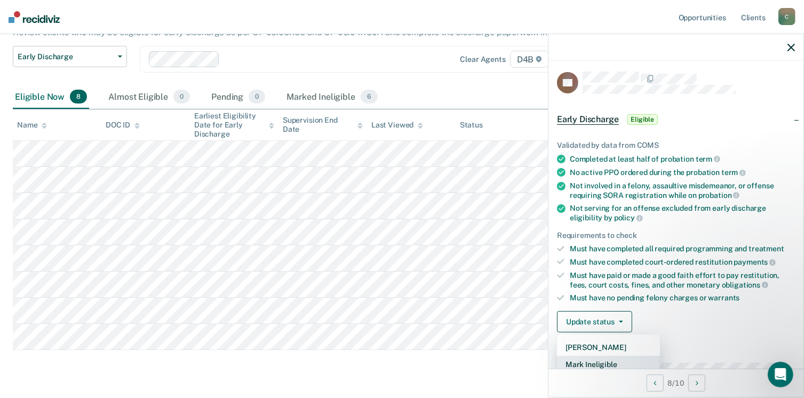
click at [594, 357] on button "Mark Ineligible" at bounding box center [608, 364] width 103 height 17
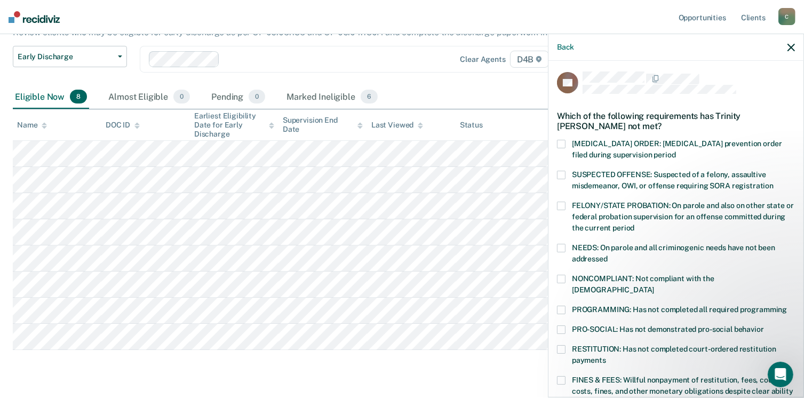
scroll to position [56, 0]
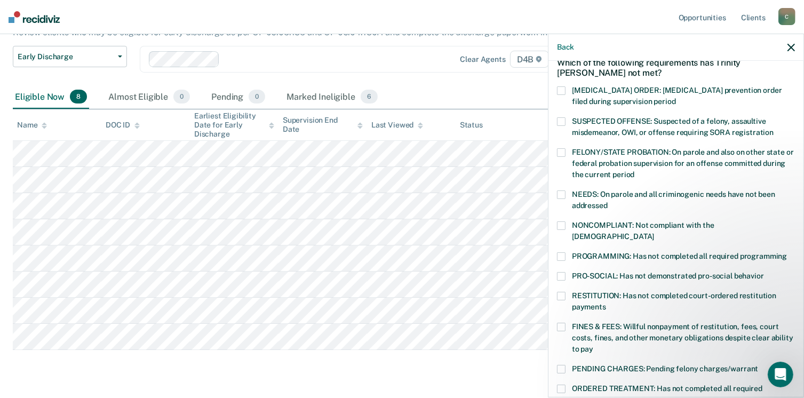
click at [563, 224] on span at bounding box center [561, 226] width 9 height 9
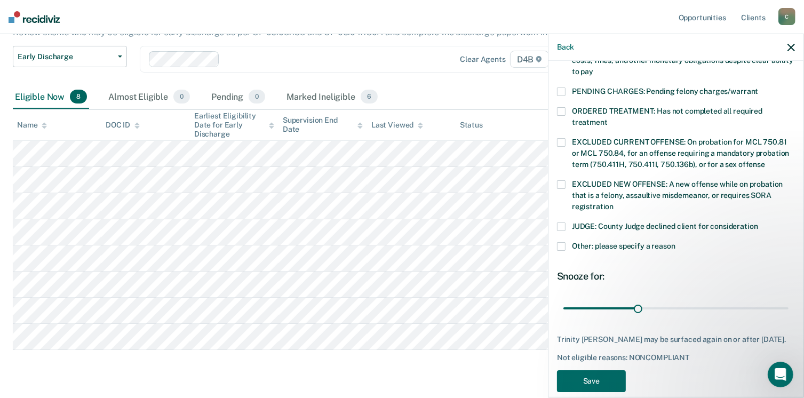
scroll to position [336, 0]
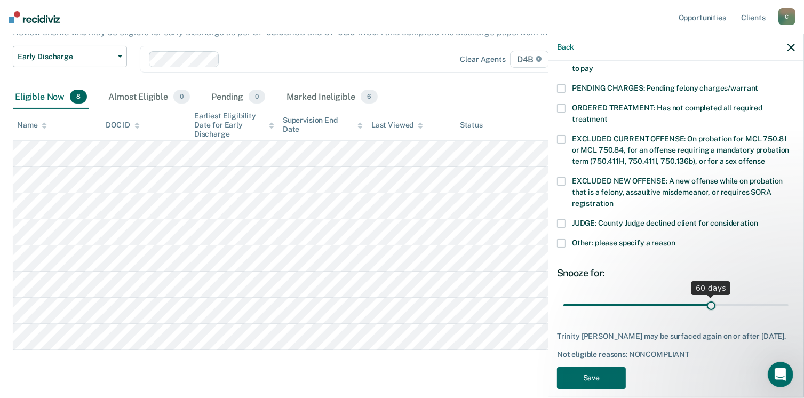
drag, startPoint x: 638, startPoint y: 293, endPoint x: 703, endPoint y: 297, distance: 65.3
type input "60"
click at [706, 297] on input "range" at bounding box center [676, 305] width 225 height 19
click at [559, 239] on span at bounding box center [561, 243] width 9 height 9
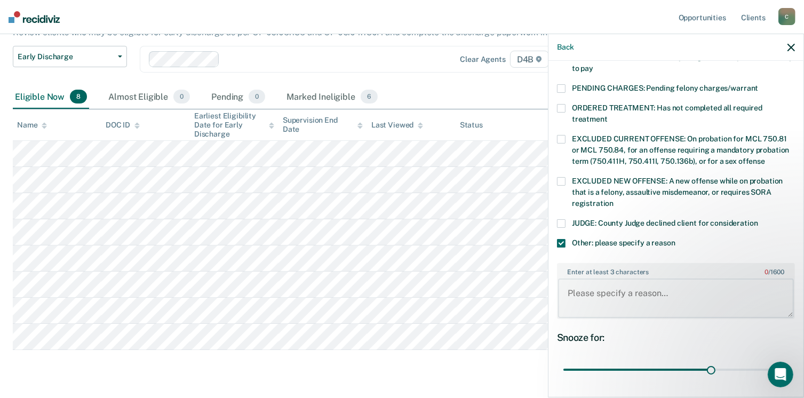
drag, startPoint x: 582, startPoint y: 280, endPoint x: 581, endPoint y: 274, distance: 5.4
click at [584, 279] on textarea "Enter at least 3 characters 0 / 1600" at bounding box center [676, 299] width 236 height 40
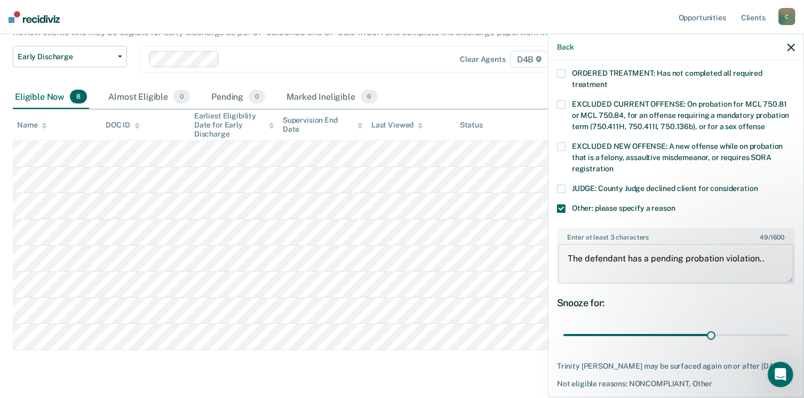
scroll to position [409, 0]
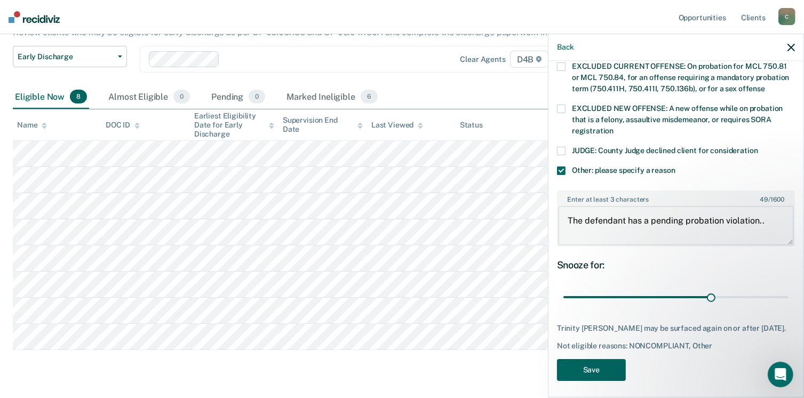
type textarea "The defendant has a pending probation violation.."
click at [593, 369] on button "Save" at bounding box center [591, 370] width 69 height 22
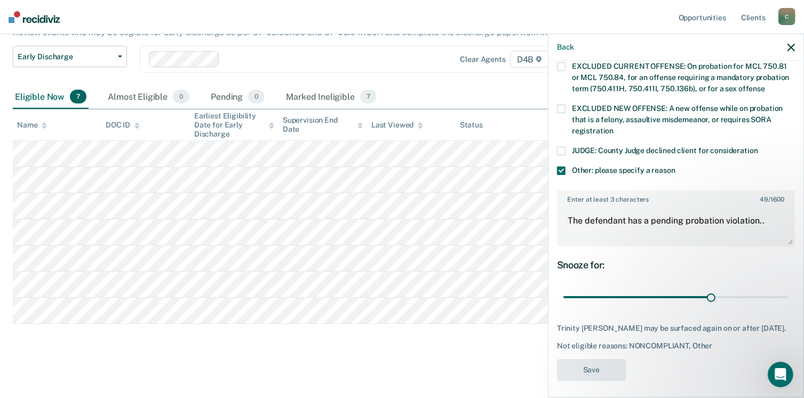
scroll to position [305, 0]
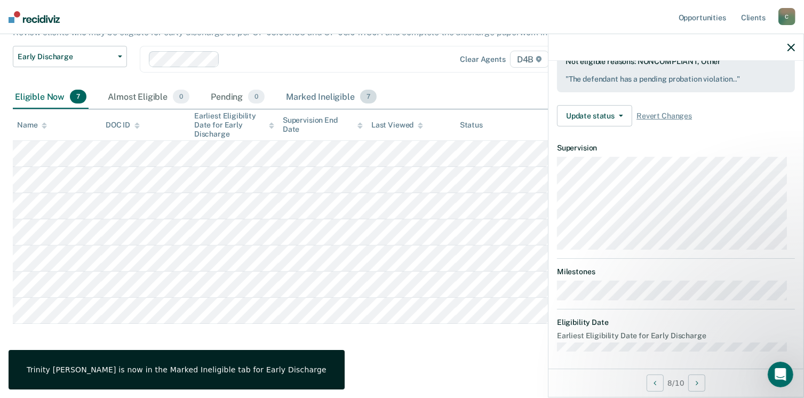
click at [337, 94] on div "Marked Ineligible 7" at bounding box center [331, 96] width 95 height 23
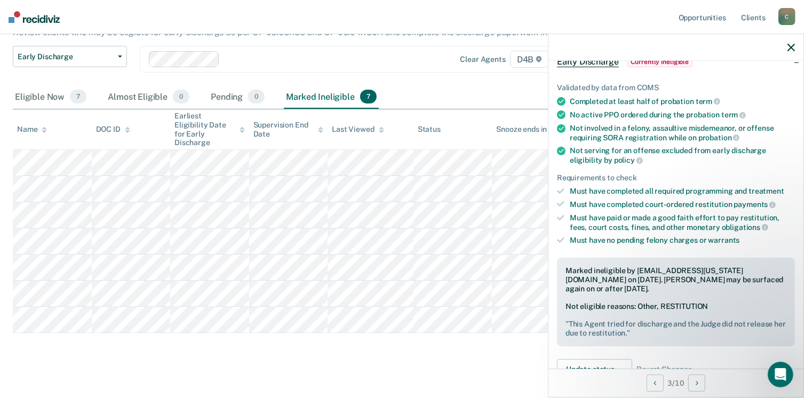
scroll to position [0, 0]
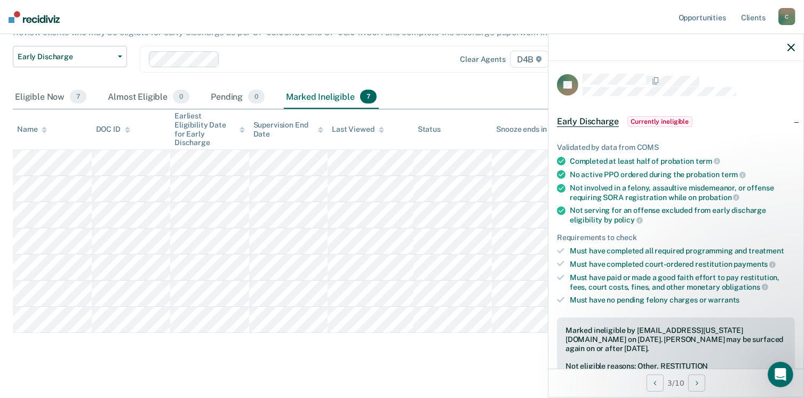
click at [583, 120] on span "Early Discharge" at bounding box center [588, 121] width 62 height 11
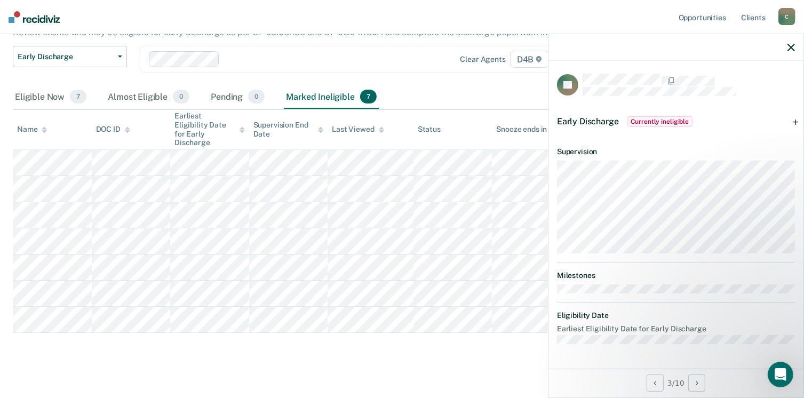
click at [646, 117] on span "Currently ineligible" at bounding box center [661, 121] width 66 height 11
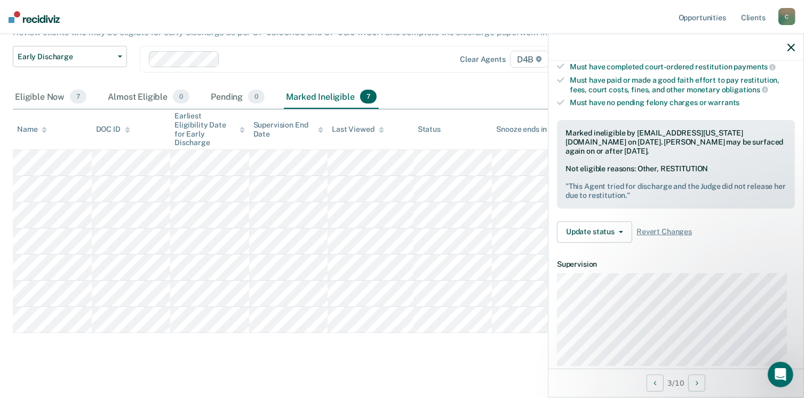
scroll to position [214, 0]
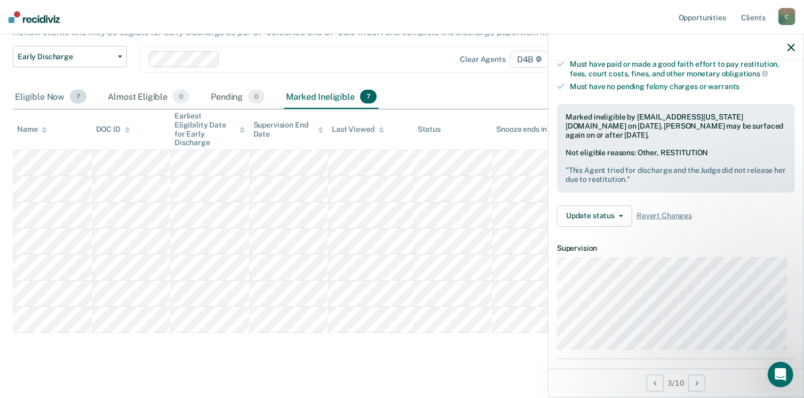
click at [49, 93] on div "Eligible Now 7" at bounding box center [51, 96] width 76 height 23
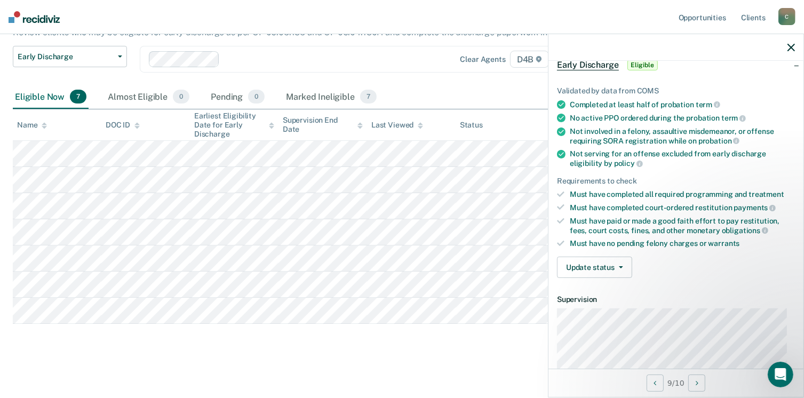
scroll to position [37, 0]
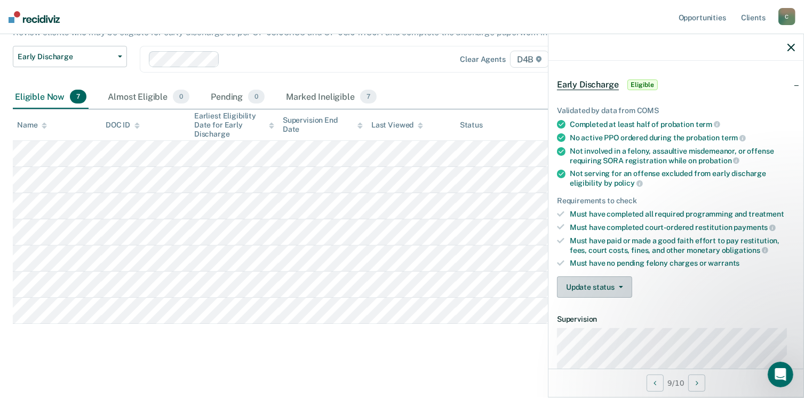
click at [587, 284] on button "Update status" at bounding box center [594, 287] width 75 height 21
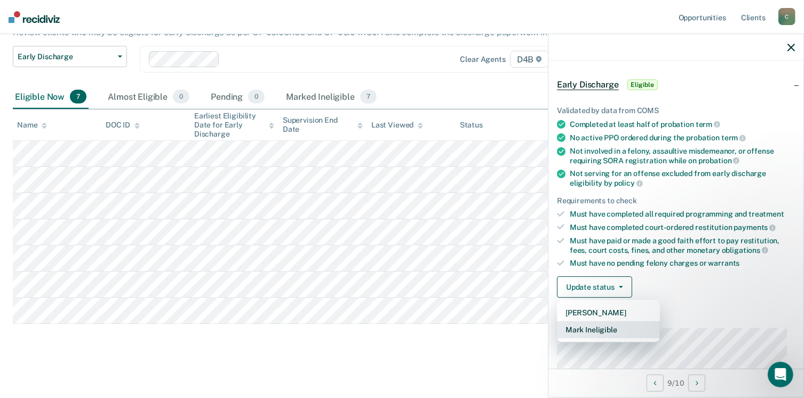
click at [587, 327] on button "Mark Ineligible" at bounding box center [608, 329] width 103 height 17
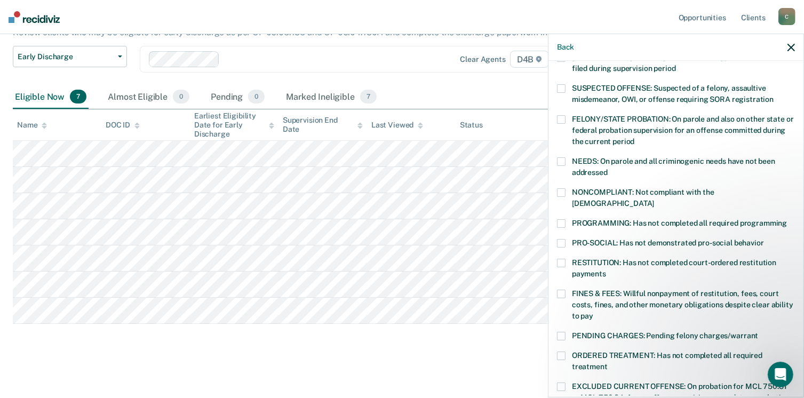
scroll to position [90, 0]
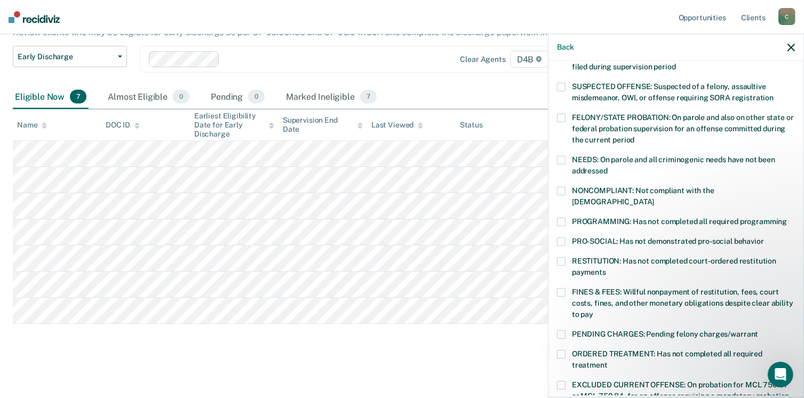
click at [562, 257] on span at bounding box center [561, 261] width 9 height 9
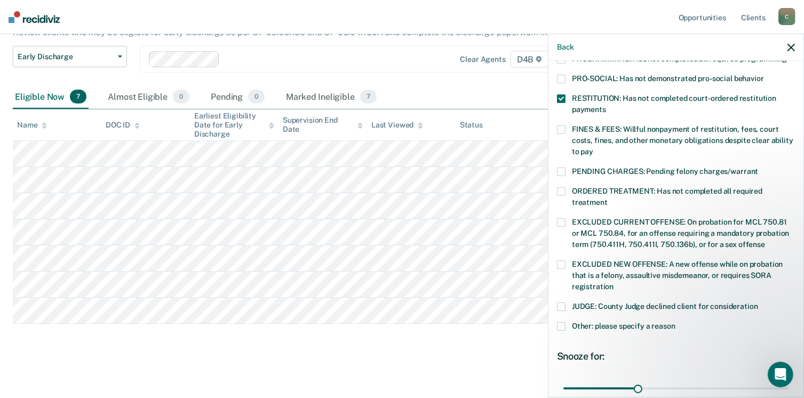
scroll to position [304, 0]
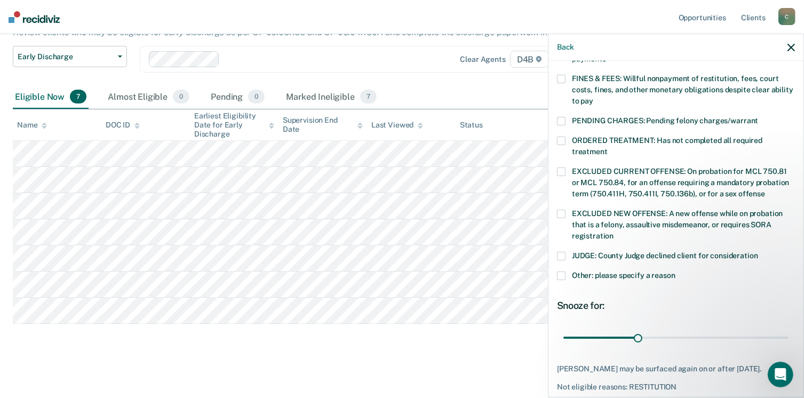
click at [561, 272] on span at bounding box center [561, 276] width 9 height 9
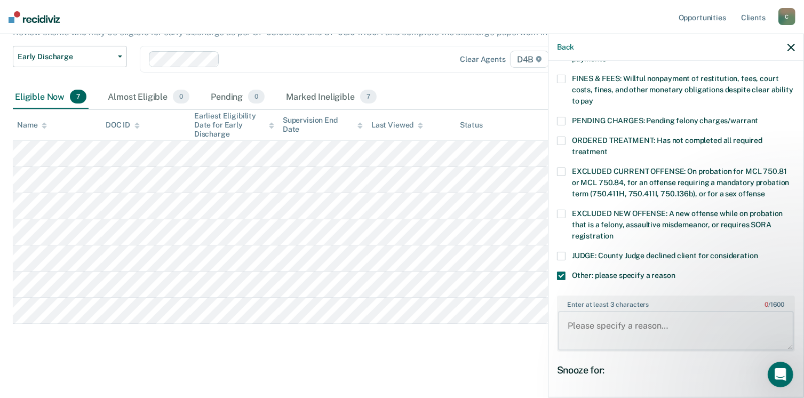
click at [585, 311] on textarea "Enter at least 3 characters 0 / 1600" at bounding box center [676, 331] width 236 height 40
paste textarea "Second Degree Arson (Attempt)"
type textarea "Second Degree Arson (Attempt)"
drag, startPoint x: 697, startPoint y: 386, endPoint x: 759, endPoint y: 385, distance: 61.9
click at [759, 393] on input "range" at bounding box center [676, 402] width 225 height 19
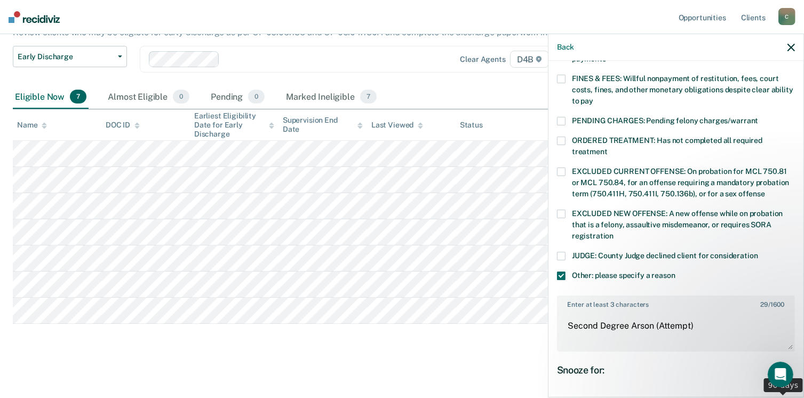
drag, startPoint x: 759, startPoint y: 385, endPoint x: 794, endPoint y: 386, distance: 34.7
type input "90"
click at [789, 393] on input "range" at bounding box center [676, 402] width 225 height 19
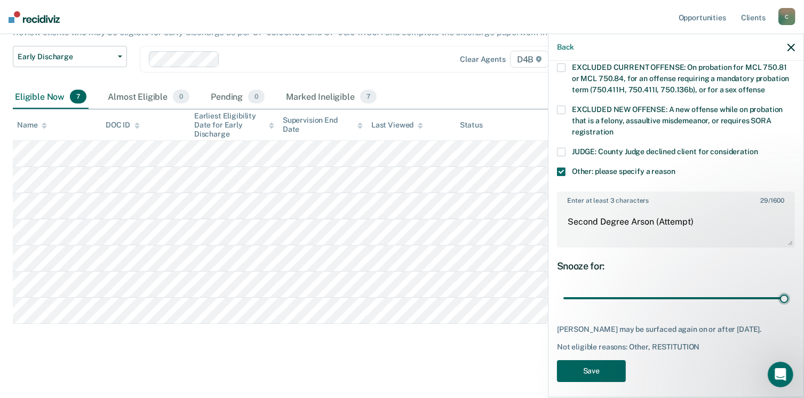
scroll to position [409, 0]
click at [606, 362] on button "Save" at bounding box center [591, 370] width 69 height 22
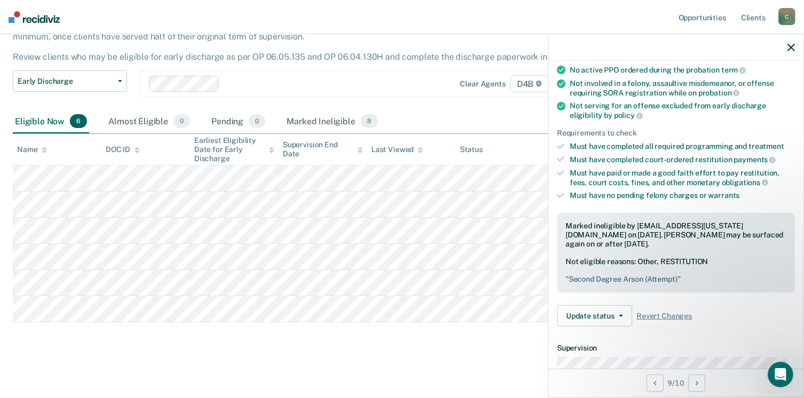
scroll to position [107, 0]
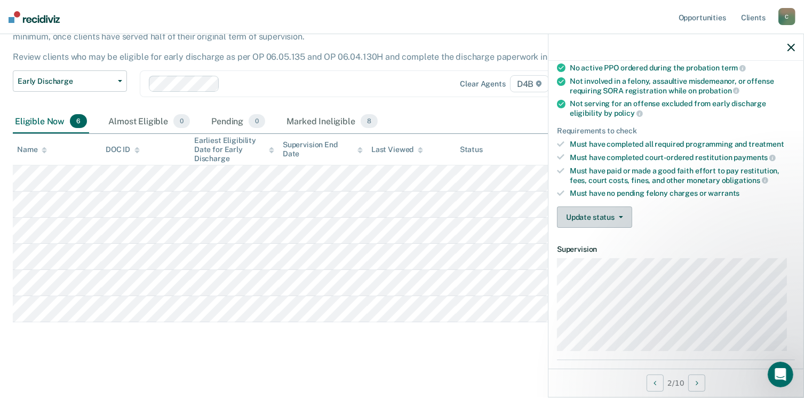
click at [575, 211] on button "Update status" at bounding box center [594, 217] width 75 height 21
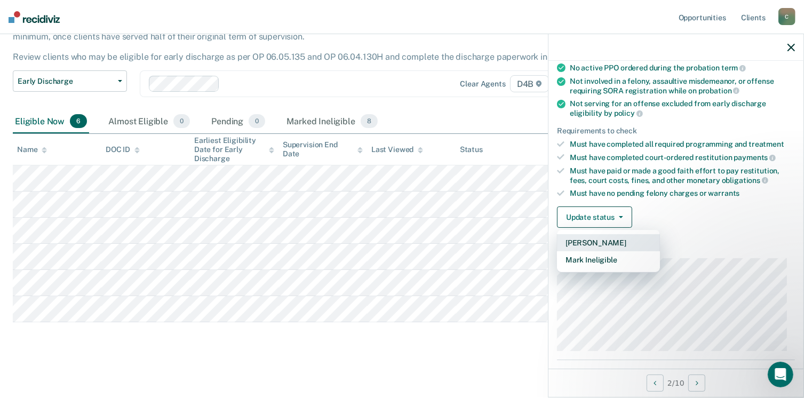
click at [596, 243] on button "[PERSON_NAME]" at bounding box center [608, 242] width 103 height 17
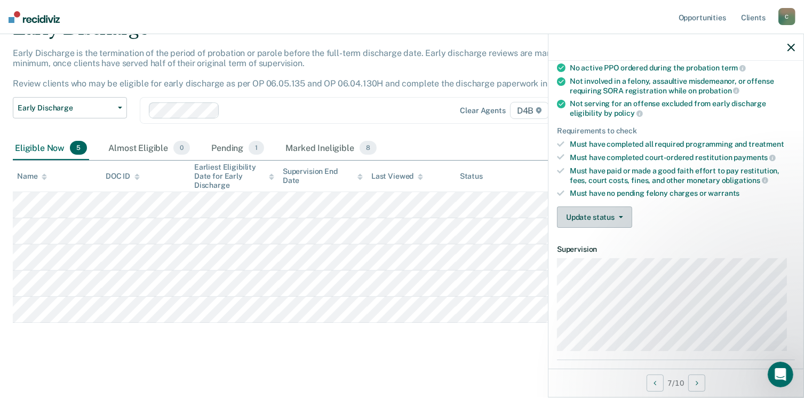
click at [606, 210] on button "Update status" at bounding box center [594, 217] width 75 height 21
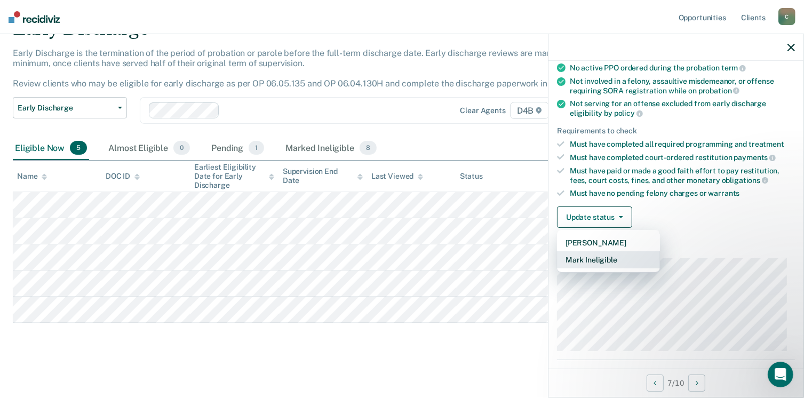
click at [574, 261] on button "Mark Ineligible" at bounding box center [608, 259] width 103 height 17
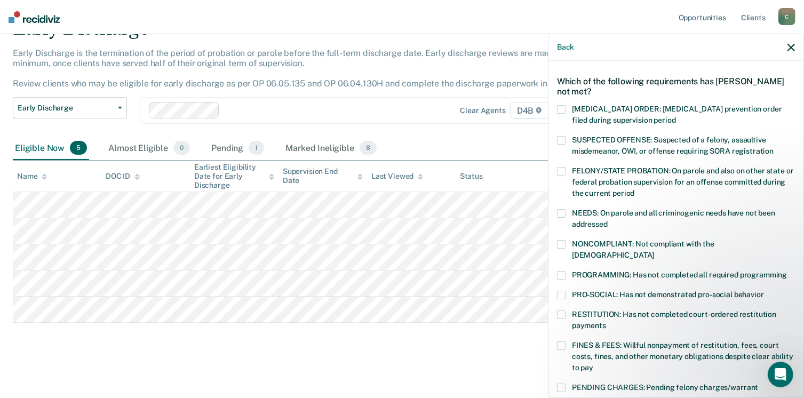
scroll to position [53, 0]
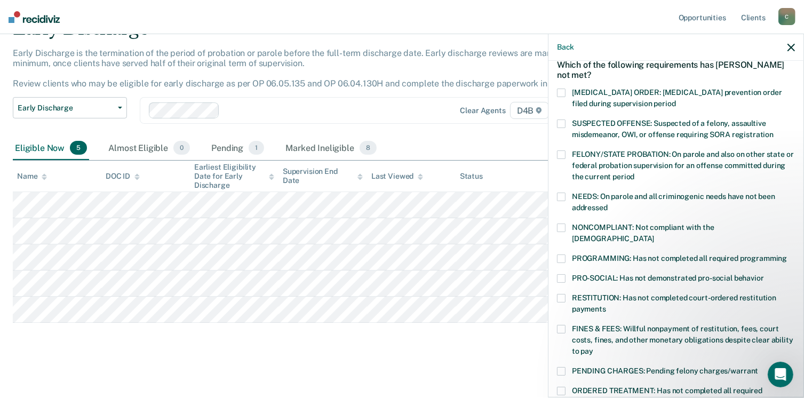
click at [562, 255] on span at bounding box center [561, 259] width 9 height 9
click at [563, 255] on span at bounding box center [561, 259] width 9 height 9
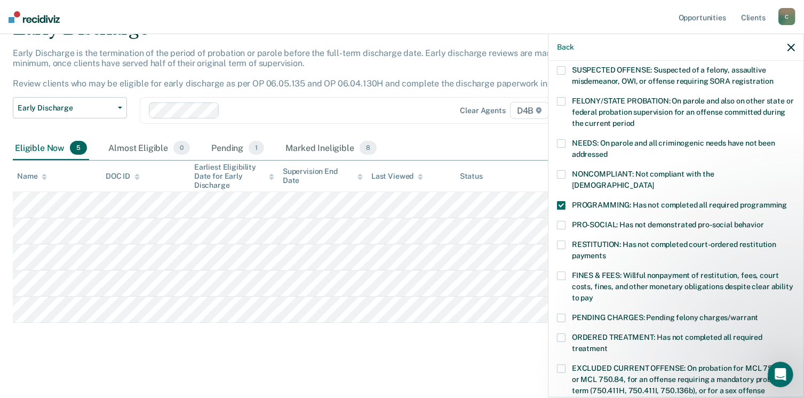
click at [560, 334] on span at bounding box center [561, 338] width 9 height 9
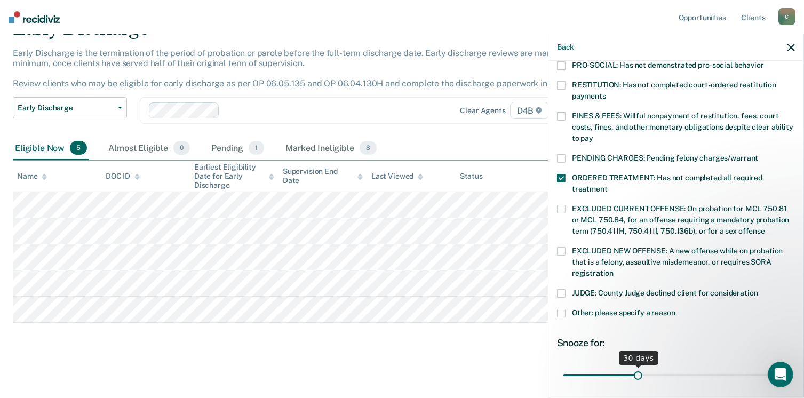
scroll to position [267, 0]
drag, startPoint x: 636, startPoint y: 361, endPoint x: 792, endPoint y: 345, distance: 157.2
type input "90"
click at [789, 366] on input "range" at bounding box center [676, 375] width 225 height 19
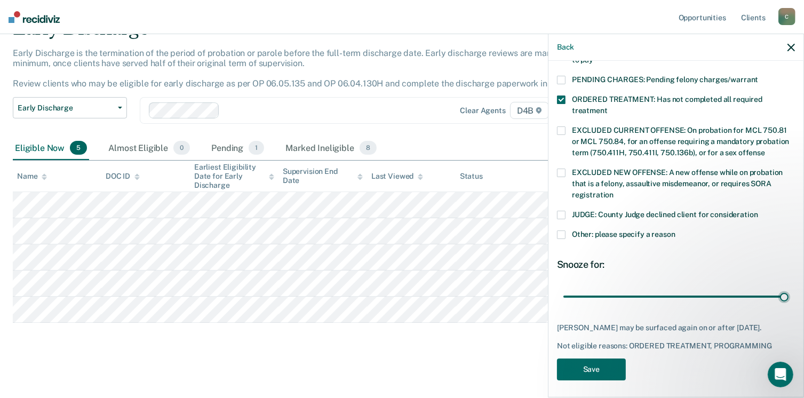
scroll to position [345, 0]
click at [590, 368] on button "Save" at bounding box center [591, 369] width 69 height 22
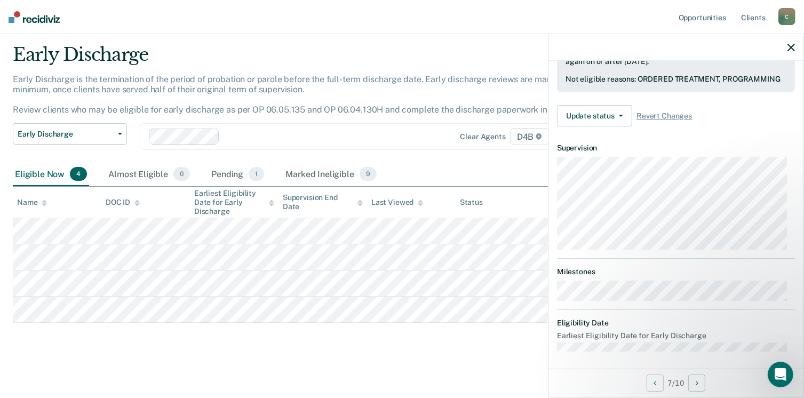
scroll to position [197, 0]
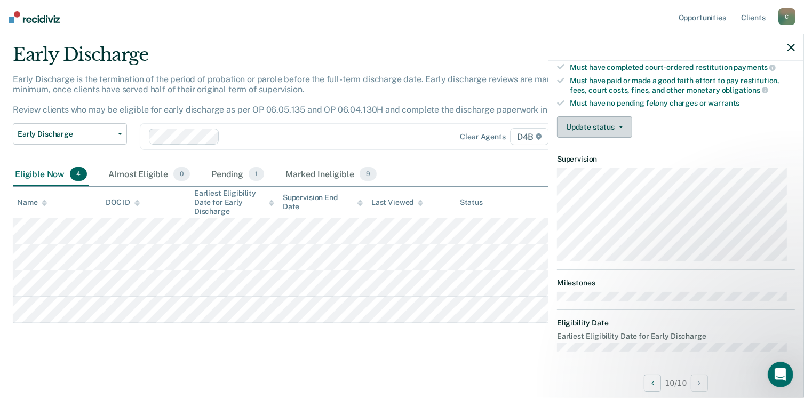
click at [610, 124] on button "Update status" at bounding box center [594, 126] width 75 height 21
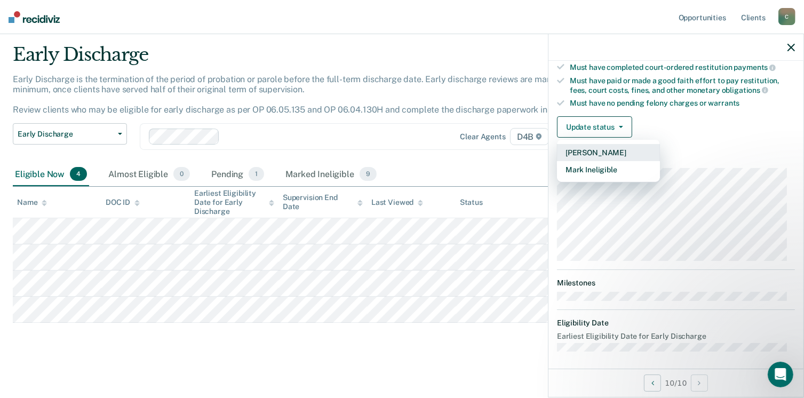
click at [580, 148] on button "[PERSON_NAME]" at bounding box center [608, 152] width 103 height 17
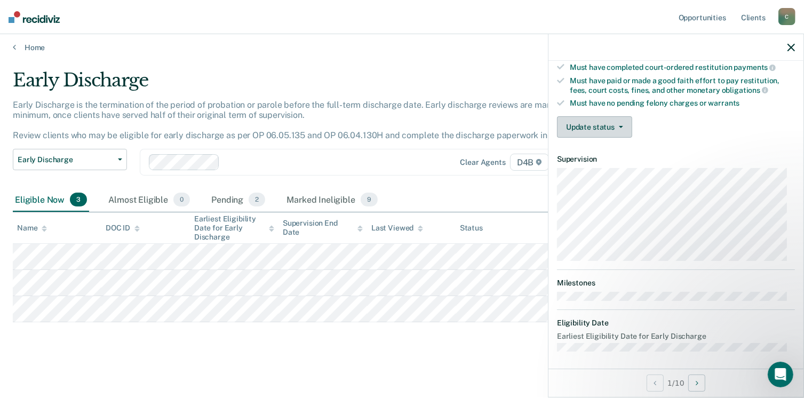
click at [598, 126] on button "Update status" at bounding box center [594, 126] width 75 height 21
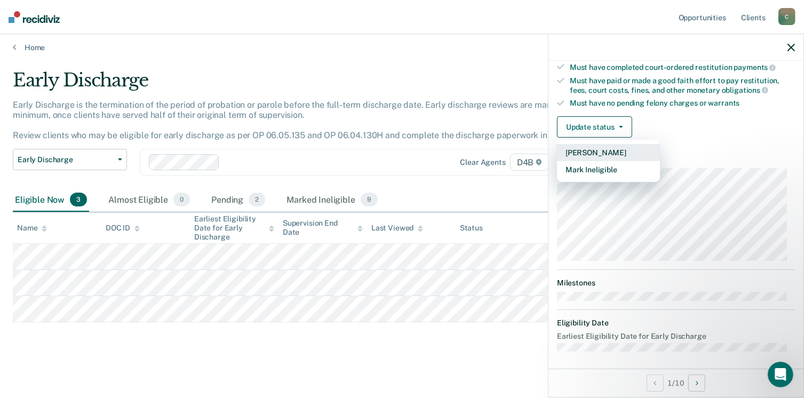
click at [583, 148] on button "[PERSON_NAME]" at bounding box center [608, 152] width 103 height 17
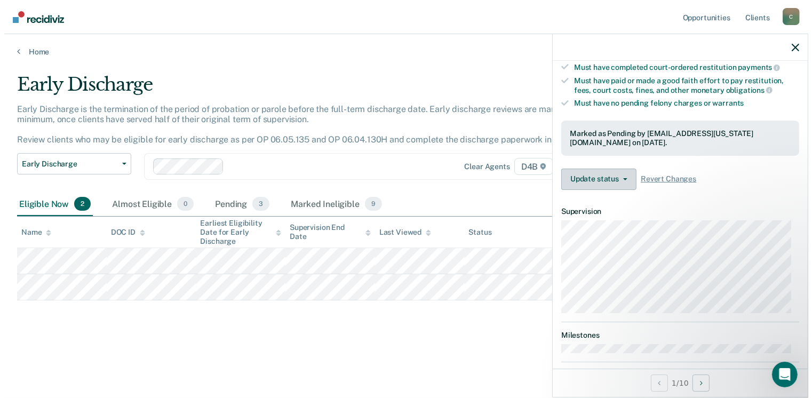
scroll to position [0, 0]
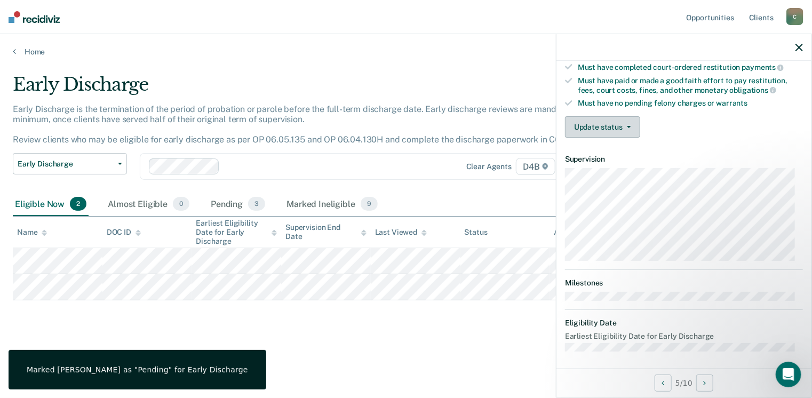
click at [618, 120] on button "Update status" at bounding box center [602, 126] width 75 height 21
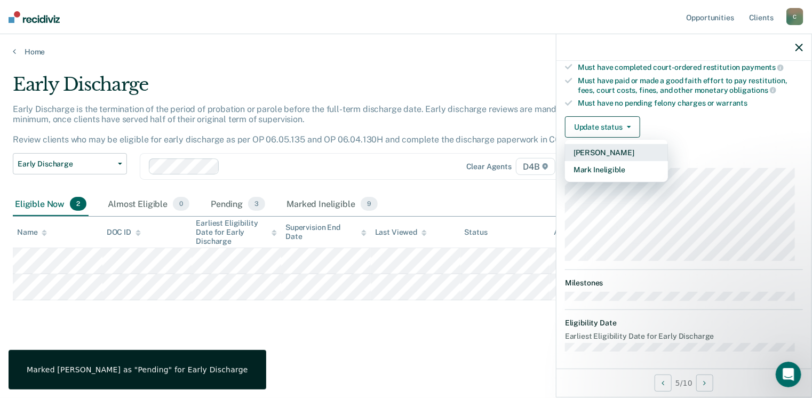
click at [589, 148] on button "[PERSON_NAME]" at bounding box center [616, 152] width 103 height 17
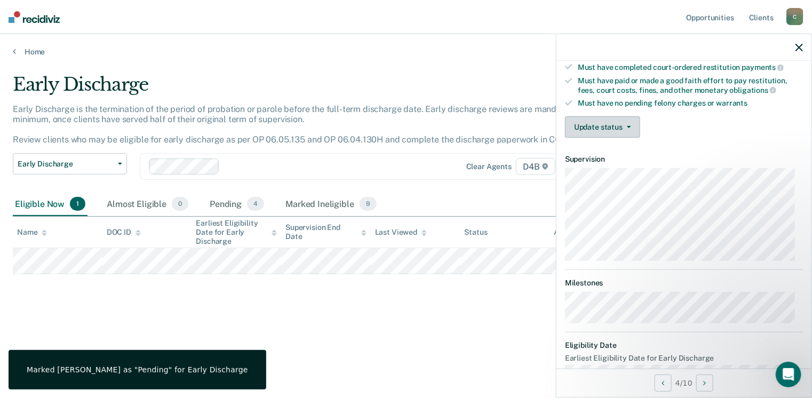
click at [605, 122] on button "Update status" at bounding box center [602, 126] width 75 height 21
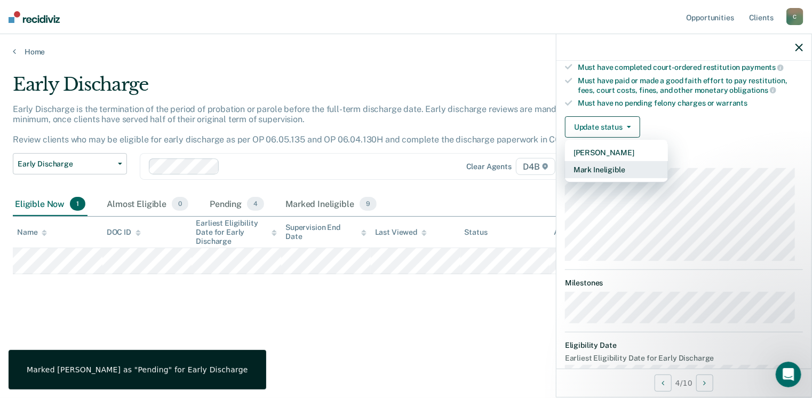
click at [592, 165] on button "Mark Ineligible" at bounding box center [616, 169] width 103 height 17
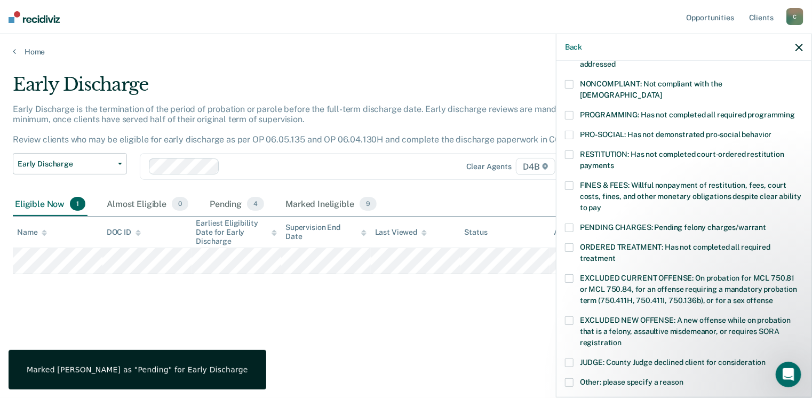
click at [570, 181] on span at bounding box center [569, 185] width 9 height 9
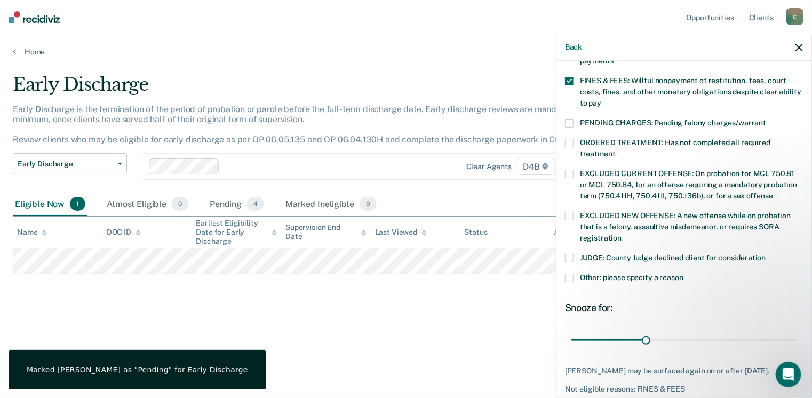
scroll to position [345, 0]
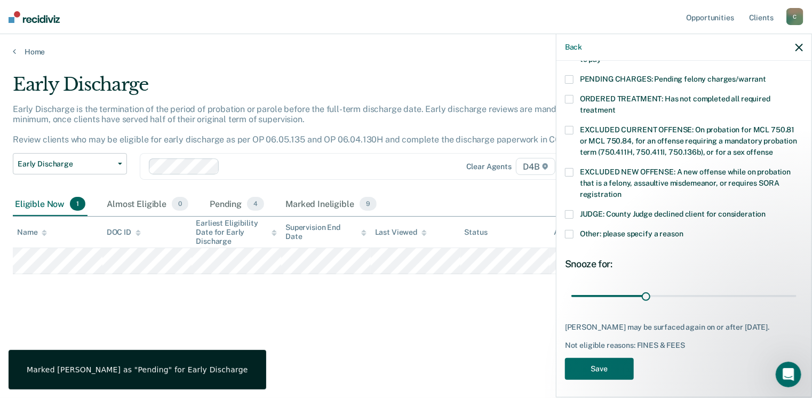
click at [570, 230] on span at bounding box center [569, 234] width 9 height 9
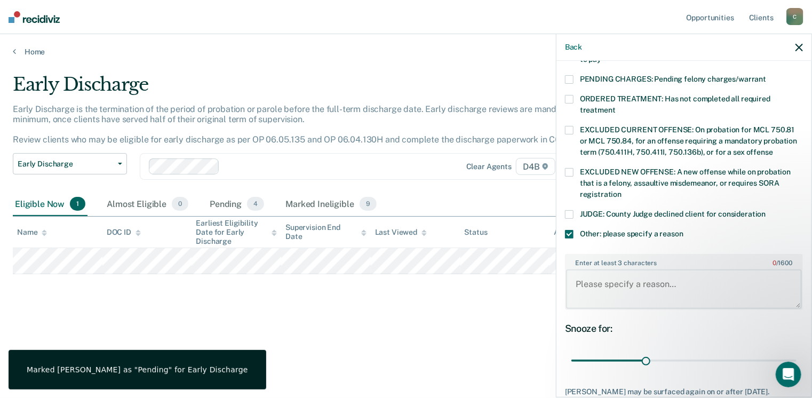
click at [592, 270] on textarea "Enter at least 3 characters 0 / 1600" at bounding box center [684, 290] width 236 height 40
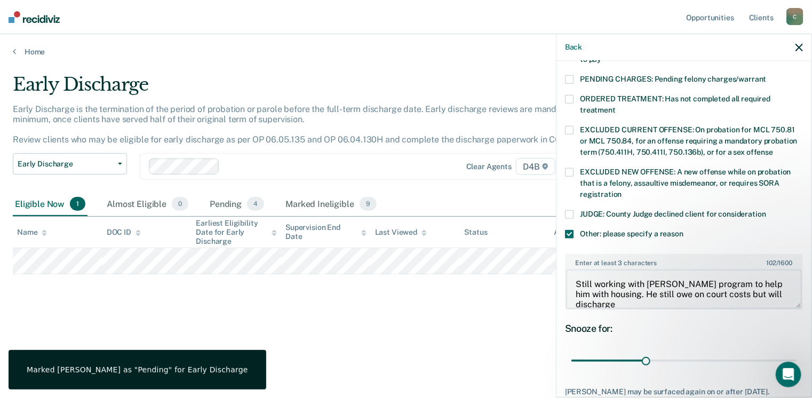
scroll to position [2, 0]
type textarea "Still working with [PERSON_NAME] program to help him with housing. He still owe…"
drag, startPoint x: 645, startPoint y: 348, endPoint x: 715, endPoint y: 347, distance: 69.4
type input "60"
click at [715, 352] on input "range" at bounding box center [684, 361] width 225 height 19
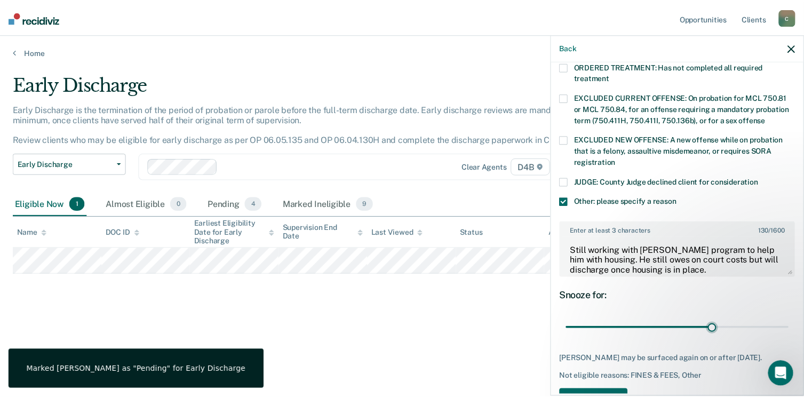
scroll to position [409, 0]
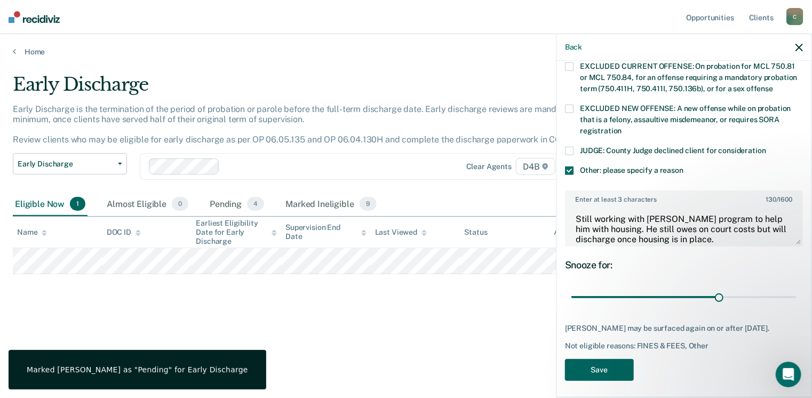
click at [594, 362] on button "Save" at bounding box center [599, 370] width 69 height 22
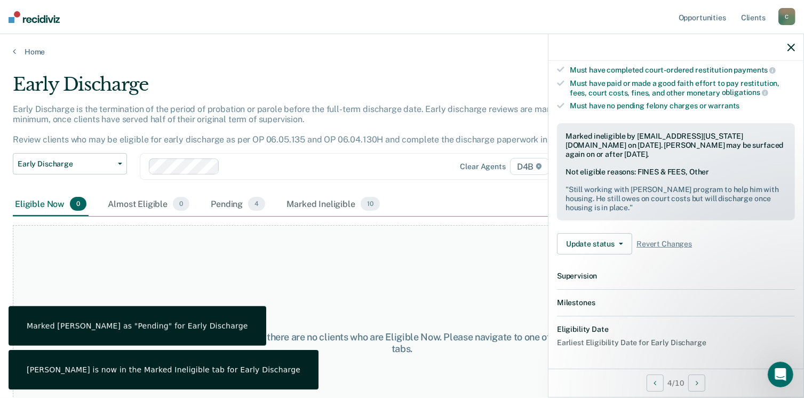
scroll to position [334, 0]
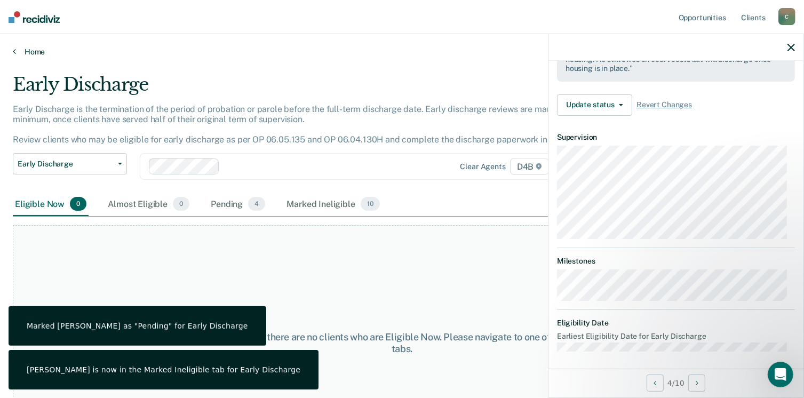
click at [17, 48] on link "Home" at bounding box center [402, 52] width 779 height 10
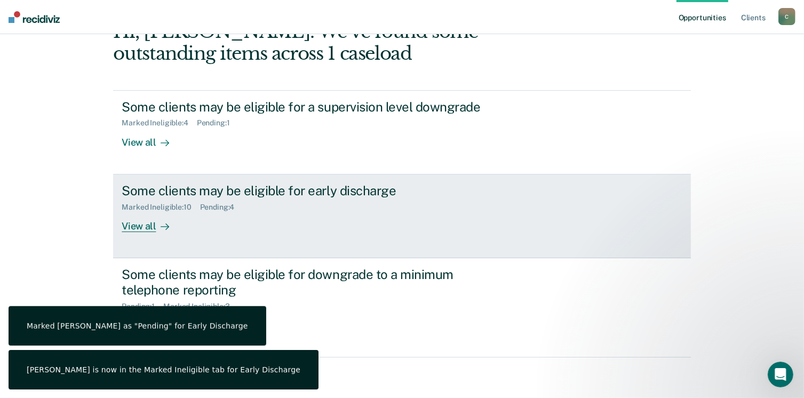
scroll to position [71, 0]
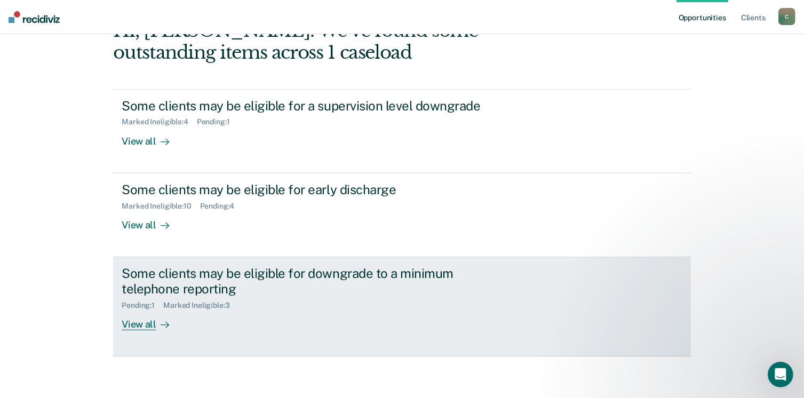
click at [132, 307] on div "Pending : 1" at bounding box center [143, 305] width 42 height 9
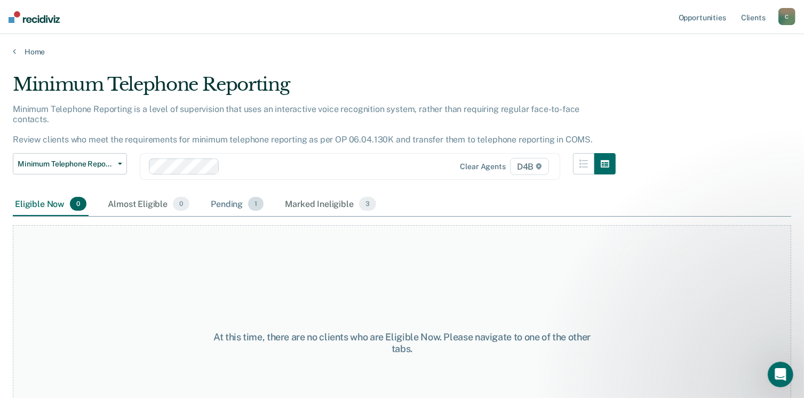
click at [246, 198] on div "Pending 1" at bounding box center [237, 204] width 57 height 23
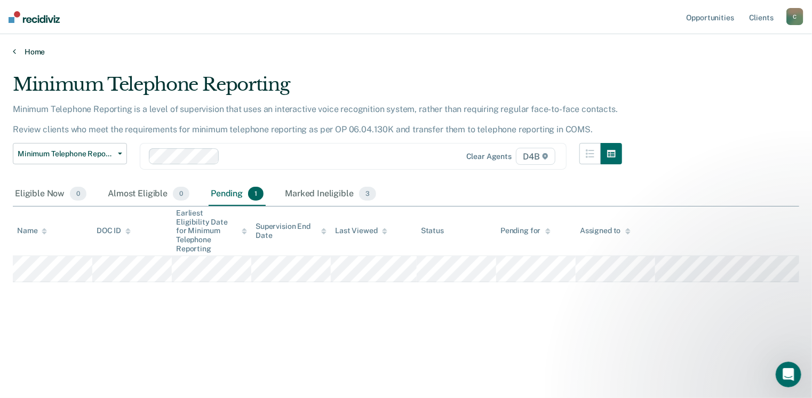
click at [19, 47] on div "Home" at bounding box center [406, 45] width 812 height 22
click at [33, 49] on link "Home" at bounding box center [406, 52] width 787 height 10
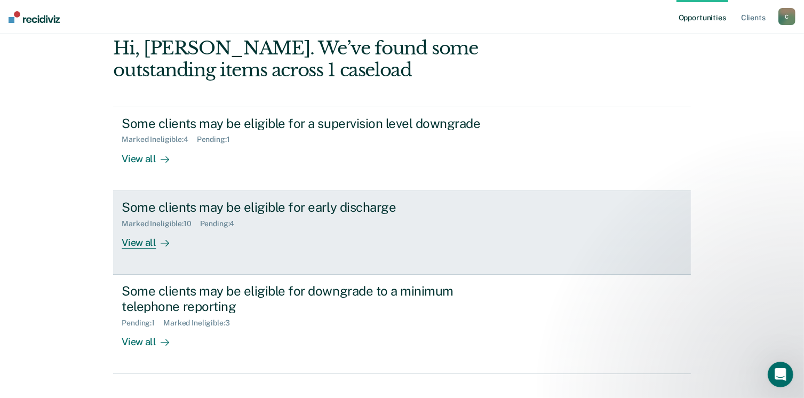
scroll to position [71, 0]
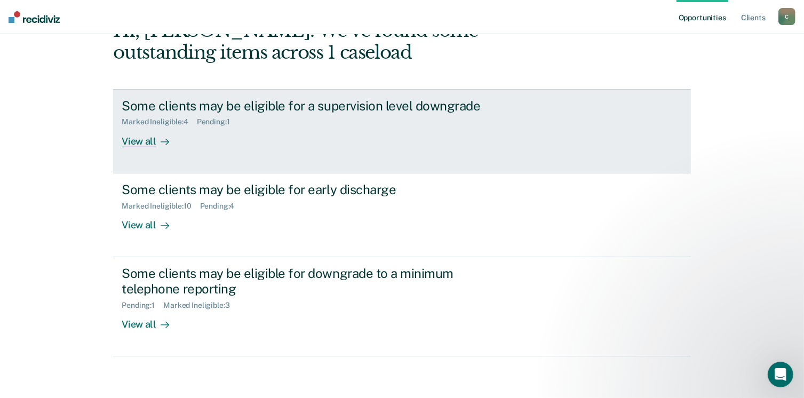
click at [216, 120] on div "Pending : 1" at bounding box center [218, 121] width 42 height 9
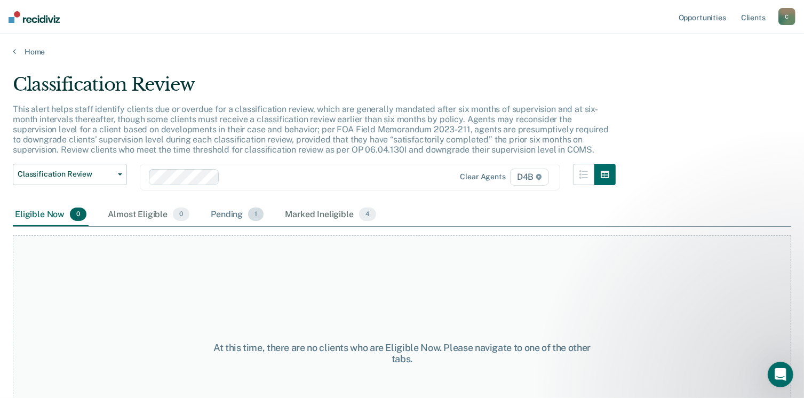
click at [238, 213] on div "Pending 1" at bounding box center [237, 214] width 57 height 23
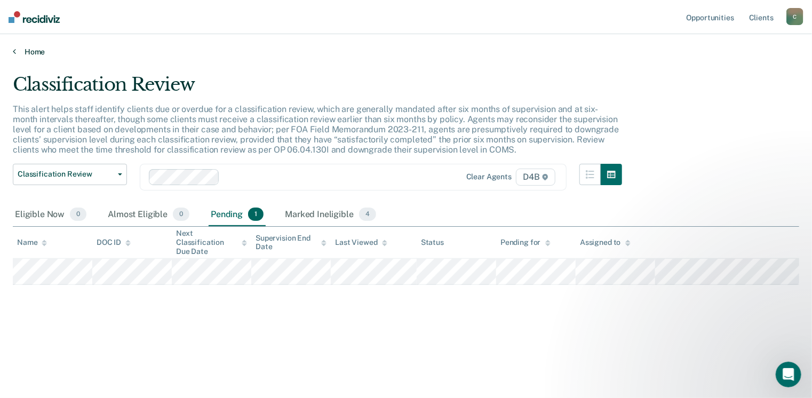
click at [14, 50] on icon at bounding box center [14, 51] width 3 height 9
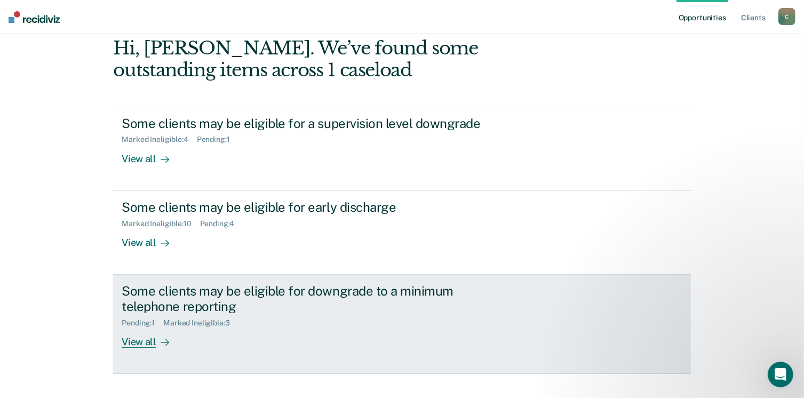
scroll to position [71, 0]
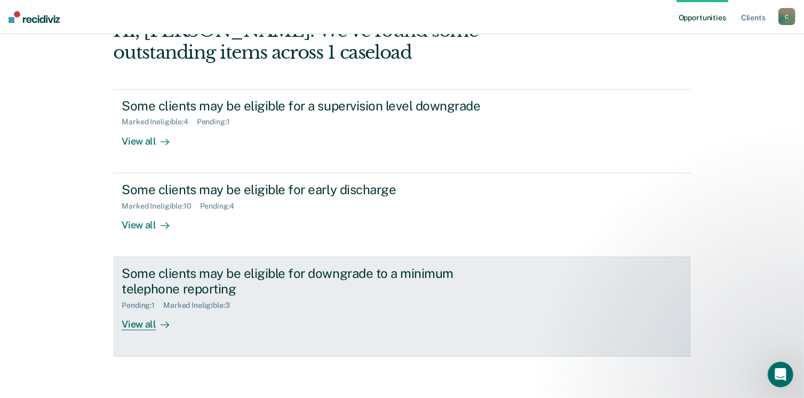
click at [129, 302] on div "Pending : 1" at bounding box center [143, 305] width 42 height 9
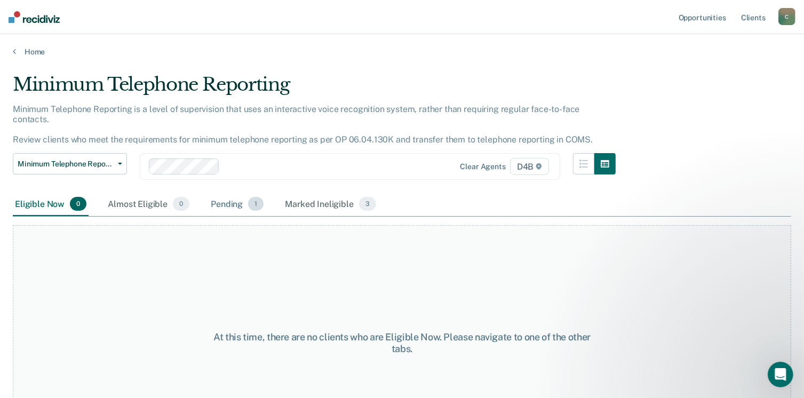
click at [233, 193] on div "Pending 1" at bounding box center [237, 204] width 57 height 23
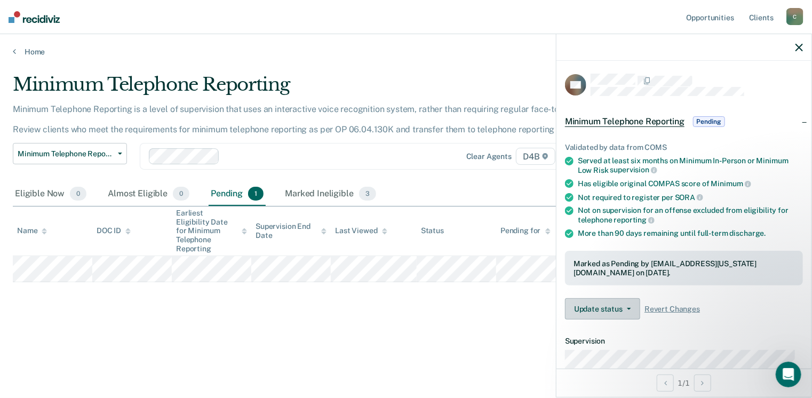
click at [628, 308] on button "Update status" at bounding box center [602, 308] width 75 height 21
click at [771, 307] on div "Update status Revert from Pending Mark Ineligible Revert Changes" at bounding box center [684, 308] width 238 height 21
click at [799, 48] on icon "button" at bounding box center [799, 47] width 7 height 7
